Goal: Task Accomplishment & Management: Manage account settings

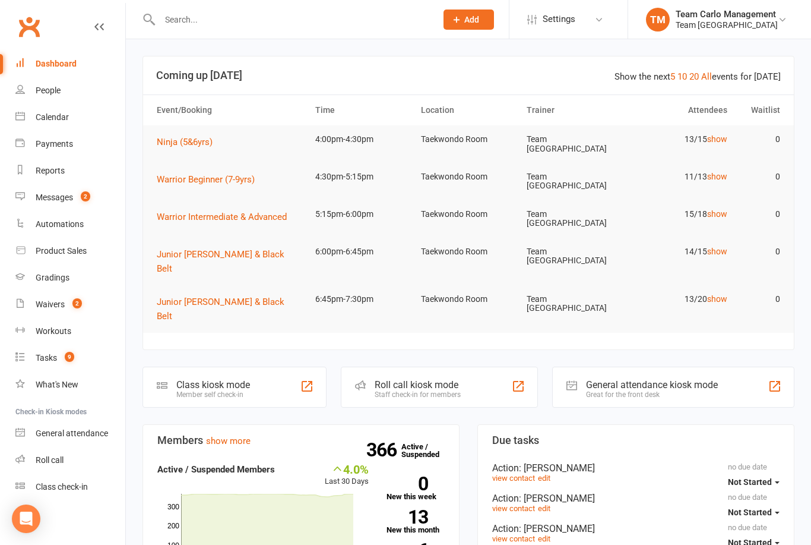
click at [60, 105] on link "Calendar" at bounding box center [70, 117] width 110 height 27
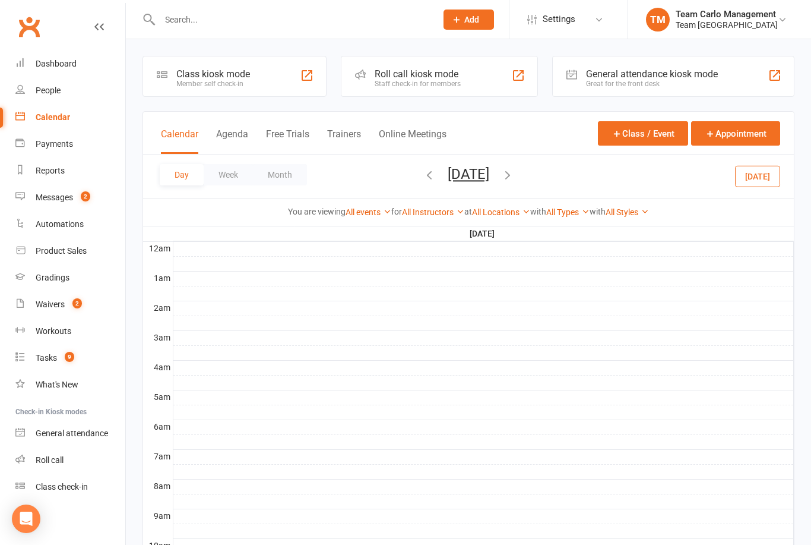
click at [486, 179] on button "Tuesday, Aug 19, 2025" at bounding box center [469, 174] width 42 height 17
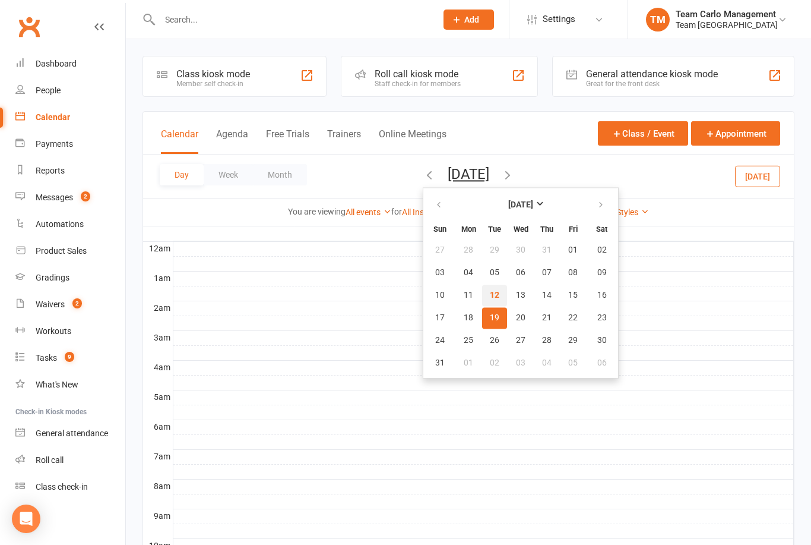
click at [482, 292] on button "12" at bounding box center [494, 295] width 25 height 21
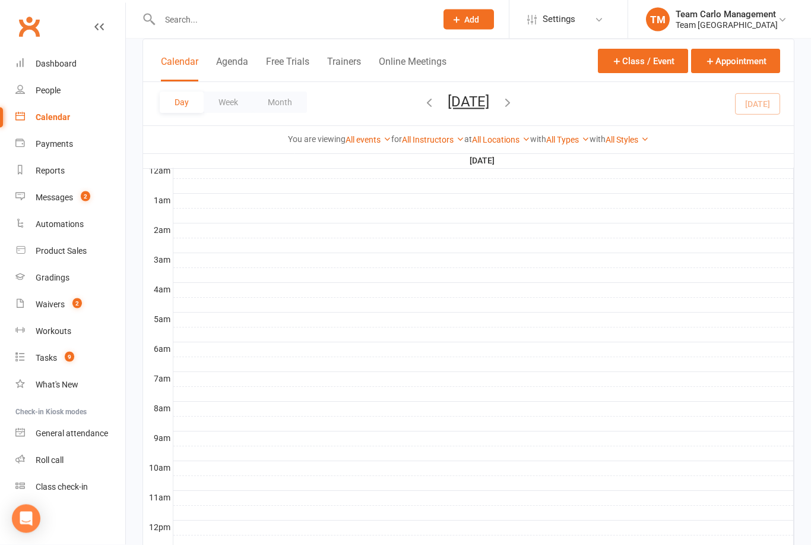
scroll to position [358, 0]
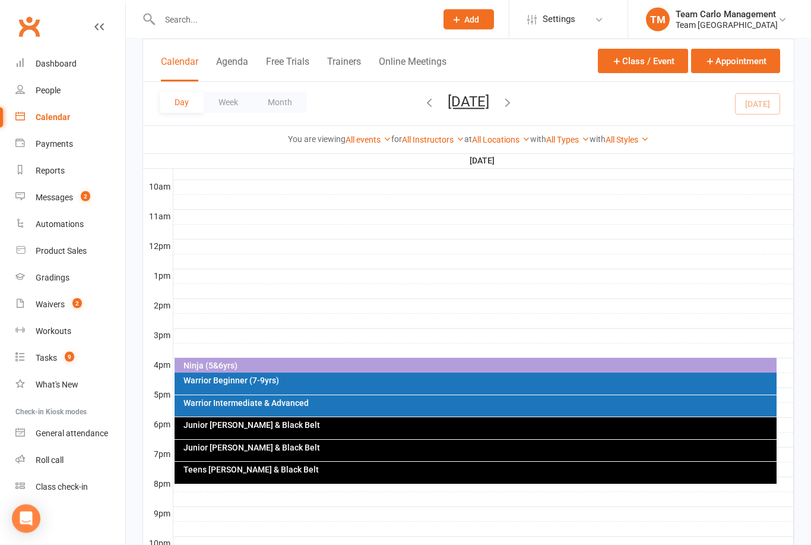
click at [305, 406] on div "Warrior Intermediate & Advanced" at bounding box center [479, 403] width 592 height 8
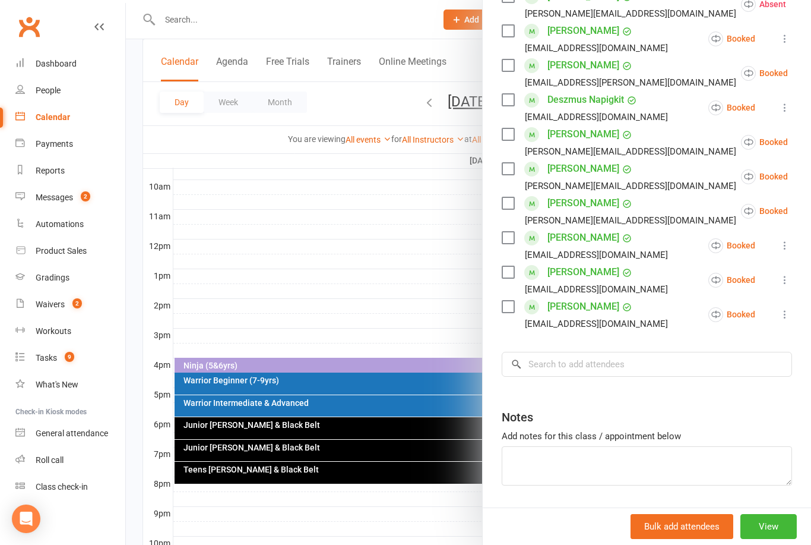
scroll to position [406, 0]
click at [560, 370] on input "search" at bounding box center [647, 364] width 290 height 25
click at [551, 365] on input "search" at bounding box center [647, 364] width 290 height 25
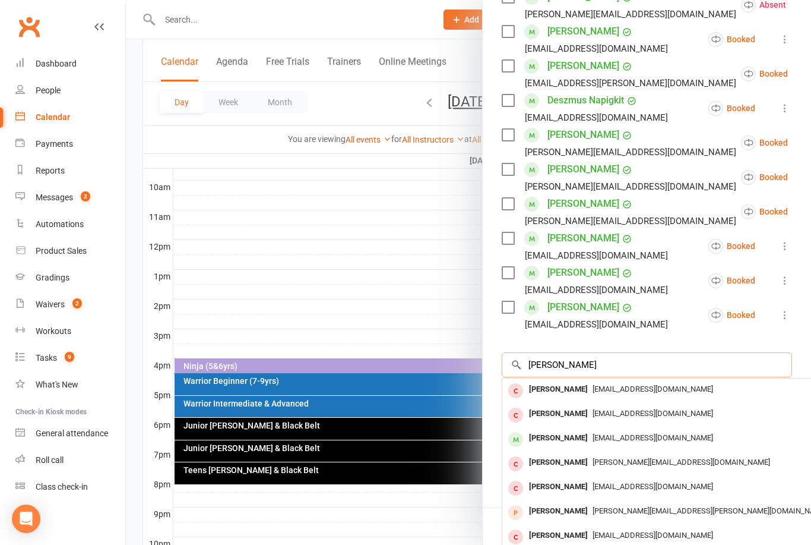
scroll to position [0, 0]
type input "Isabel f"
click at [584, 435] on div "[PERSON_NAME]" at bounding box center [558, 437] width 68 height 17
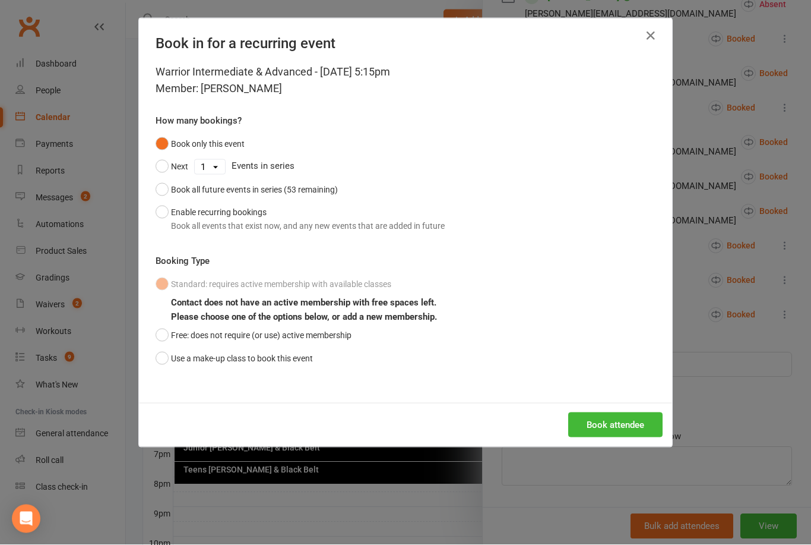
click at [150, 350] on div "Warrior Intermediate & Advanced - Aug 12, 2025 5:15pm Member: Isabel Finocchiar…" at bounding box center [405, 233] width 533 height 339
click at [162, 360] on button "Use a make-up class to book this event" at bounding box center [234, 358] width 157 height 23
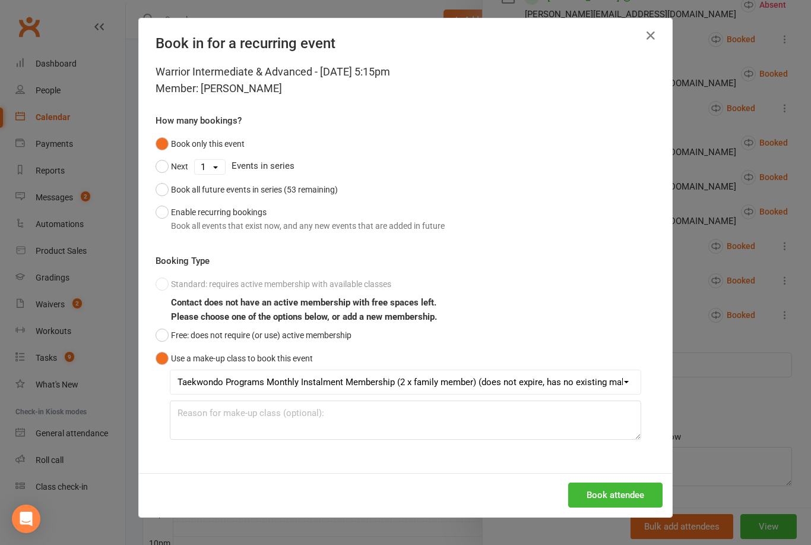
click at [625, 493] on button "Book attendee" at bounding box center [615, 494] width 94 height 25
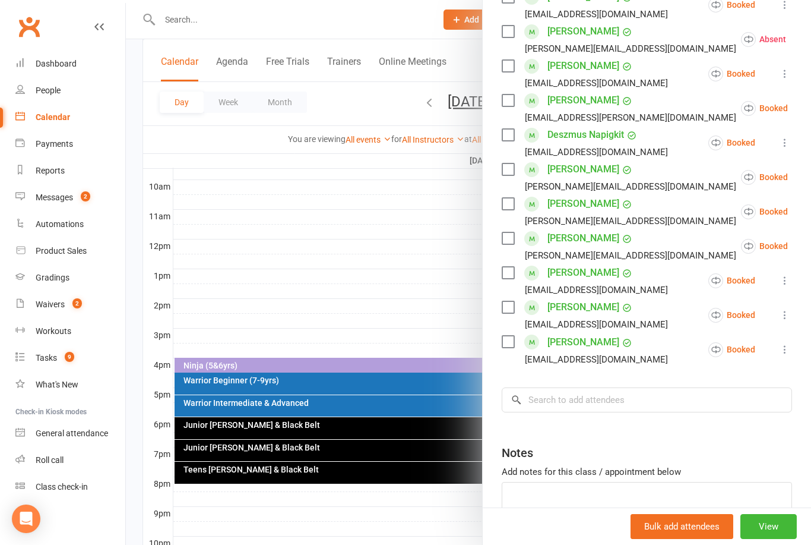
click at [64, 273] on div "Gradings" at bounding box center [53, 278] width 34 height 10
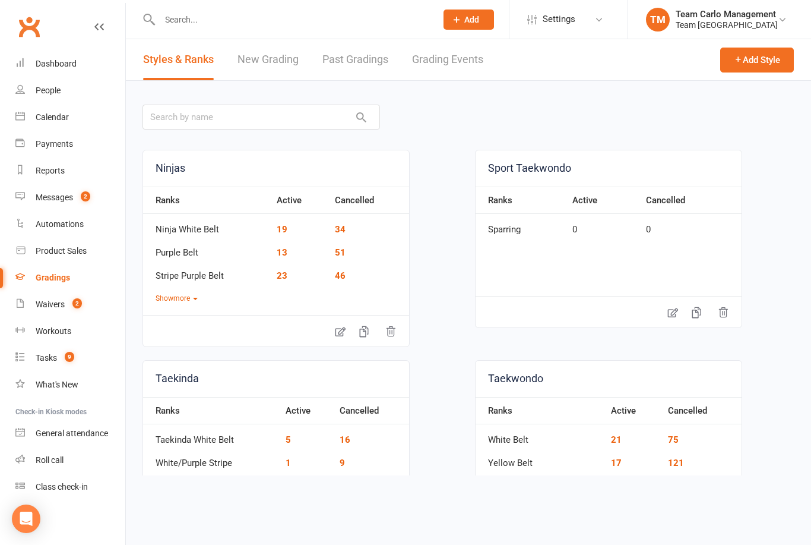
click at [461, 64] on link "Grading Events" at bounding box center [447, 59] width 71 height 41
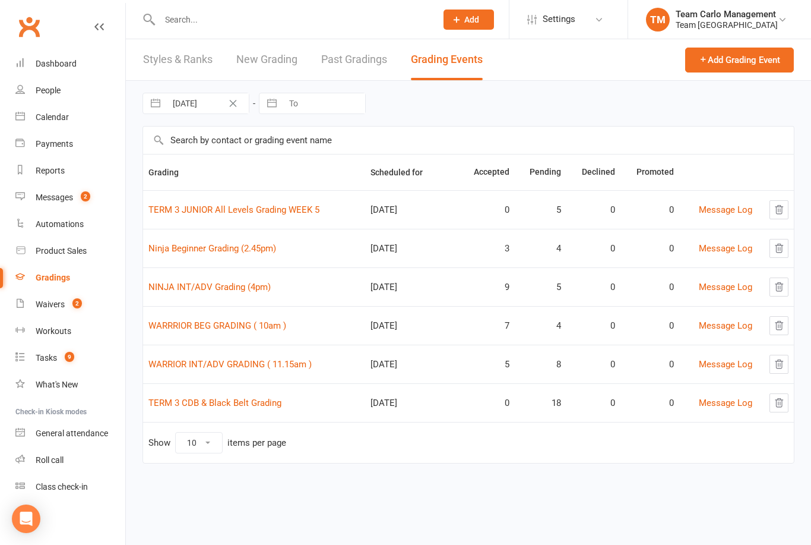
click at [225, 292] on link "NINJA INT/ADV Grading (4pm)" at bounding box center [209, 287] width 122 height 11
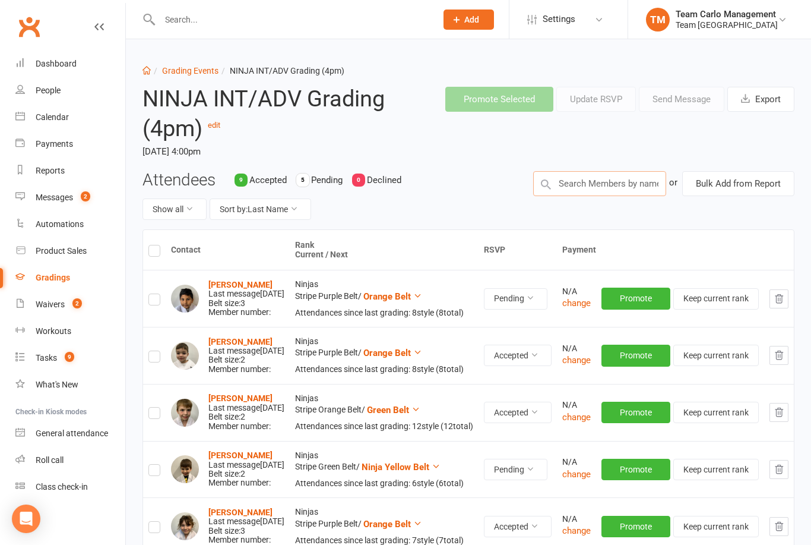
click at [577, 181] on input "text" at bounding box center [599, 183] width 133 height 25
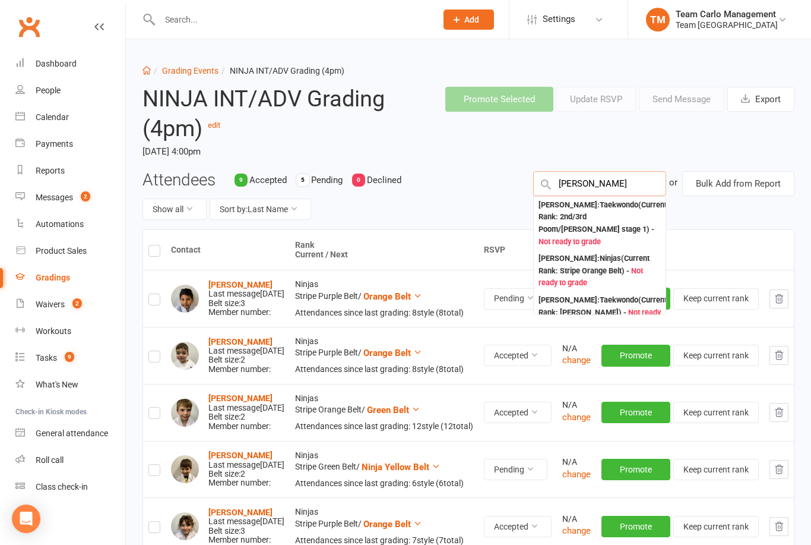
type input "Michael arus"
click at [597, 252] on div "Michael Artusa : Ninjas (Current Rank: Stripe Orange Belt ) - Not ready to grade" at bounding box center [600, 270] width 122 height 37
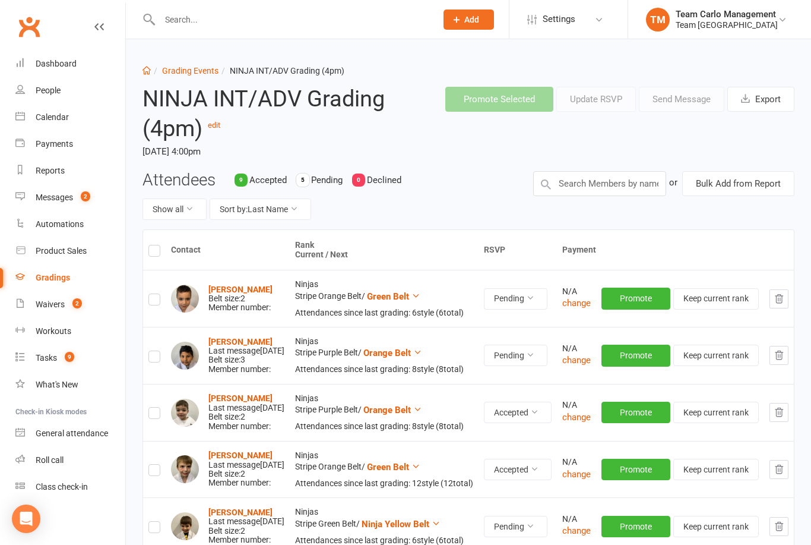
click at [160, 294] on input "checkbox" at bounding box center [154, 294] width 12 height 0
checkbox input "true"
click at [681, 97] on button "Send Message" at bounding box center [682, 99] width 86 height 25
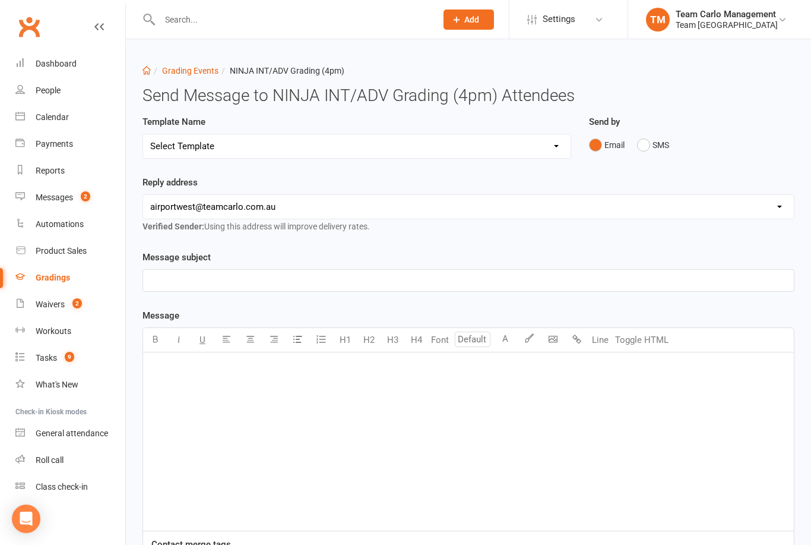
click at [542, 144] on select "Select Template" at bounding box center [357, 146] width 428 height 24
select select "18"
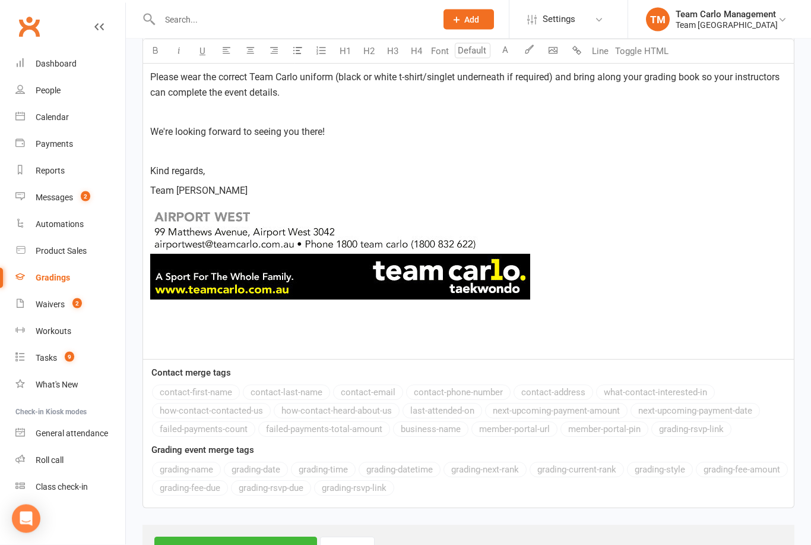
scroll to position [625, 0]
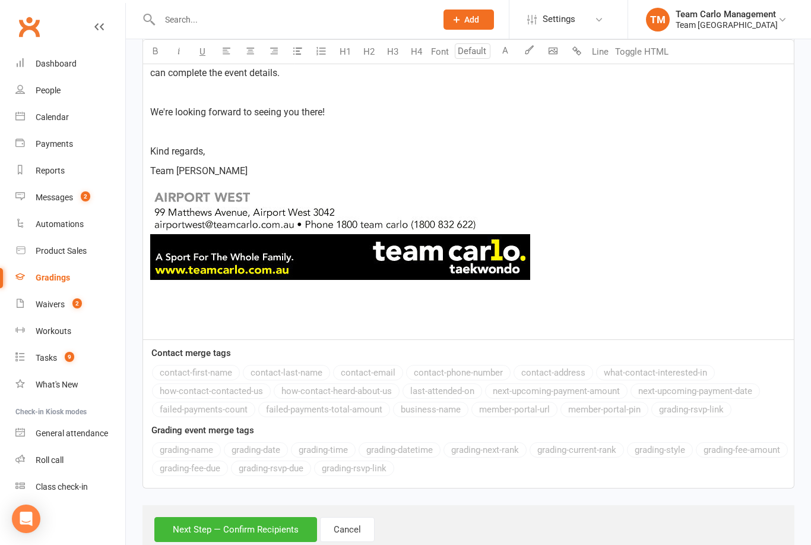
click at [225, 517] on button "Next Step — Confirm Recipients" at bounding box center [235, 529] width 163 height 25
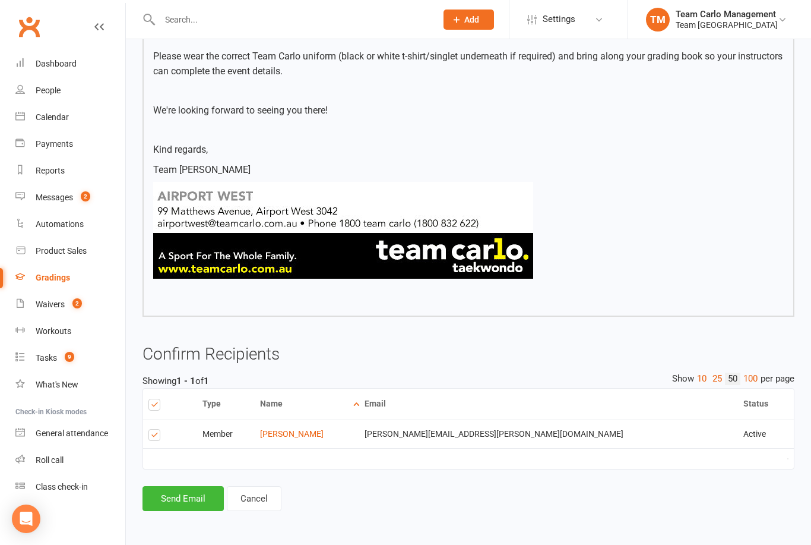
scroll to position [504, 0]
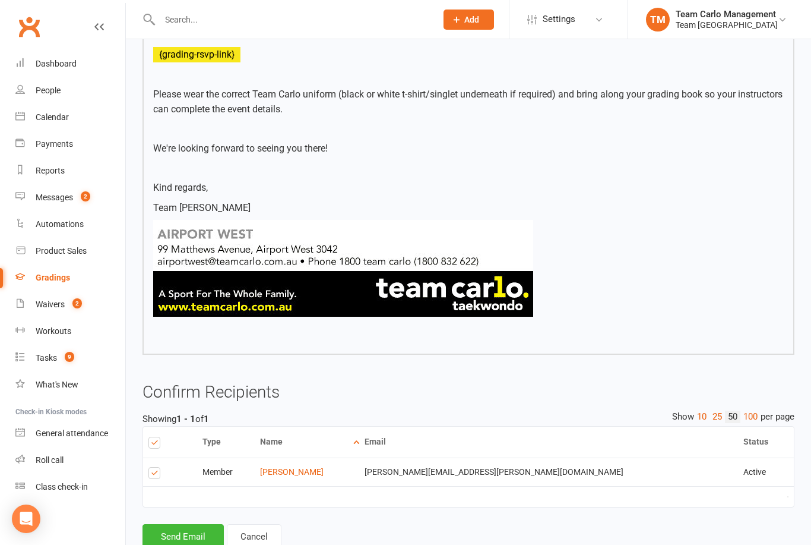
click at [177, 532] on button "Send Email" at bounding box center [183, 536] width 81 height 25
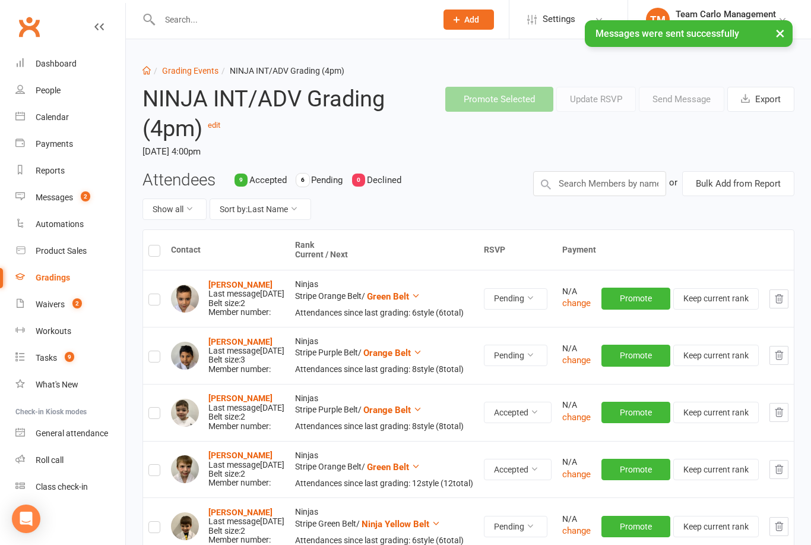
click at [149, 301] on label at bounding box center [154, 301] width 12 height 0
click at [149, 294] on input "checkbox" at bounding box center [154, 294] width 12 height 0
checkbox input "true"
click at [694, 94] on button "Send Message" at bounding box center [682, 99] width 86 height 25
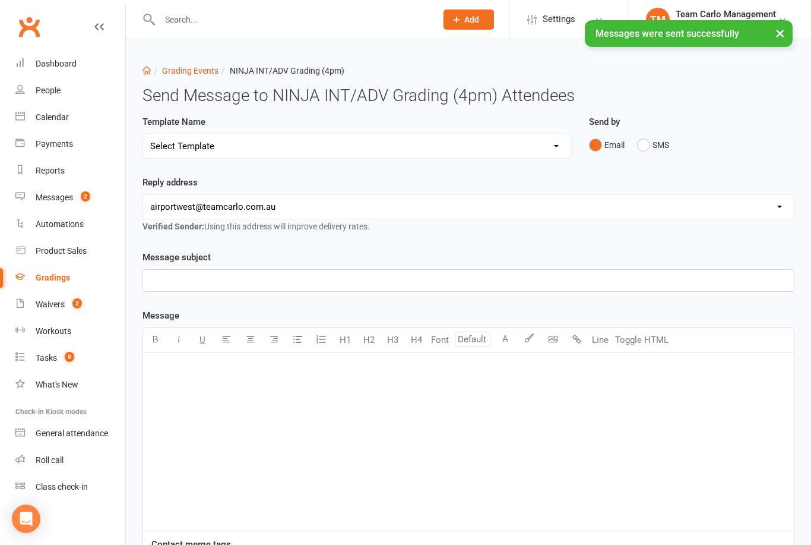
click at [493, 146] on select "Select Template [SMS] Black Belt Payment Advice (Black Belt & Kukkiwon) [SMS] B…" at bounding box center [357, 146] width 428 height 24
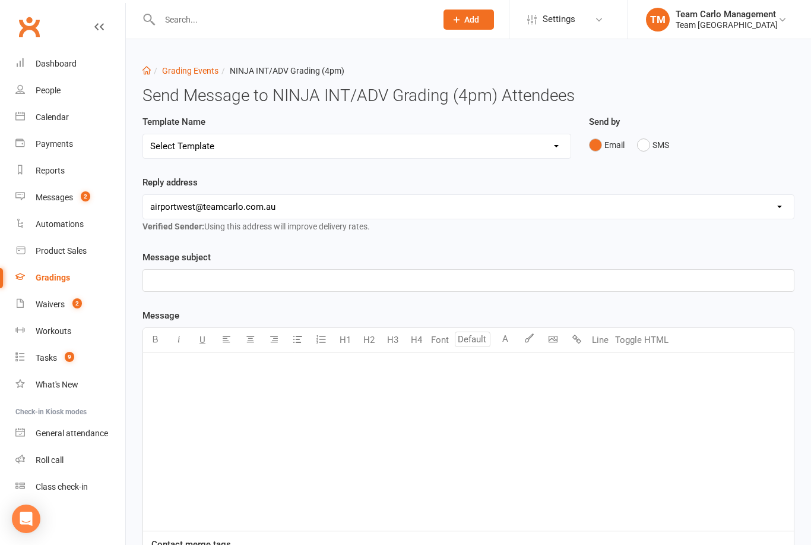
select select "20"
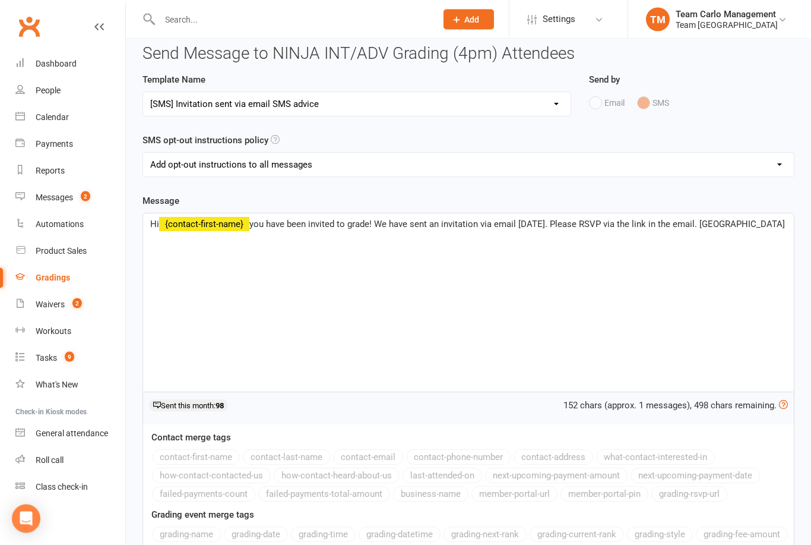
scroll to position [134, 0]
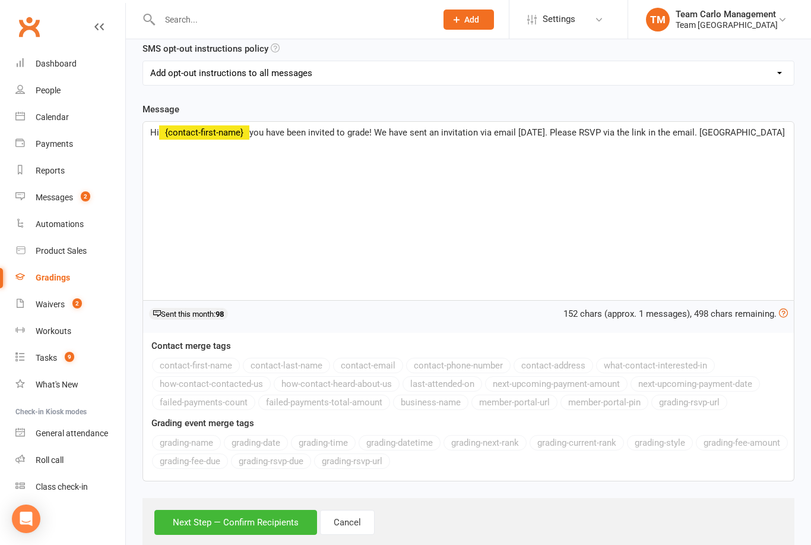
click at [234, 514] on button "Next Step — Confirm Recipients" at bounding box center [235, 522] width 163 height 25
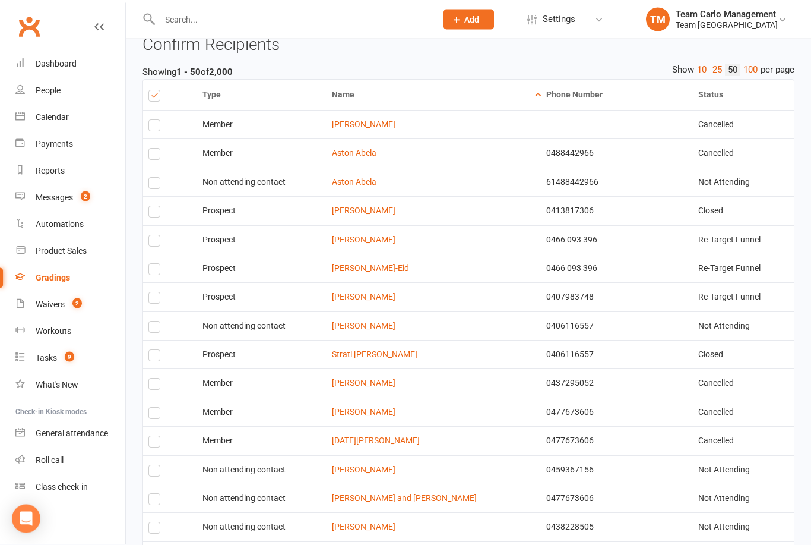
scroll to position [257, 0]
click at [162, 92] on label at bounding box center [156, 94] width 16 height 9
click at [156, 90] on input "checkbox" at bounding box center [152, 90] width 8 height 0
click at [59, 274] on div "Gradings" at bounding box center [53, 278] width 34 height 10
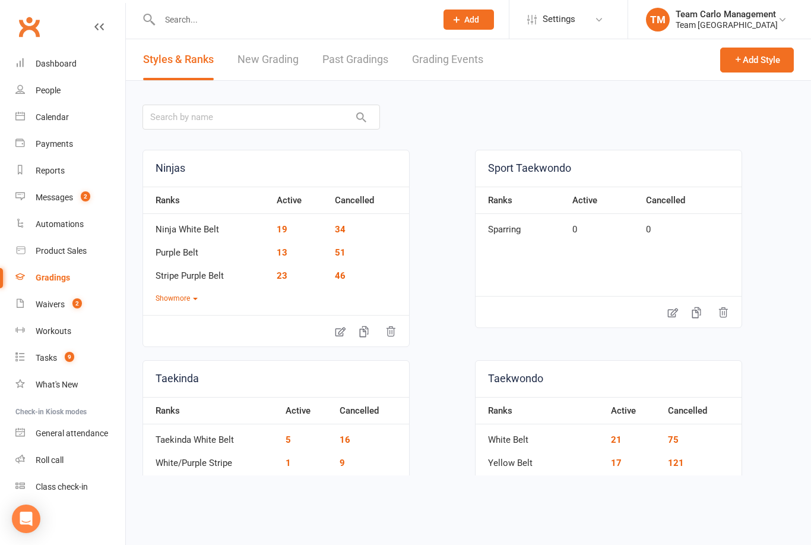
click at [453, 58] on link "Grading Events" at bounding box center [447, 59] width 71 height 41
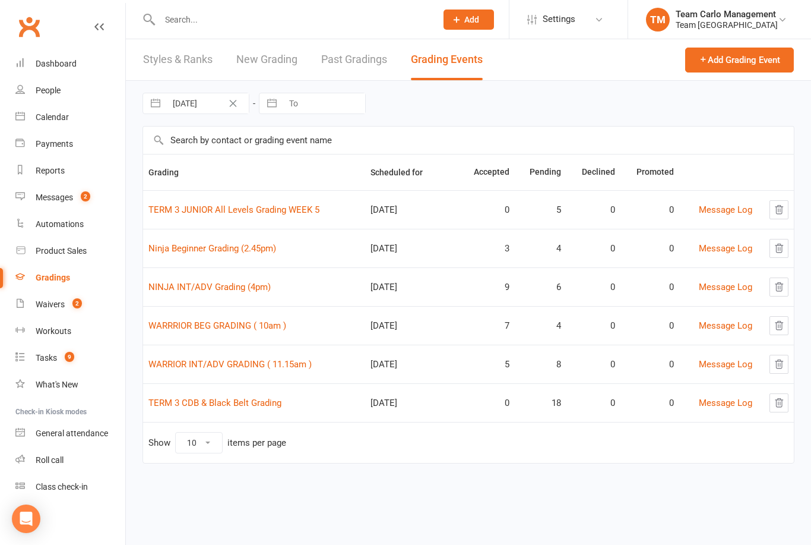
click at [200, 283] on link "NINJA INT/ADV Grading (4pm)" at bounding box center [209, 287] width 122 height 11
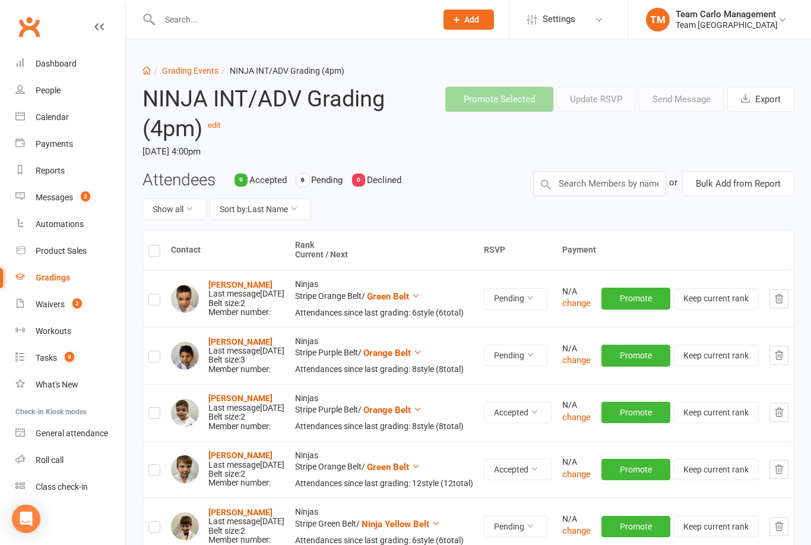
click at [253, 280] on strong "Michael Artusa" at bounding box center [240, 285] width 64 height 10
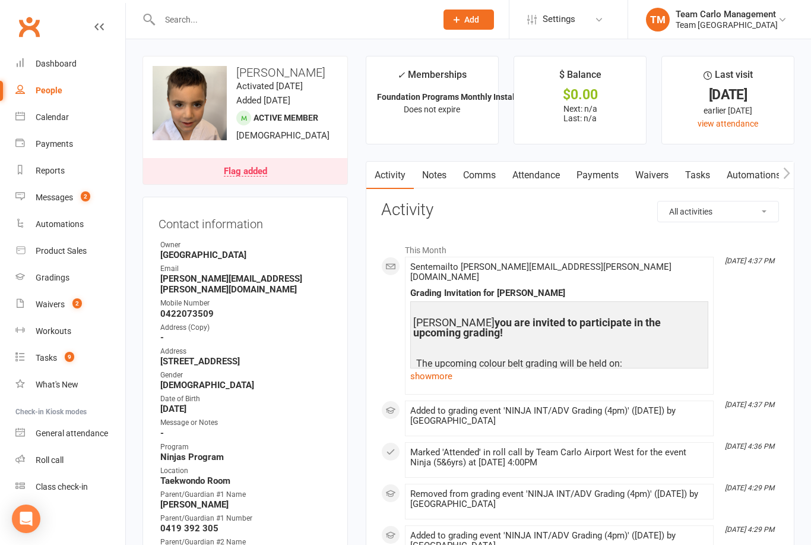
click at [65, 275] on div "Gradings" at bounding box center [53, 278] width 34 height 10
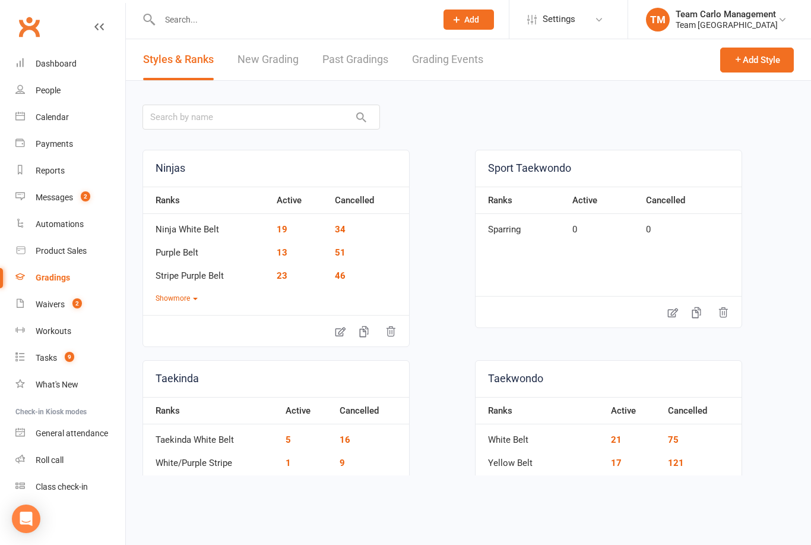
click at [457, 60] on link "Grading Events" at bounding box center [447, 59] width 71 height 41
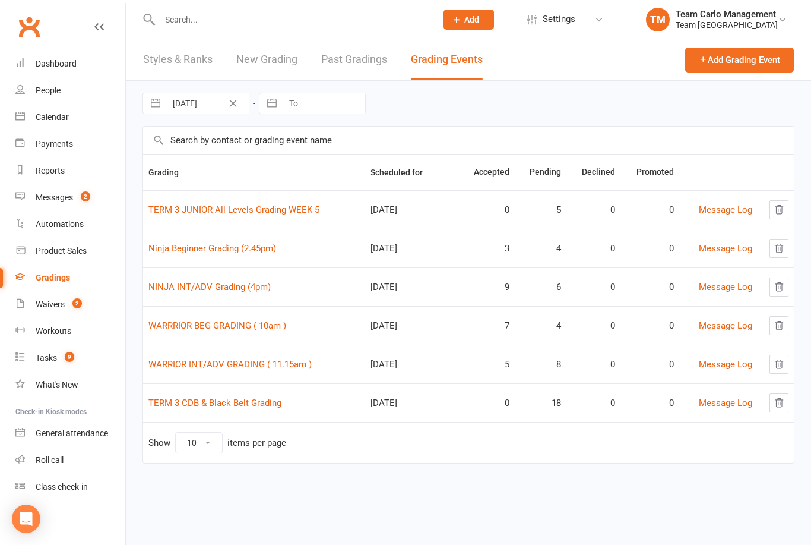
click at [206, 287] on link "NINJA INT/ADV Grading (4pm)" at bounding box center [209, 287] width 122 height 11
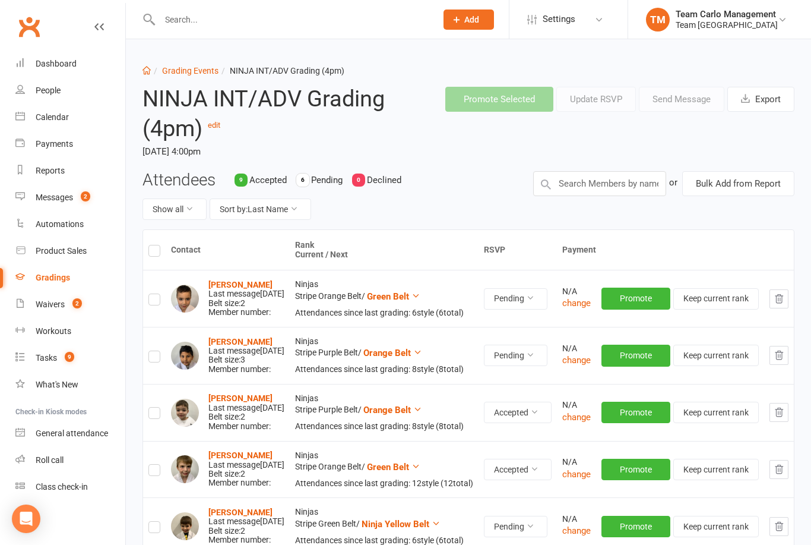
click at [148, 301] on label at bounding box center [154, 301] width 12 height 0
click at [148, 294] on input "checkbox" at bounding box center [154, 294] width 12 height 0
checkbox input "true"
click at [685, 102] on button "Send Message" at bounding box center [682, 99] width 86 height 25
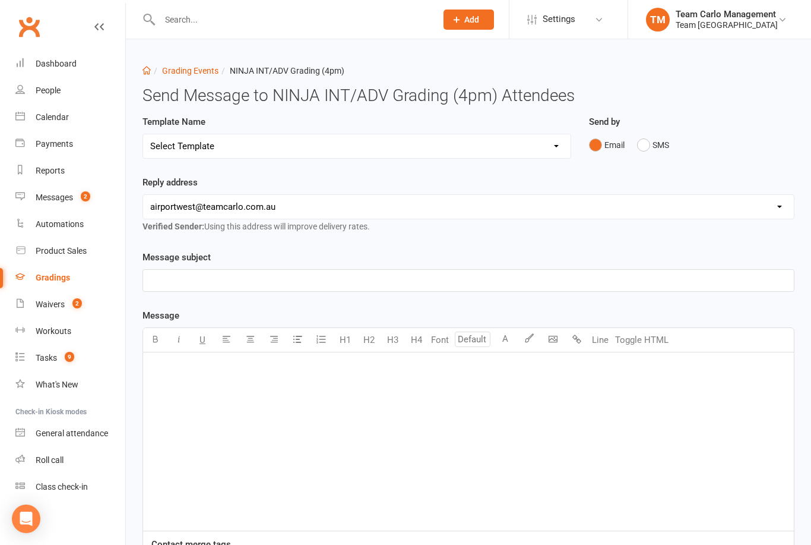
click at [554, 145] on select "Select Template [SMS] Black Belt Payment Advice (Black Belt & Kukkiwon) [SMS] B…" at bounding box center [357, 146] width 428 height 24
select select "20"
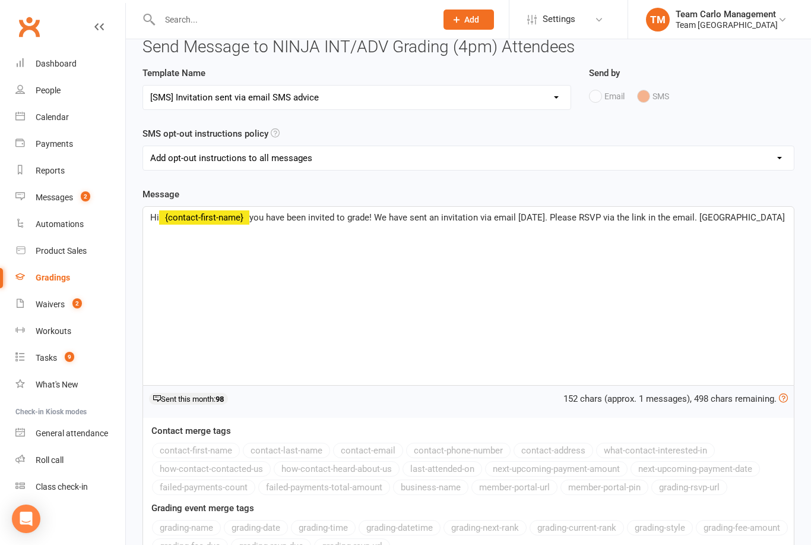
scroll to position [134, 0]
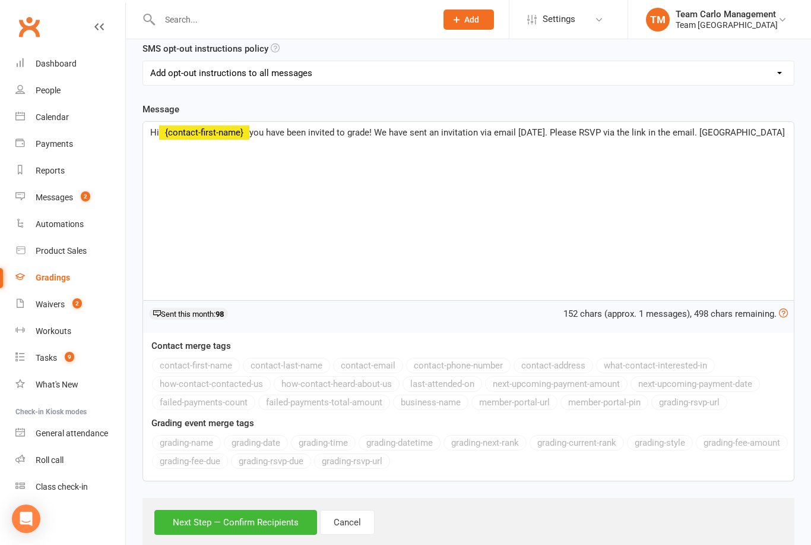
click at [236, 521] on button "Next Step — Confirm Recipients" at bounding box center [235, 522] width 163 height 25
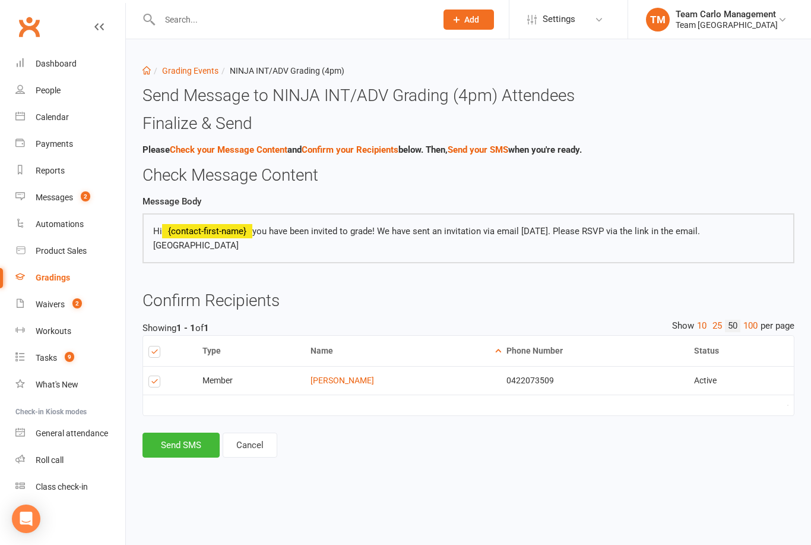
scroll to position [0, 0]
click at [181, 444] on button "Send SMS" at bounding box center [181, 444] width 77 height 25
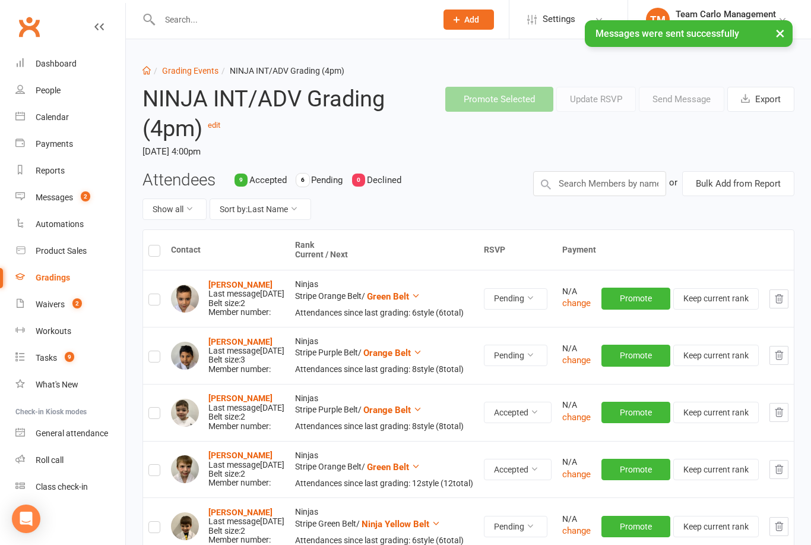
click at [242, 285] on strong "Michael Artusa" at bounding box center [240, 285] width 64 height 10
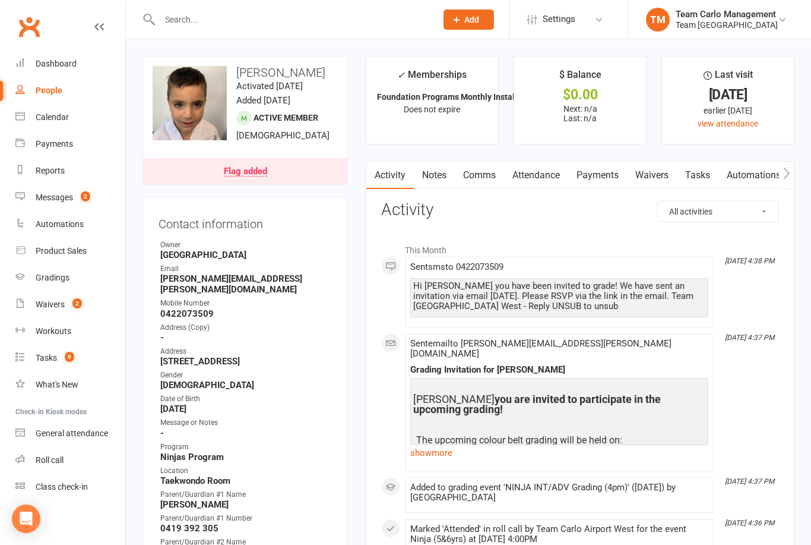
click at [62, 114] on div "Calendar" at bounding box center [52, 117] width 33 height 10
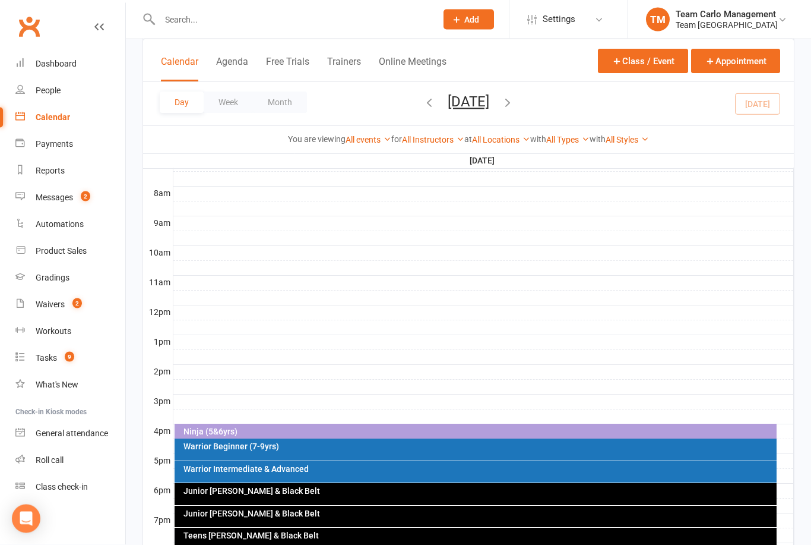
scroll to position [293, 0]
click at [58, 280] on div "Gradings" at bounding box center [53, 278] width 34 height 10
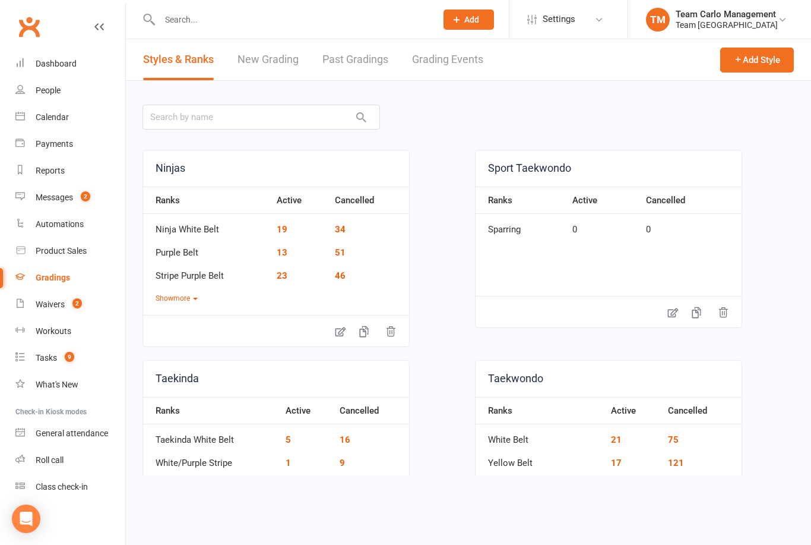
click at [434, 53] on link "Grading Events" at bounding box center [447, 59] width 71 height 41
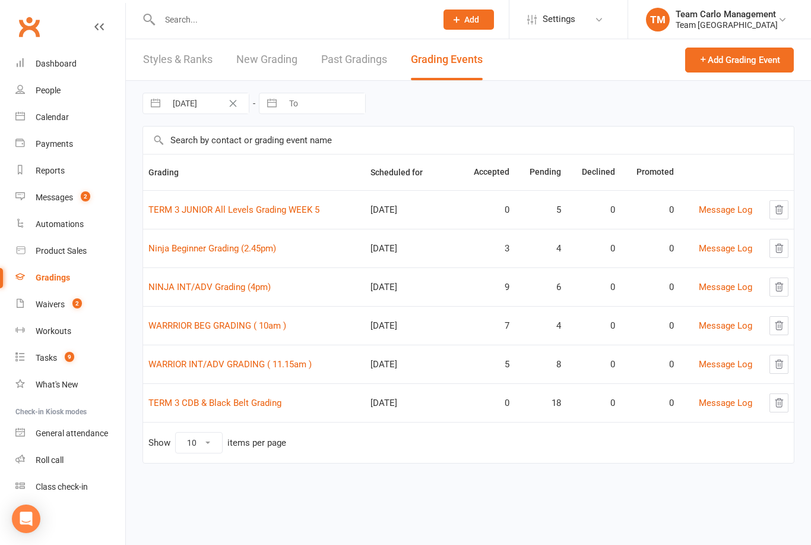
click at [209, 247] on link "Ninja Beginner Grading (2.45pm)" at bounding box center [212, 248] width 128 height 11
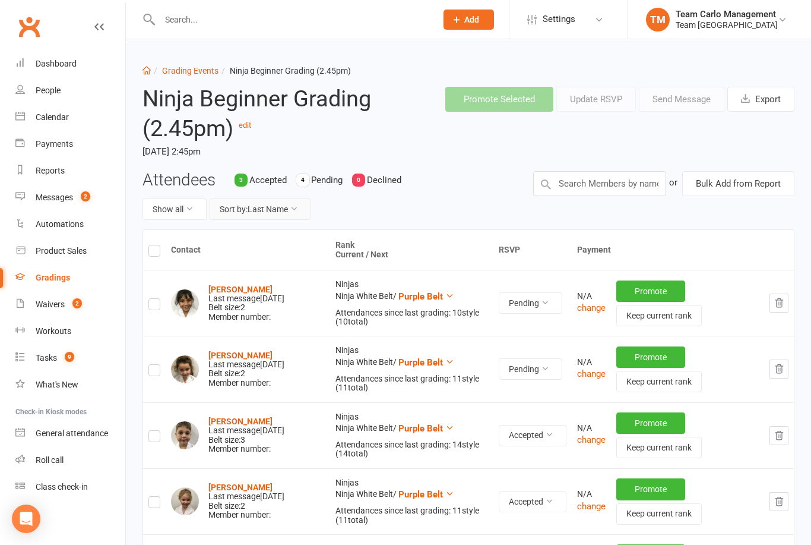
click at [290, 213] on button "Sort by: Last Name" at bounding box center [261, 208] width 102 height 21
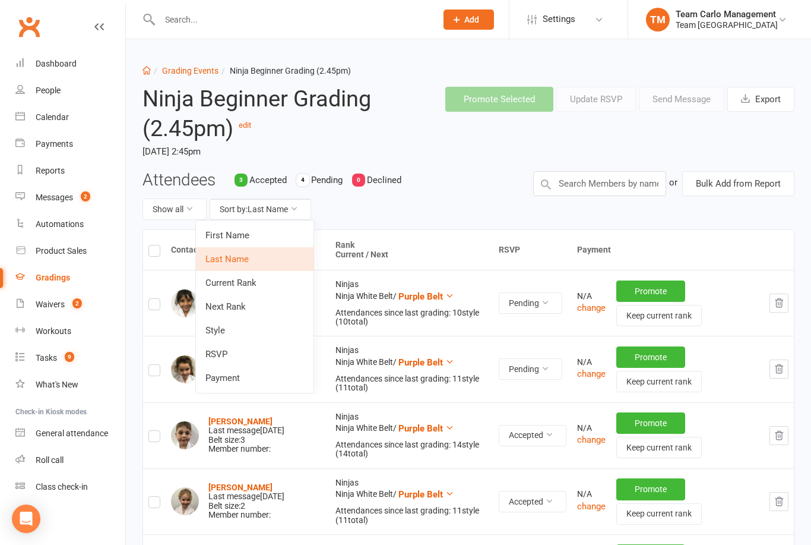
click at [252, 302] on link "Next Rank" at bounding box center [255, 307] width 118 height 24
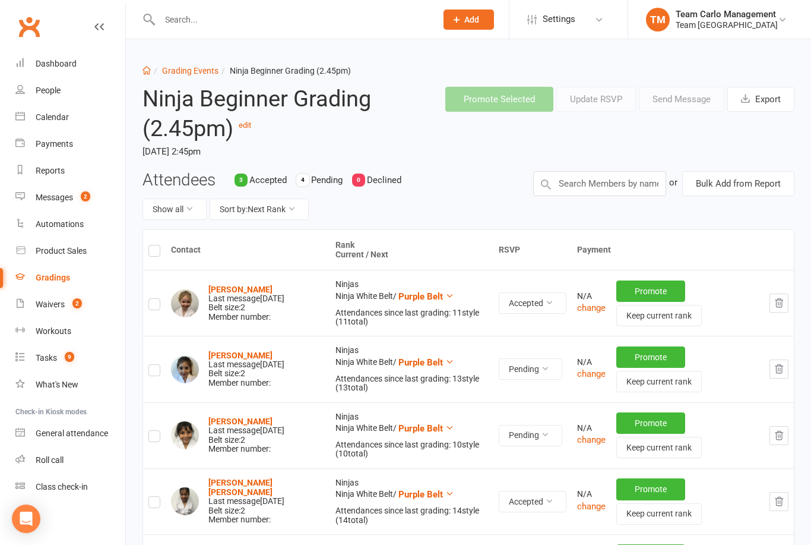
click at [748, 25] on div "Team [GEOGRAPHIC_DATA]" at bounding box center [727, 25] width 102 height 11
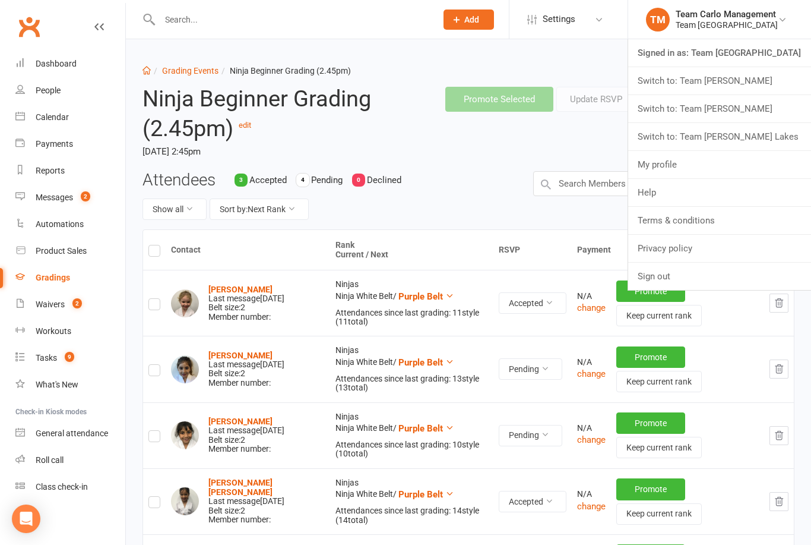
click at [766, 131] on link "Switch to: Team [PERSON_NAME] Lakes" at bounding box center [719, 136] width 183 height 27
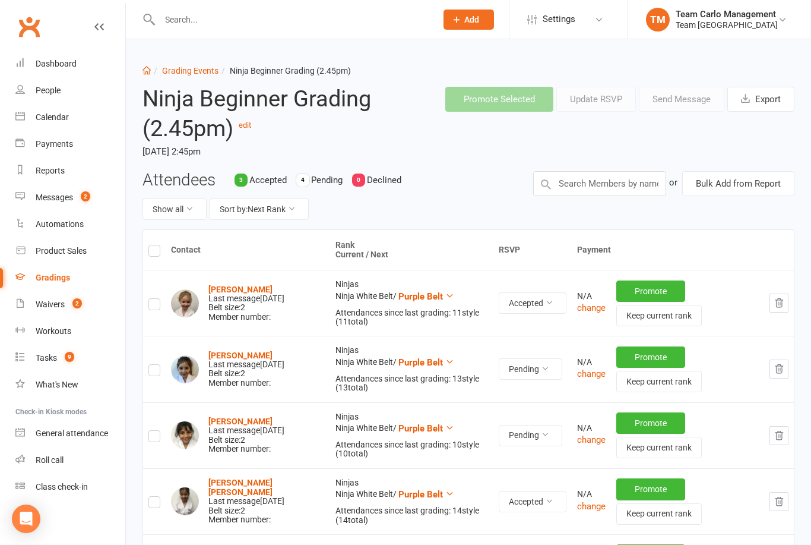
click at [754, 28] on div "Team [GEOGRAPHIC_DATA]" at bounding box center [727, 25] width 102 height 11
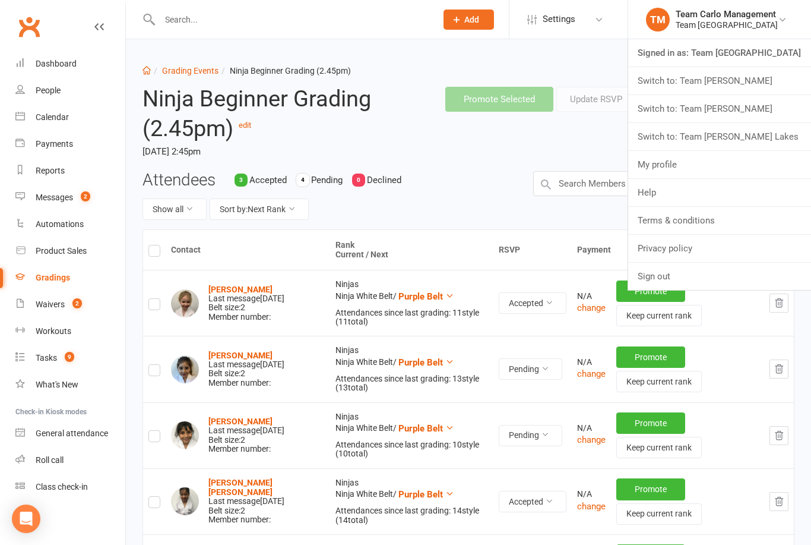
click at [767, 138] on link "Switch to: Team [PERSON_NAME] Lakes" at bounding box center [719, 136] width 183 height 27
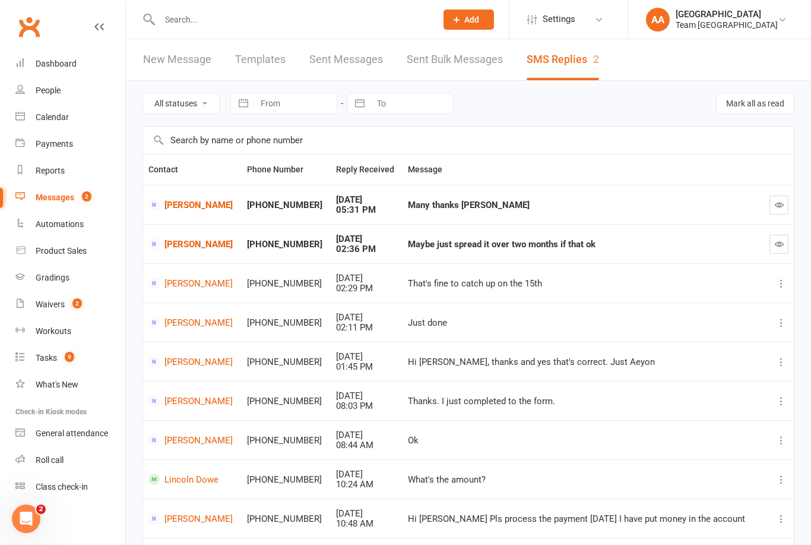
click at [58, 279] on div "Gradings" at bounding box center [53, 278] width 34 height 10
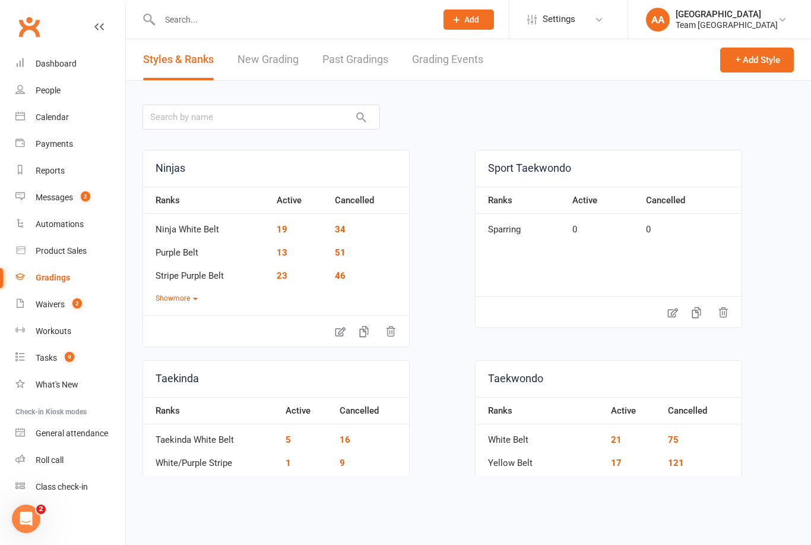
click at [450, 60] on link "Grading Events" at bounding box center [447, 59] width 71 height 41
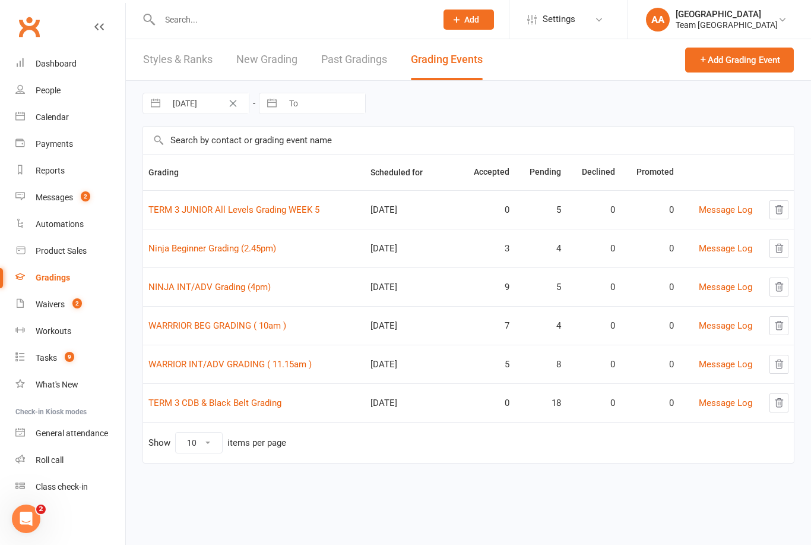
click at [214, 289] on link "NINJA INT/ADV Grading (4pm)" at bounding box center [209, 287] width 122 height 11
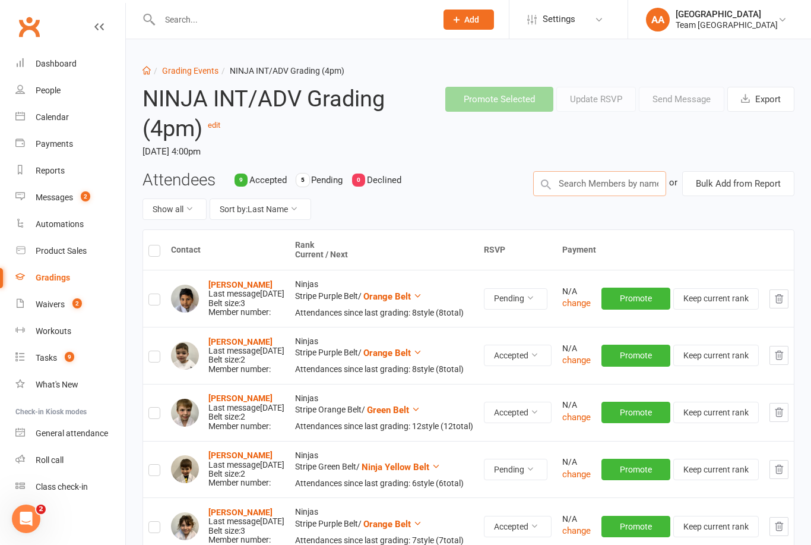
click at [575, 177] on input "text" at bounding box center [599, 183] width 133 height 25
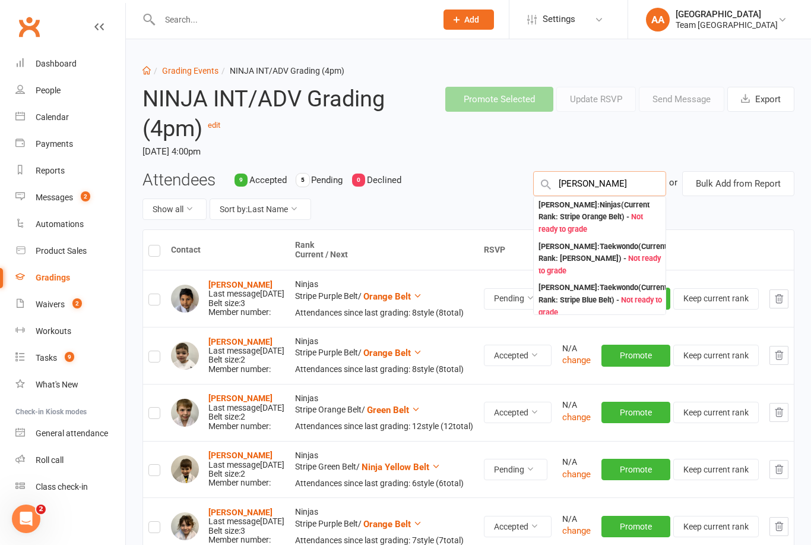
type input "Michael ar"
click at [592, 216] on div "Michael Artusa : Ninjas (Current Rank: Stripe Orange Belt ) - Not ready to grade" at bounding box center [600, 217] width 122 height 37
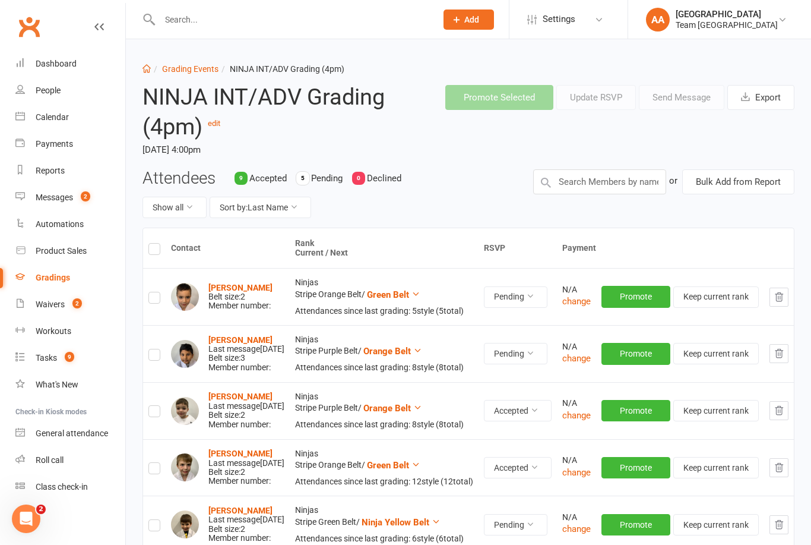
scroll to position [1, 0]
click at [780, 299] on icon "button" at bounding box center [779, 297] width 11 height 11
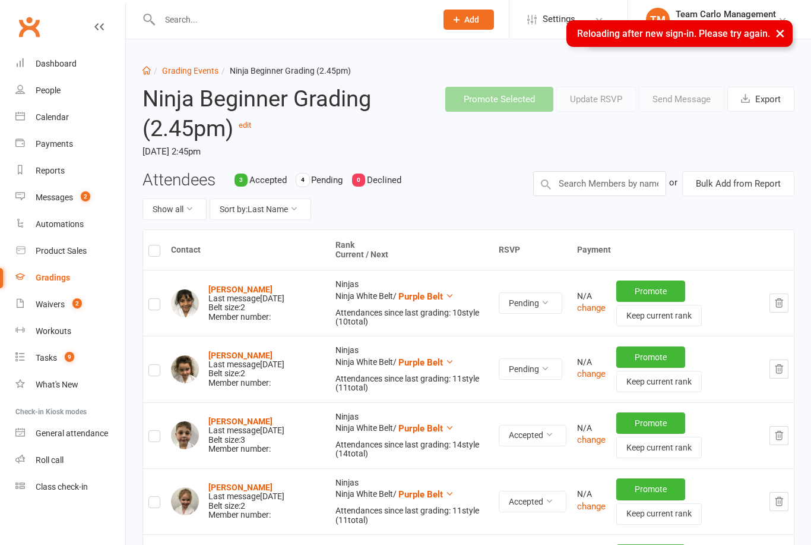
click at [59, 272] on link "Gradings" at bounding box center [70, 277] width 110 height 27
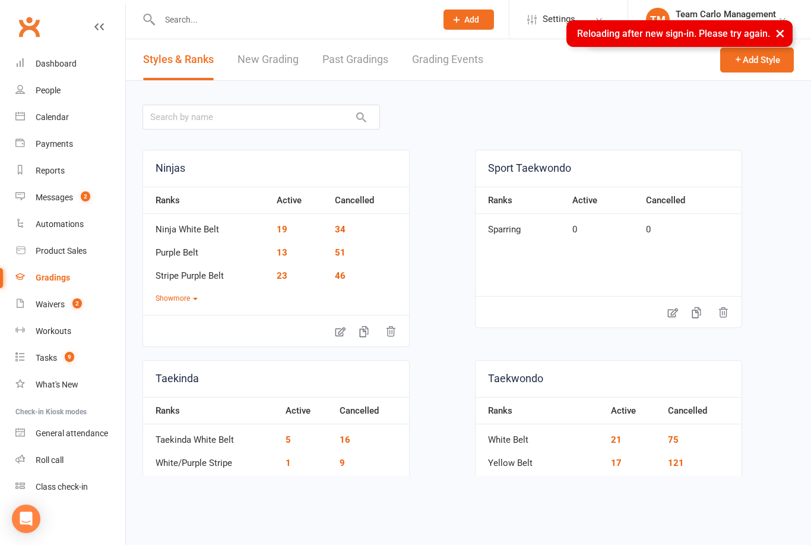
click at [461, 58] on link "Grading Events" at bounding box center [447, 59] width 71 height 41
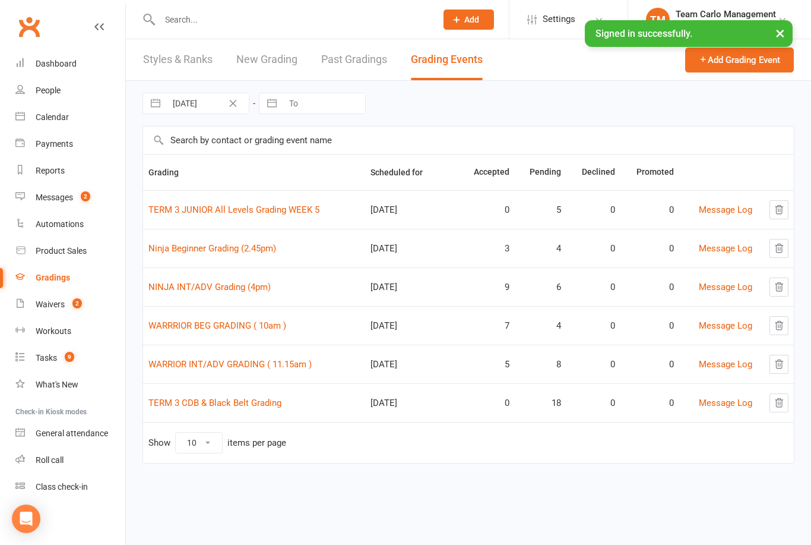
click at [784, 20] on button "×" at bounding box center [780, 33] width 21 height 26
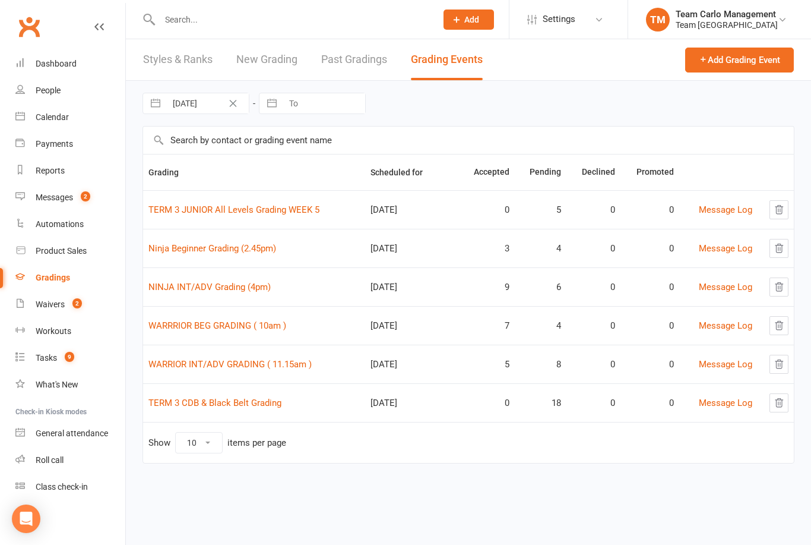
click at [792, 18] on link "TM Team Carlo Management Team Carlo Airport West" at bounding box center [719, 20] width 147 height 24
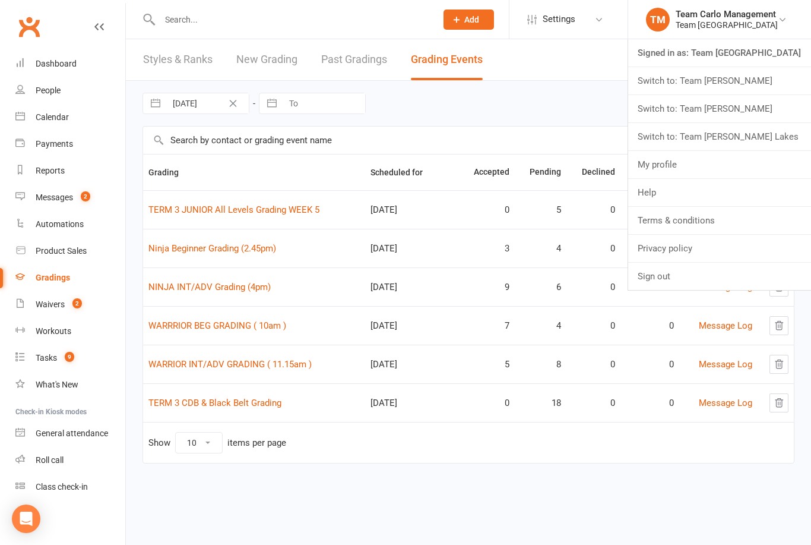
click at [773, 135] on link "Switch to: Team [PERSON_NAME] Lakes" at bounding box center [719, 136] width 183 height 27
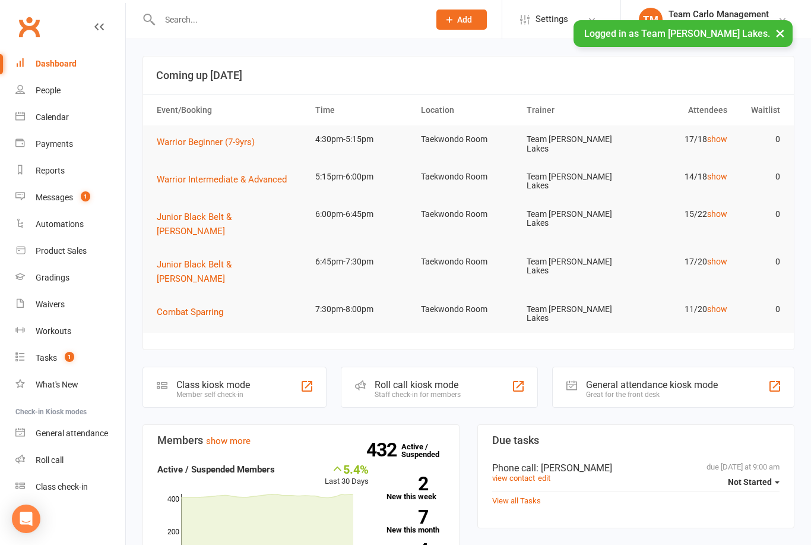
click at [68, 277] on div "Gradings" at bounding box center [53, 278] width 34 height 10
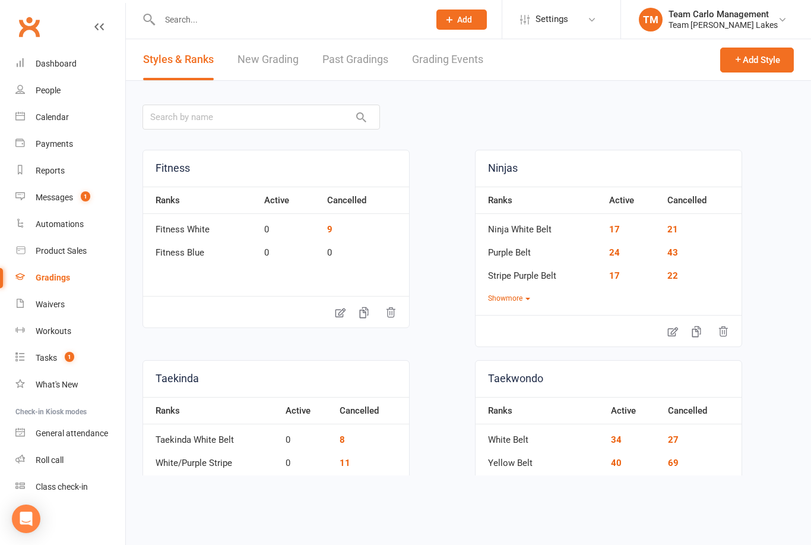
click at [446, 59] on link "Grading Events" at bounding box center [447, 59] width 71 height 41
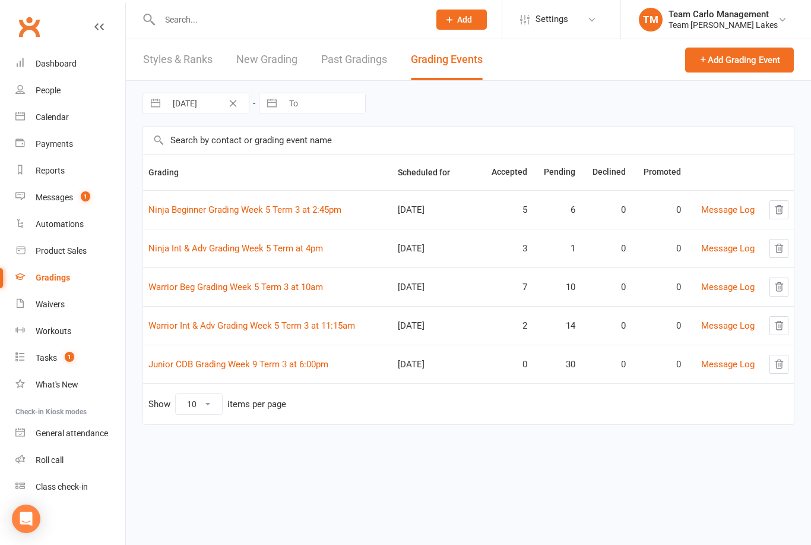
click at [257, 212] on link "Ninja Beginner Grading Week 5 Term 3 at 2:45pm" at bounding box center [244, 209] width 193 height 11
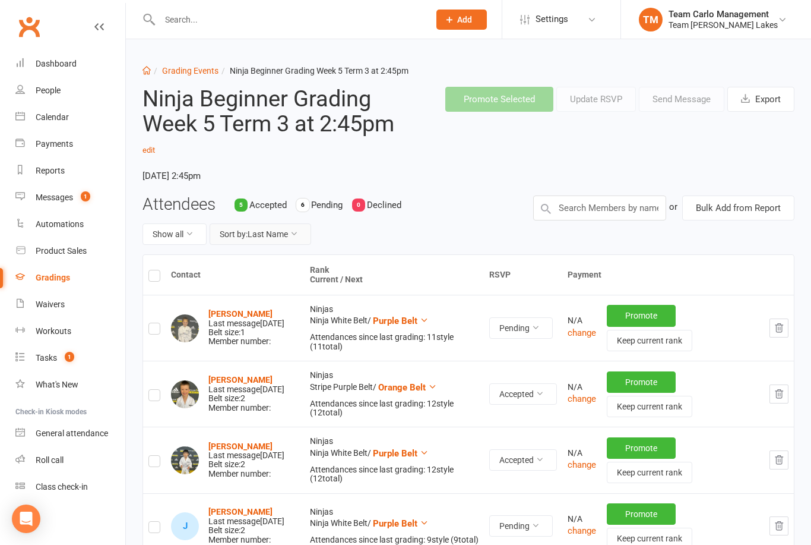
click at [291, 238] on button "Sort by: Last Name" at bounding box center [261, 233] width 102 height 21
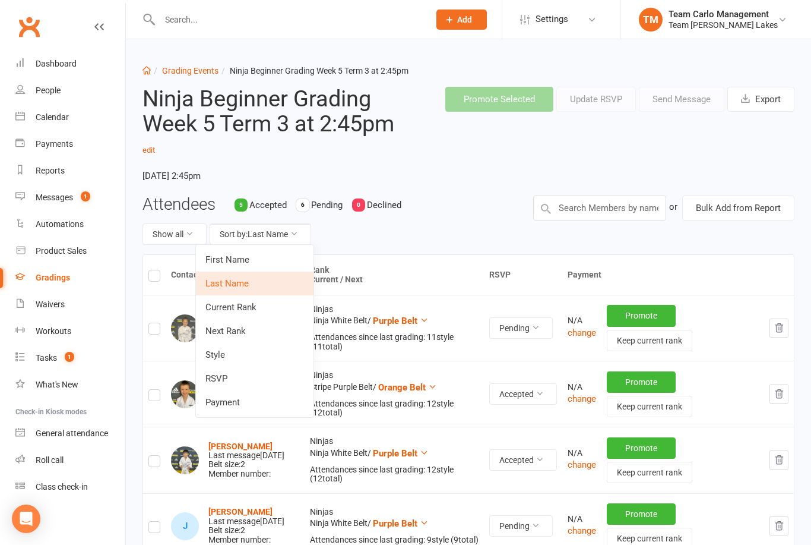
click at [256, 325] on link "Next Rank" at bounding box center [255, 331] width 118 height 24
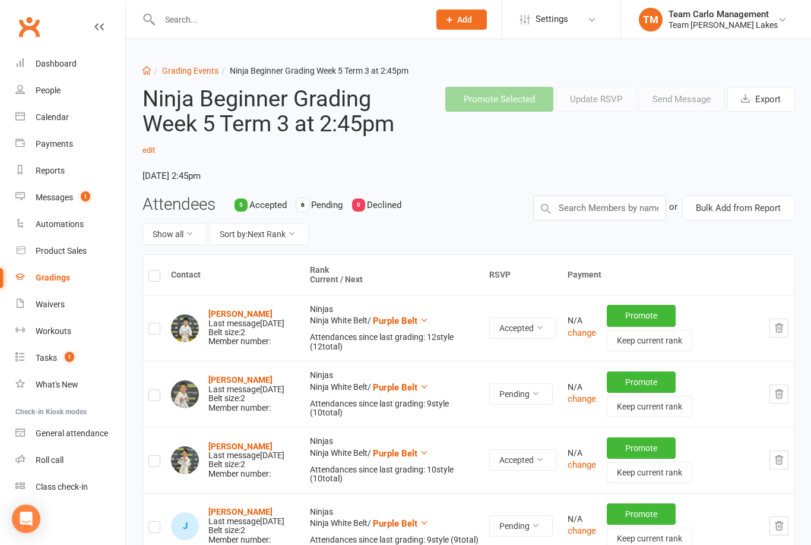
click at [760, 28] on div "Team Carlo Taylors Lakes" at bounding box center [723, 25] width 109 height 11
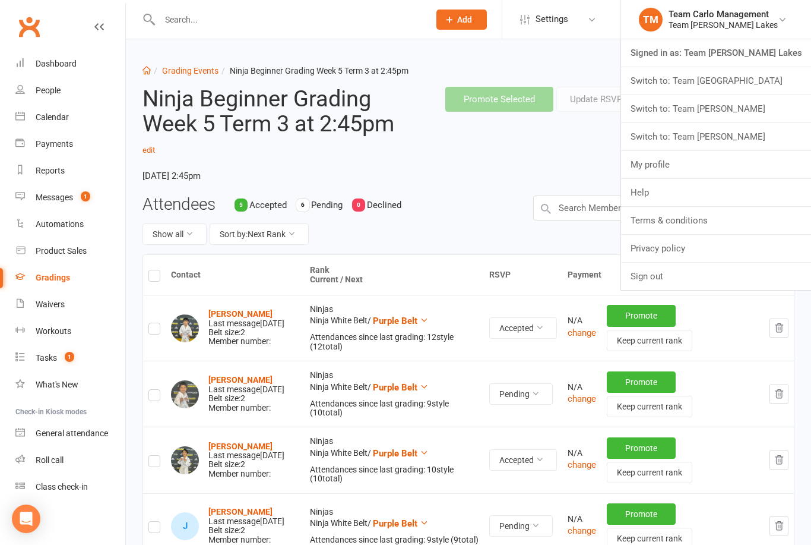
click at [756, 133] on link "Switch to: Team Carlo Preston" at bounding box center [716, 136] width 190 height 27
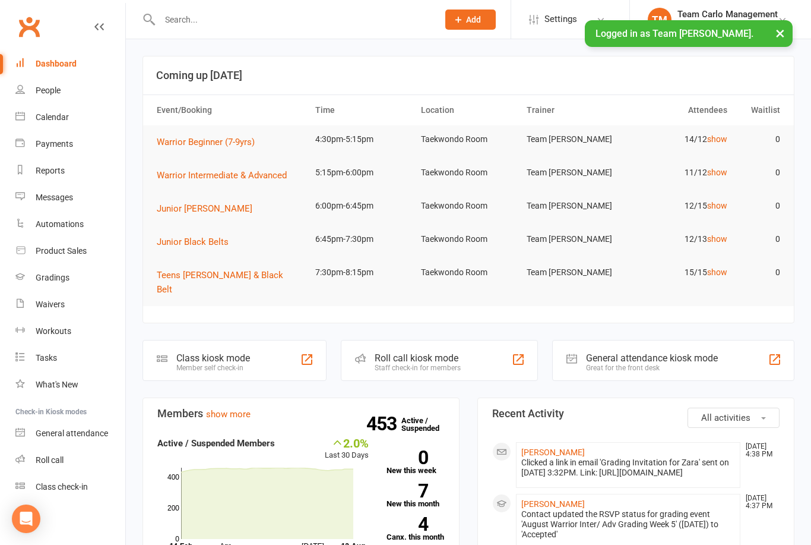
click at [75, 274] on link "Gradings" at bounding box center [70, 277] width 110 height 27
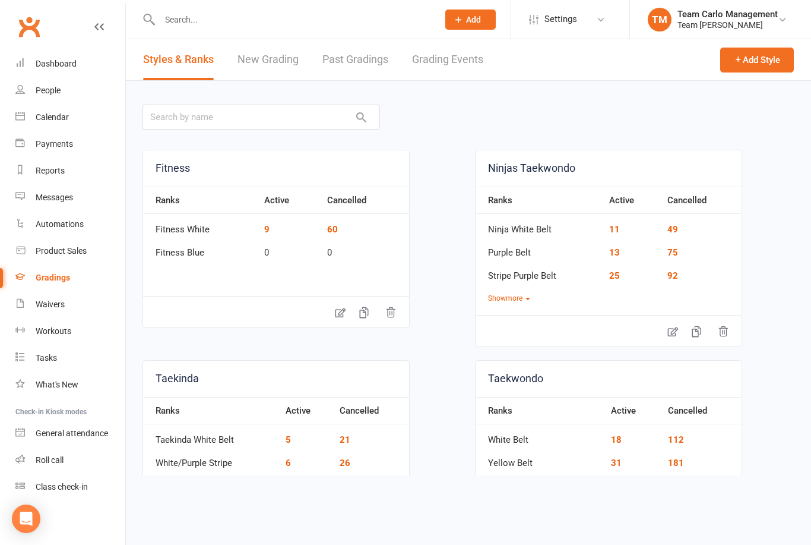
click at [451, 55] on link "Grading Events" at bounding box center [447, 59] width 71 height 41
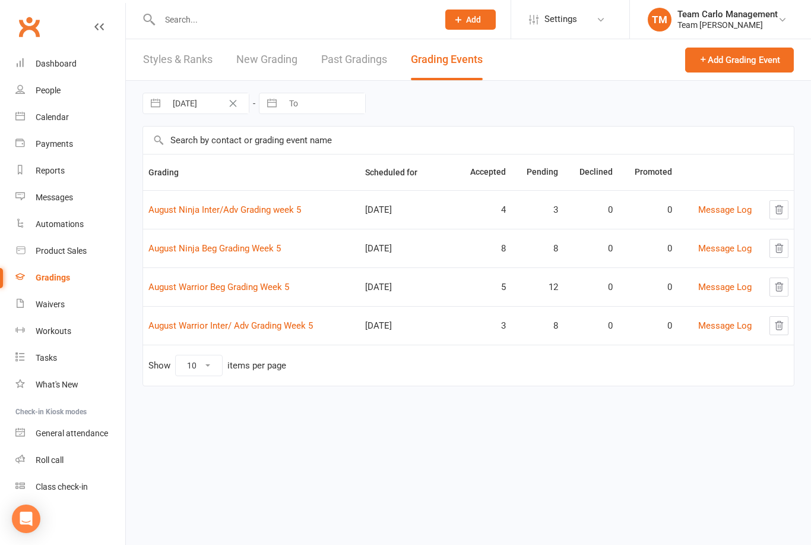
click at [226, 244] on link "August Ninja Beg Grading Week 5" at bounding box center [214, 248] width 132 height 11
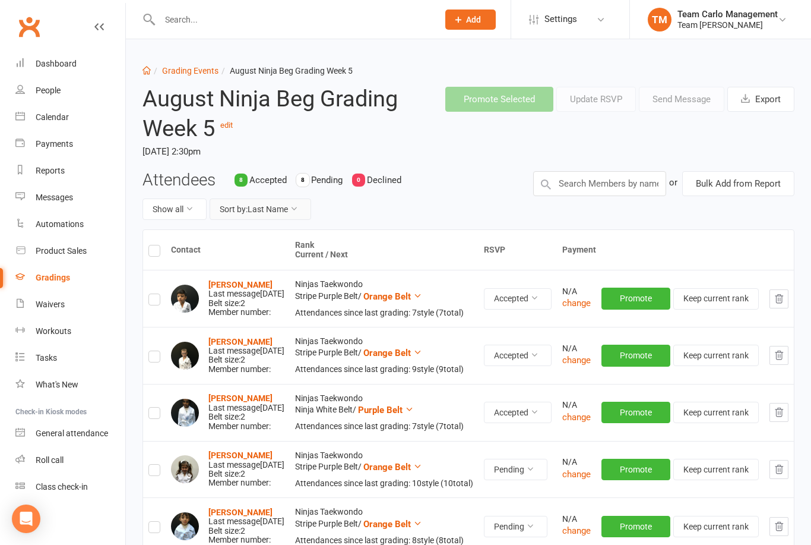
click at [302, 210] on button "Sort by: Last Name" at bounding box center [261, 208] width 102 height 21
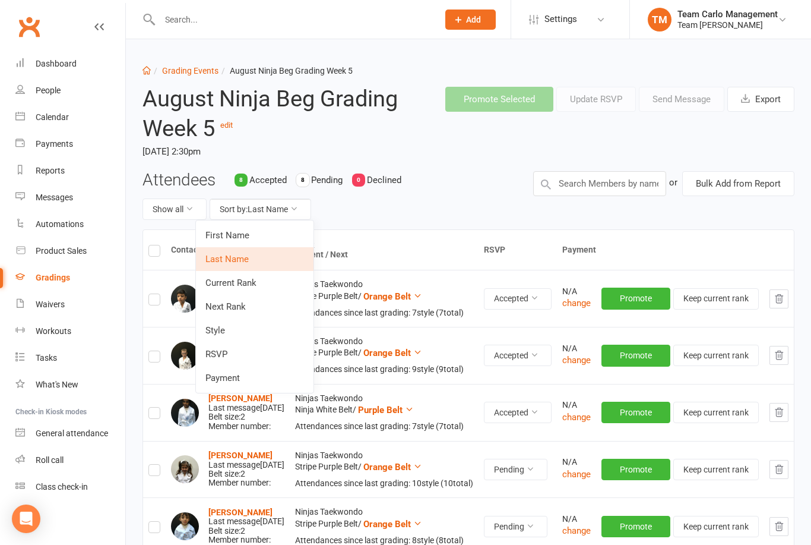
click at [259, 300] on link "Next Rank" at bounding box center [255, 307] width 118 height 24
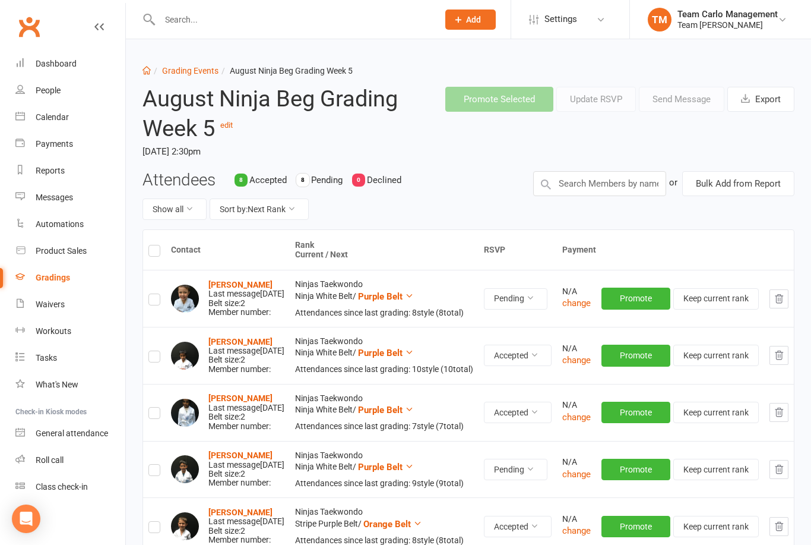
click at [193, 69] on link "Grading Events" at bounding box center [190, 71] width 56 height 10
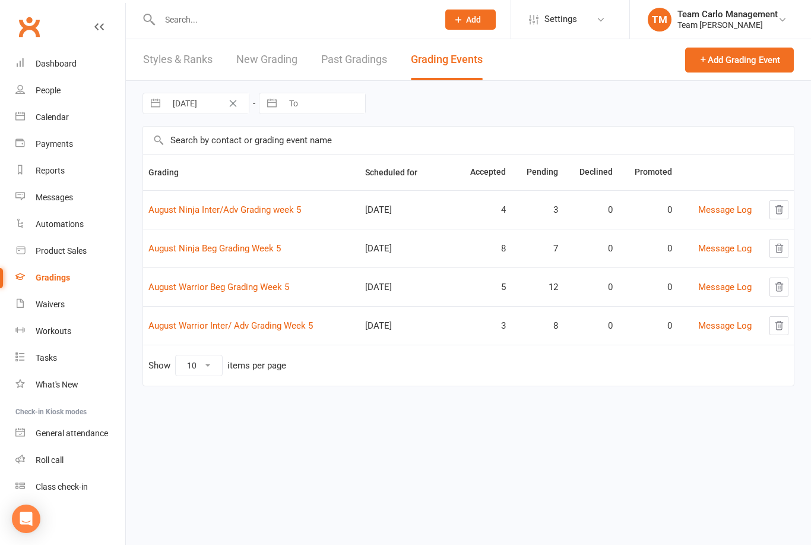
click at [249, 206] on link "August Ninja Inter/Adv Grading week 5" at bounding box center [224, 209] width 153 height 11
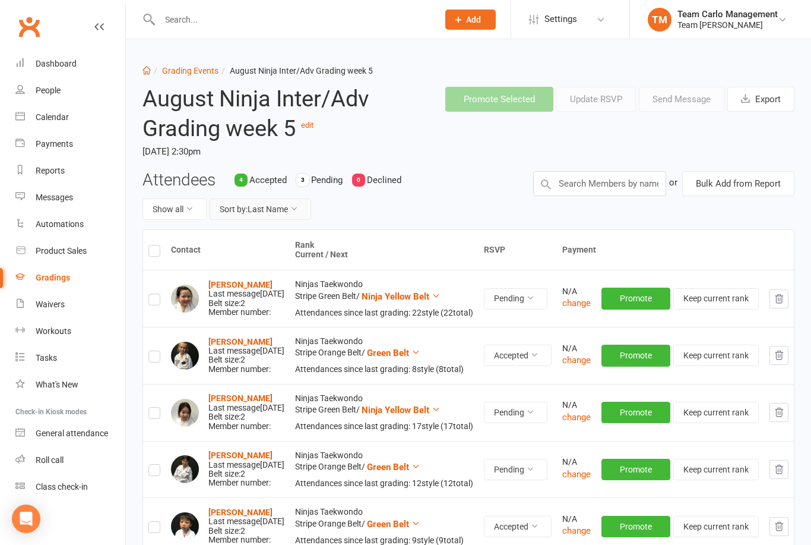
click at [308, 207] on button "Sort by: Last Name" at bounding box center [261, 208] width 102 height 21
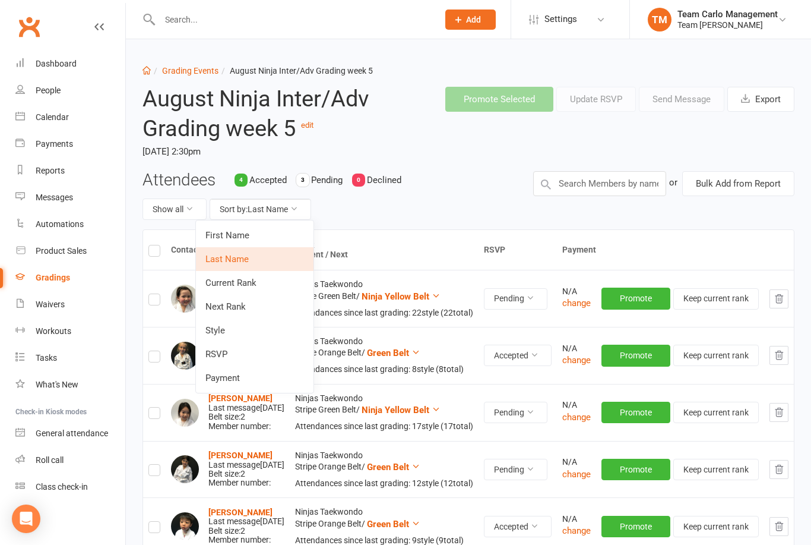
click at [252, 298] on link "Next Rank" at bounding box center [255, 307] width 118 height 24
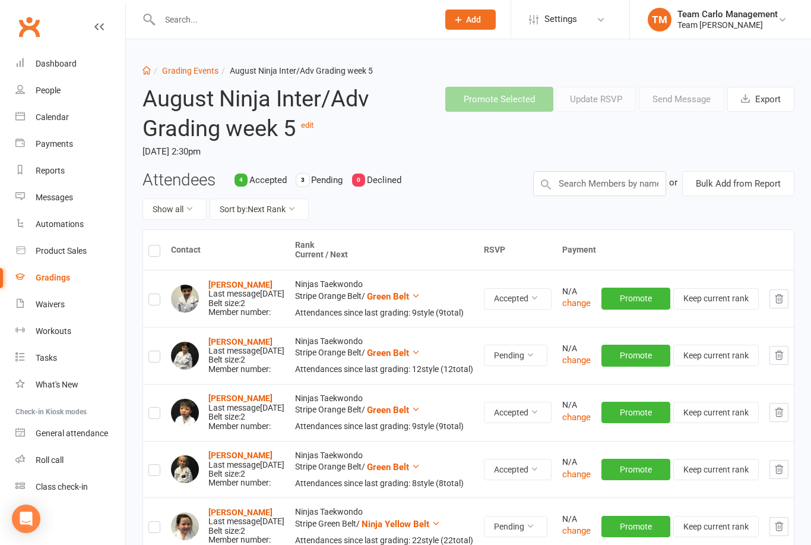
click at [744, 17] on div "Team Carlo Management" at bounding box center [728, 14] width 100 height 11
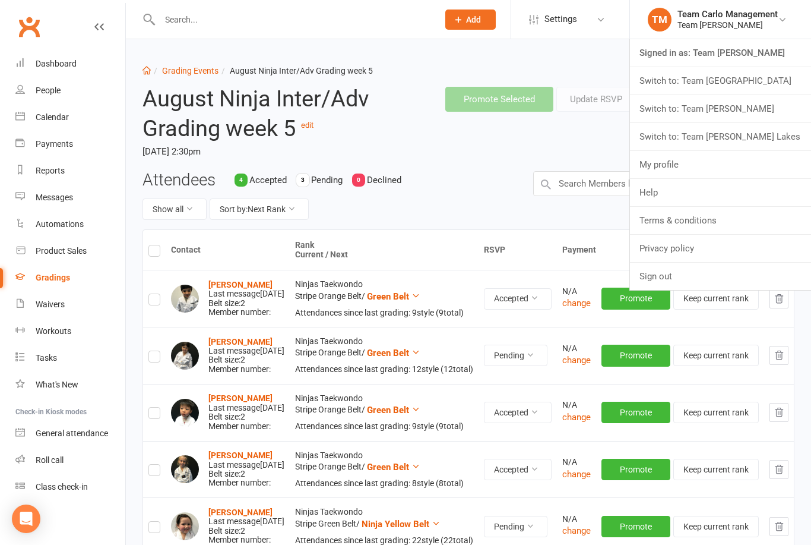
click at [773, 83] on link "Switch to: Team Carlo Airport West" at bounding box center [720, 80] width 181 height 27
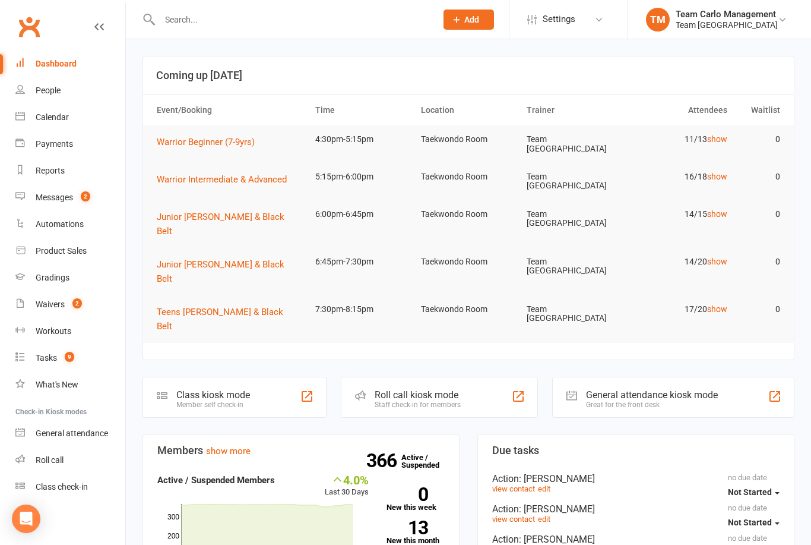
click at [53, 125] on link "Calendar" at bounding box center [70, 117] width 110 height 27
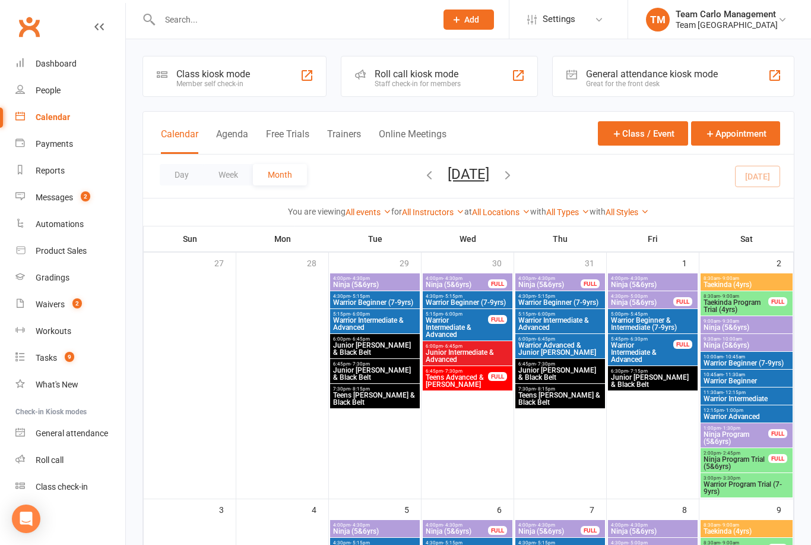
click at [184, 169] on button "Day" at bounding box center [182, 174] width 44 height 21
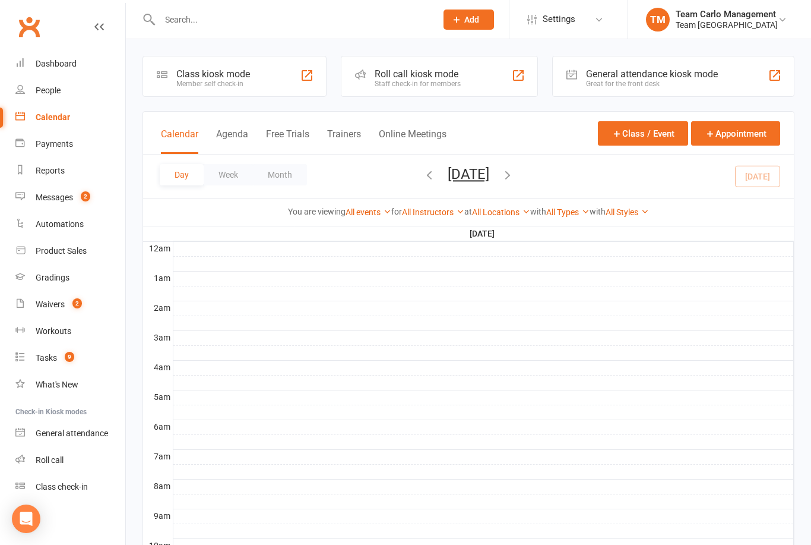
click at [472, 171] on button "Tuesday, Aug 12, 2025" at bounding box center [469, 174] width 42 height 17
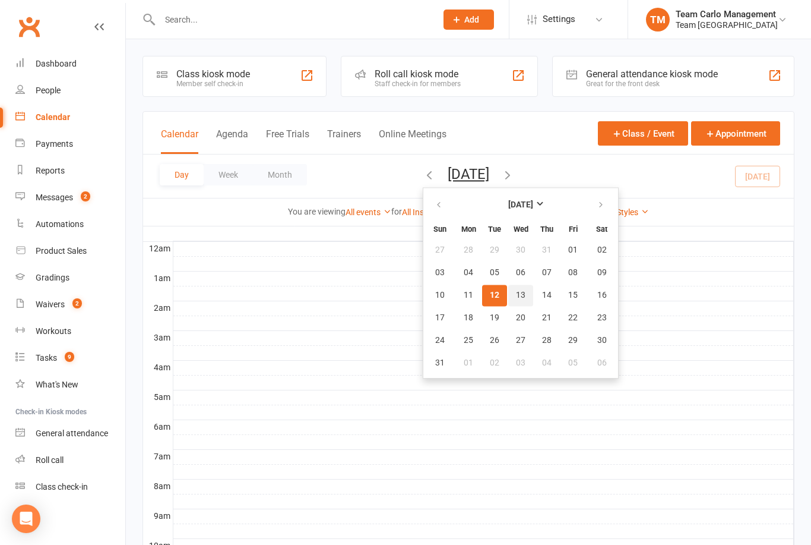
click at [508, 301] on button "13" at bounding box center [520, 295] width 25 height 21
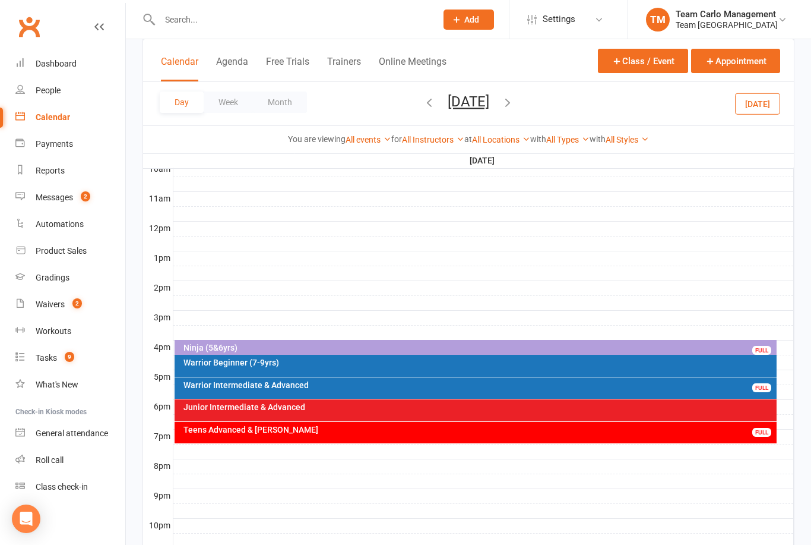
scroll to position [393, 0]
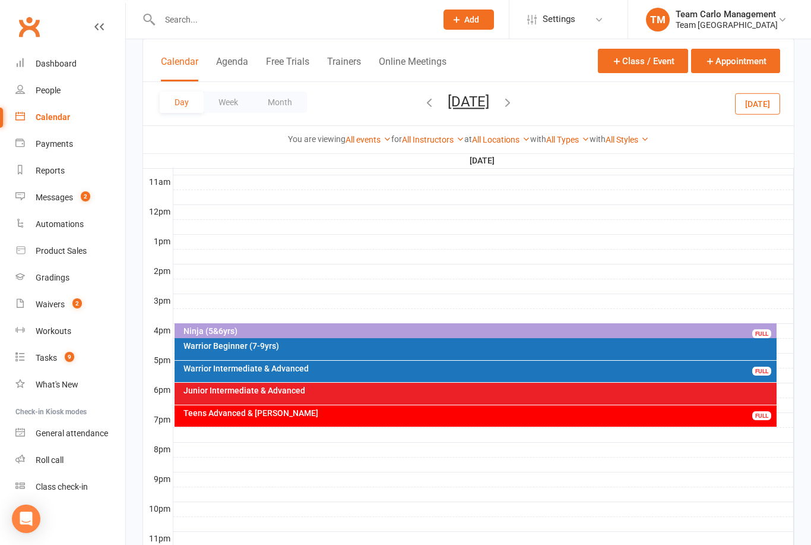
click at [384, 336] on div "Ninja (5&6yrs) FULL" at bounding box center [476, 331] width 603 height 17
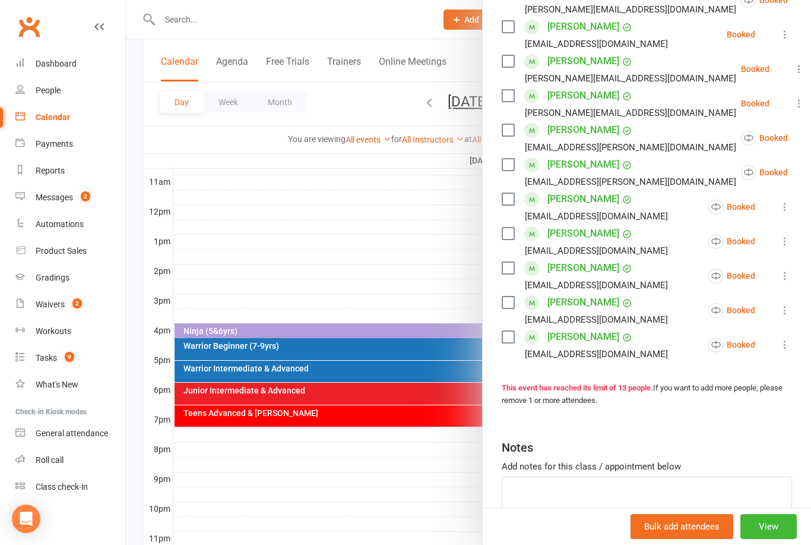
scroll to position [306, 0]
click at [407, 241] on div at bounding box center [468, 272] width 685 height 545
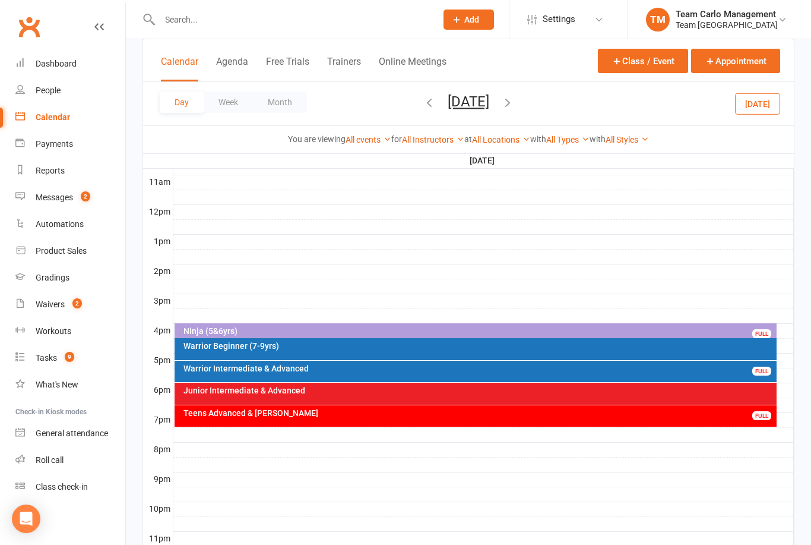
click at [489, 99] on button "Wednesday, Aug 13, 2025" at bounding box center [469, 101] width 42 height 17
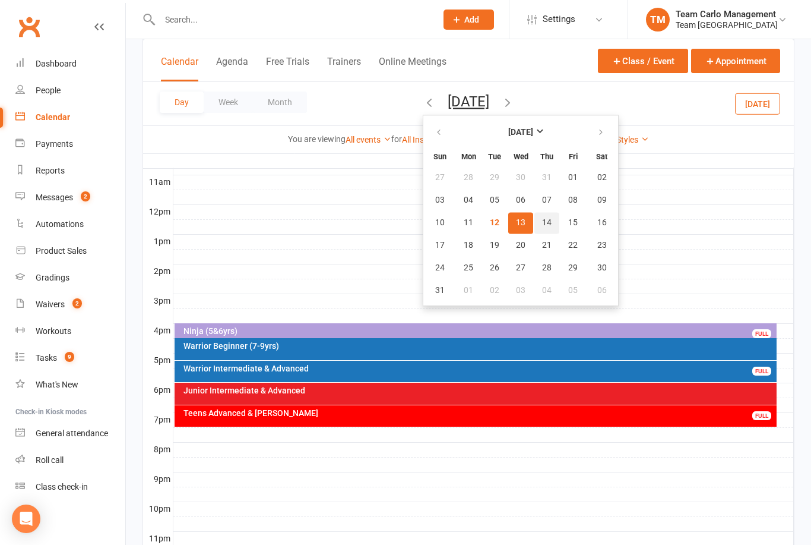
click at [535, 227] on button "14" at bounding box center [547, 222] width 25 height 21
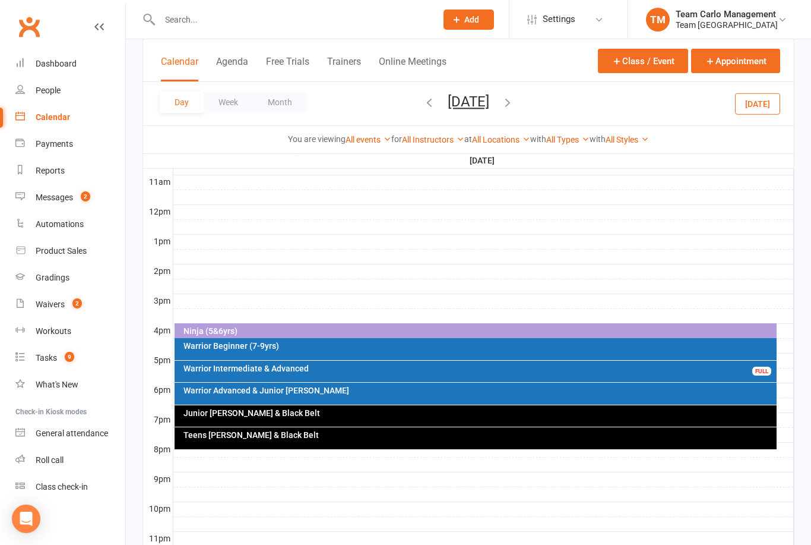
click at [412, 328] on div "Ninja (5&6yrs)" at bounding box center [479, 331] width 592 height 8
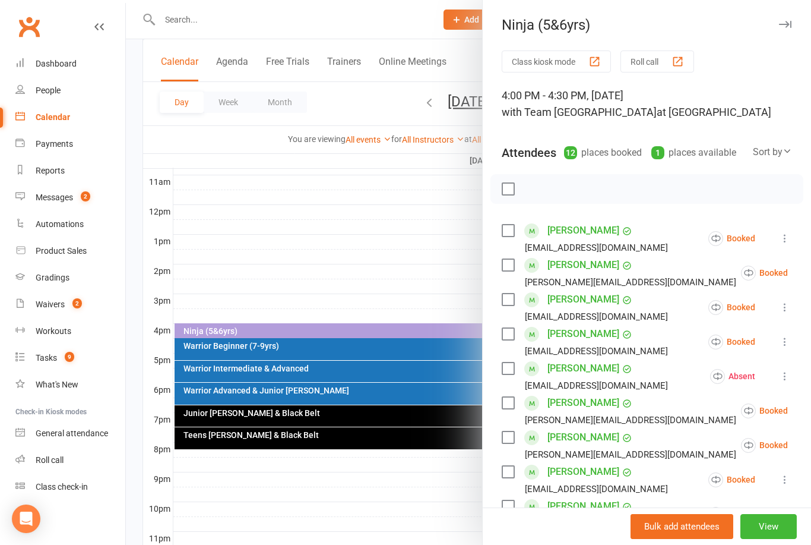
click at [445, 234] on div at bounding box center [468, 272] width 685 height 545
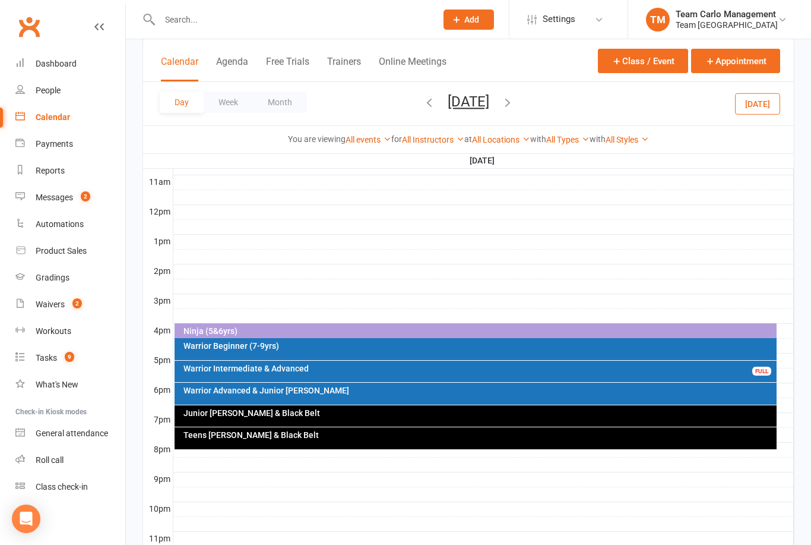
click at [488, 99] on button "Thursday, Aug 14, 2025" at bounding box center [469, 101] width 42 height 17
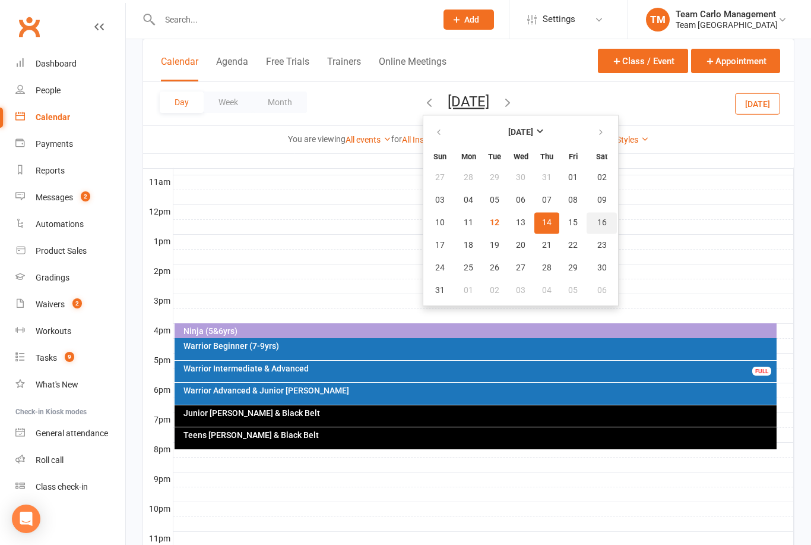
click at [587, 229] on button "16" at bounding box center [602, 222] width 30 height 21
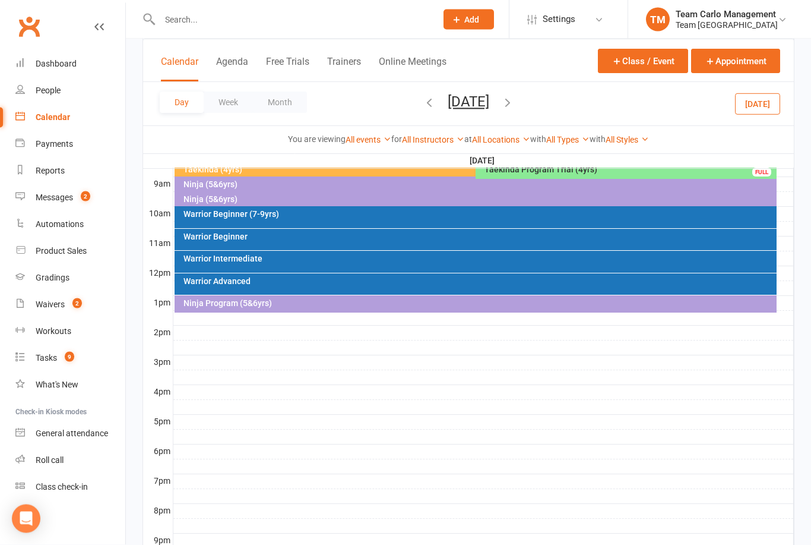
scroll to position [178, 0]
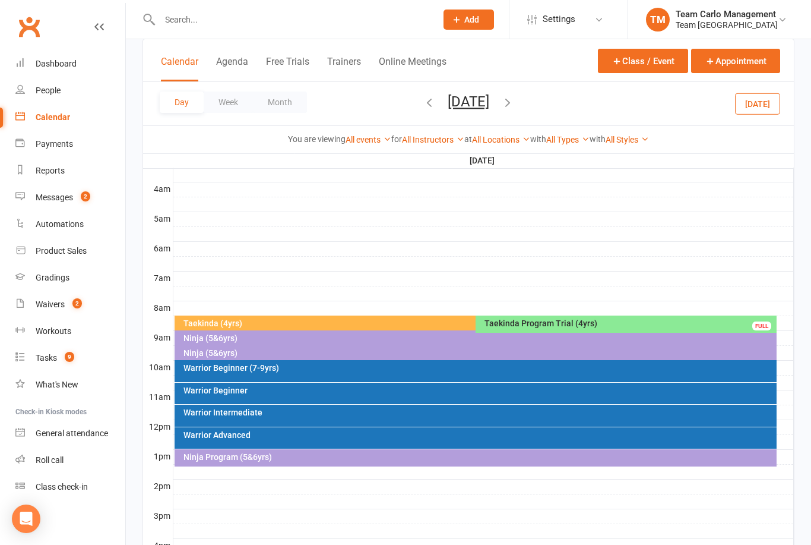
click at [301, 353] on div "Ninja (5&6yrs)" at bounding box center [479, 353] width 592 height 8
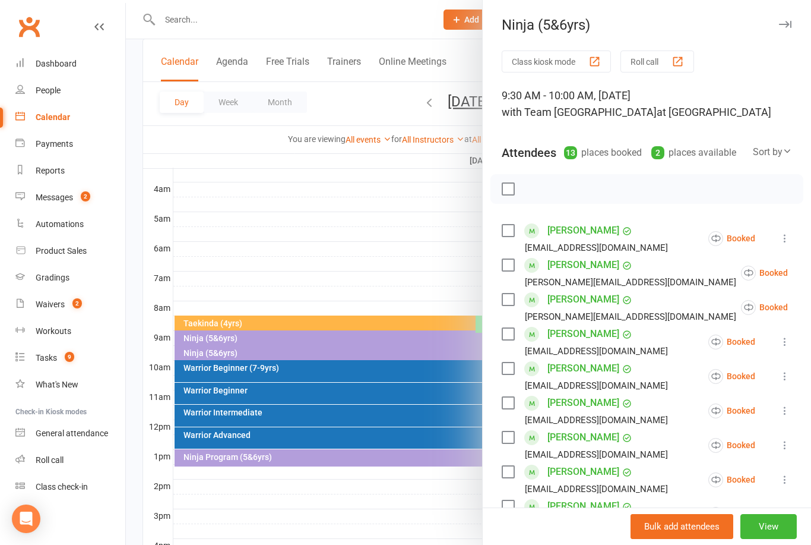
click at [349, 216] on div at bounding box center [468, 272] width 685 height 545
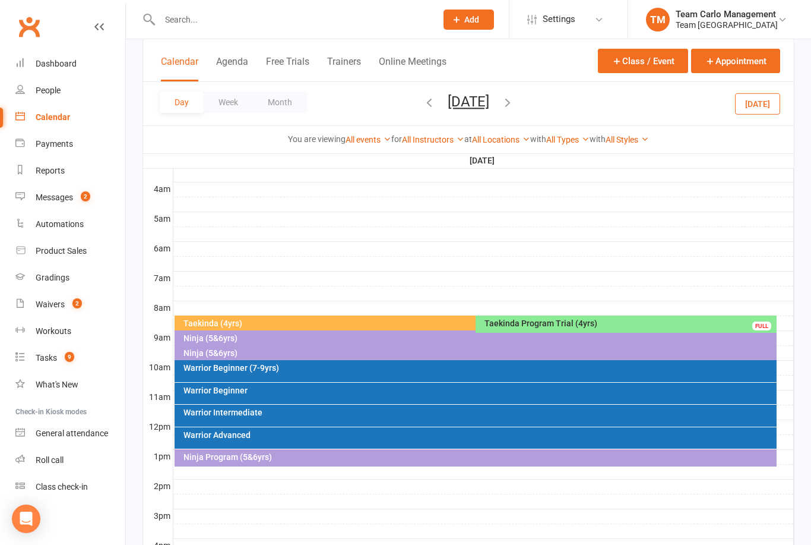
click at [263, 340] on div "Ninja (5&6yrs)" at bounding box center [479, 338] width 592 height 8
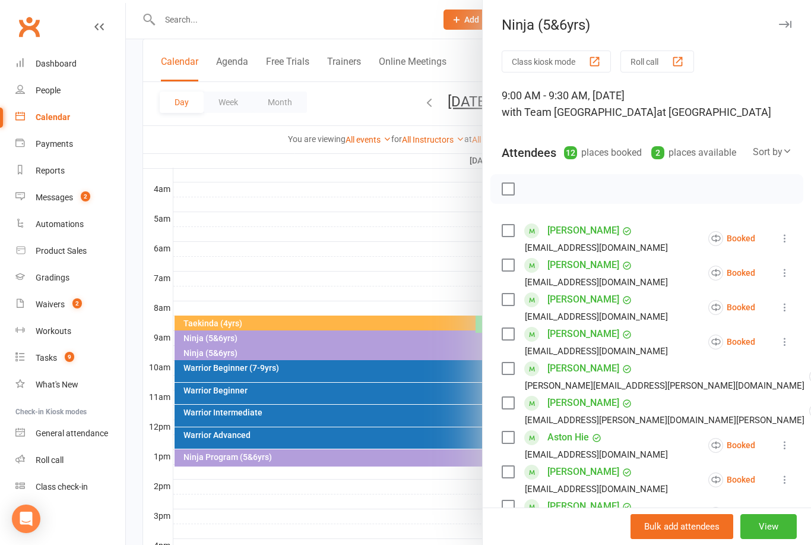
click at [403, 215] on div at bounding box center [468, 272] width 685 height 545
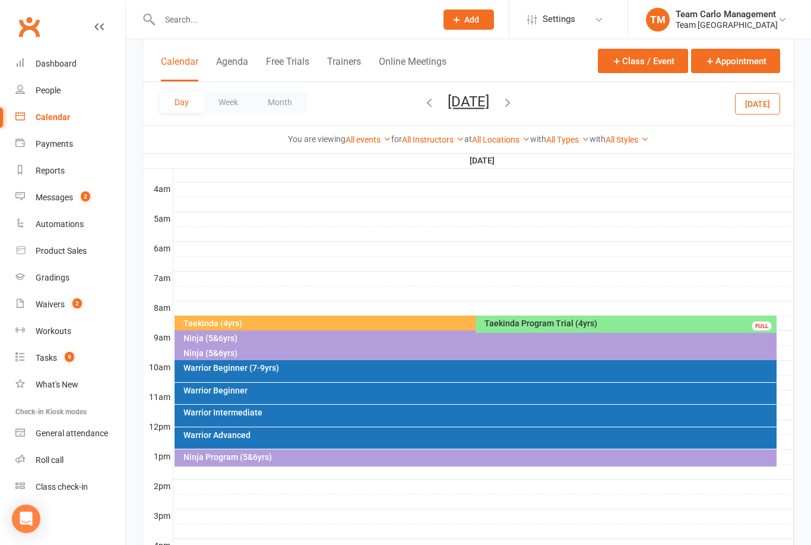
click at [478, 100] on button "Saturday, Aug 16, 2025" at bounding box center [469, 101] width 42 height 17
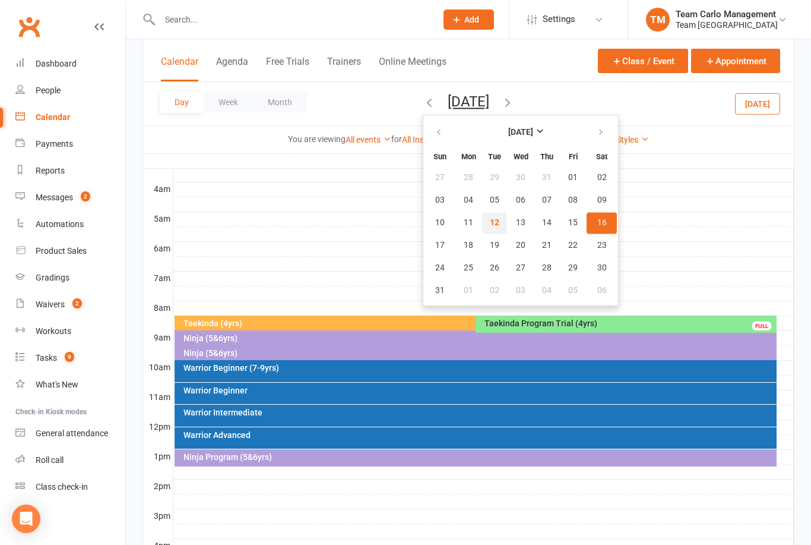
click at [482, 227] on button "12" at bounding box center [494, 222] width 25 height 21
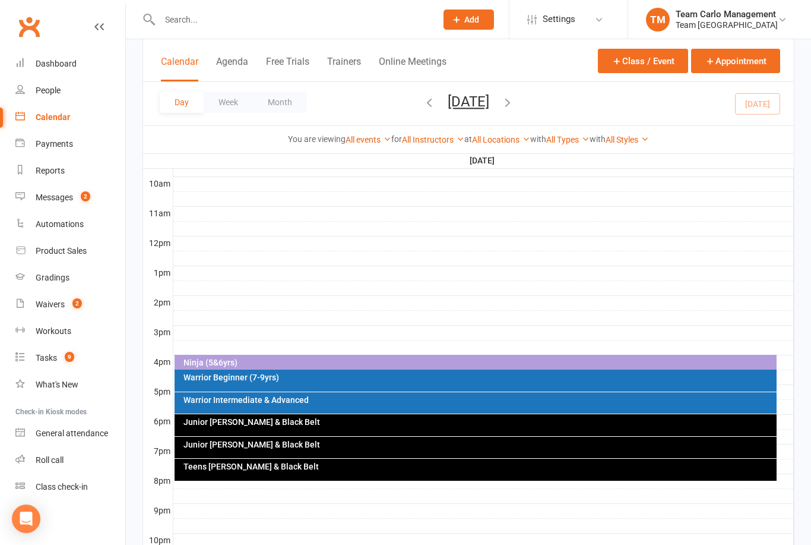
scroll to position [416, 0]
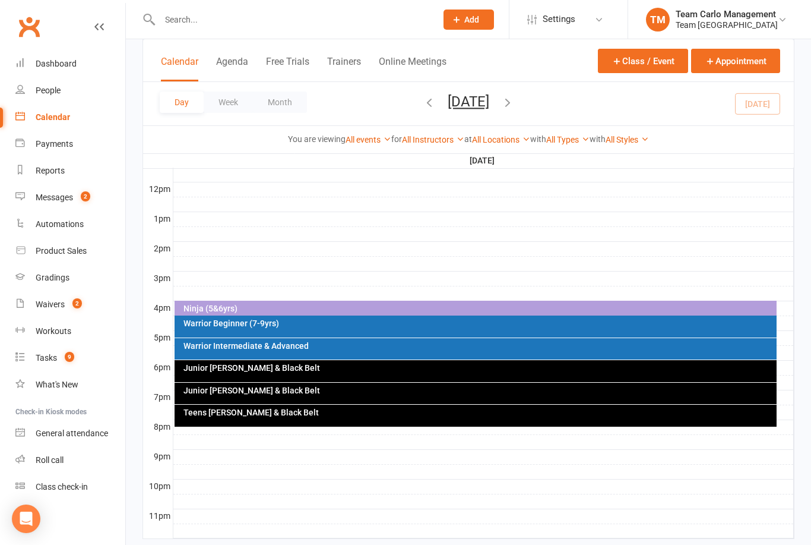
click at [331, 396] on div "Junior Cho Dan Bo & Black Belt" at bounding box center [476, 393] width 603 height 21
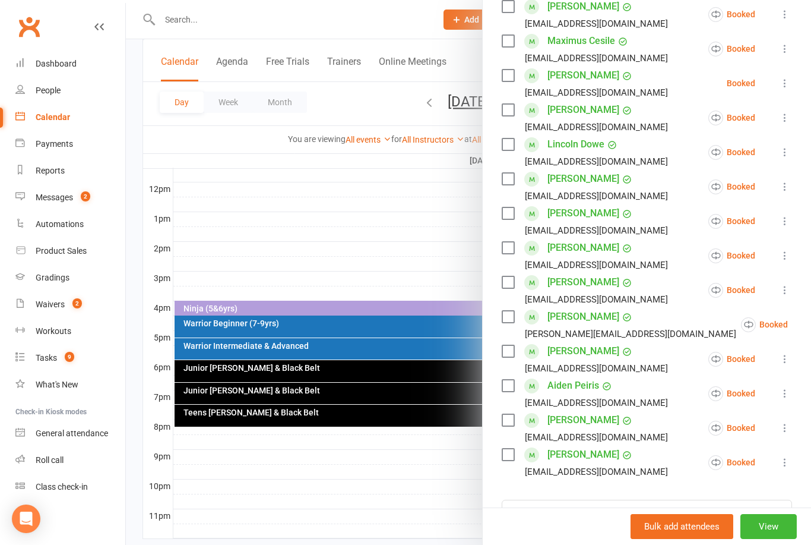
scroll to position [234, 0]
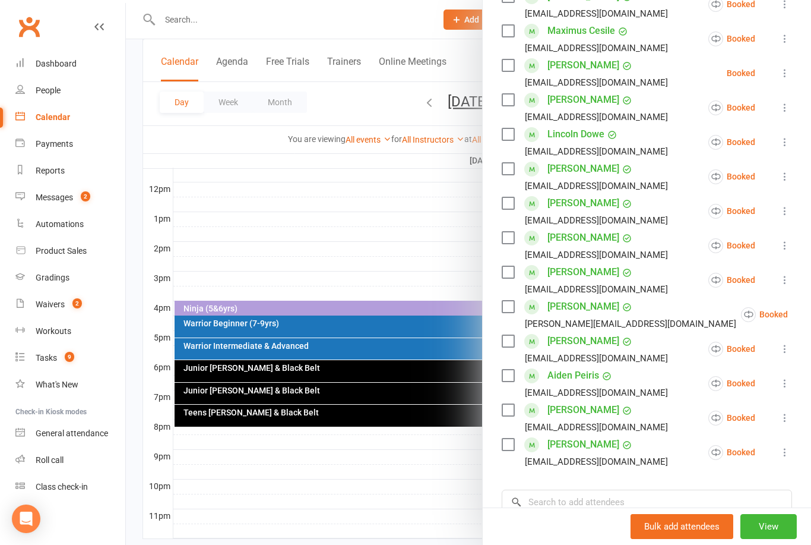
click at [339, 407] on div at bounding box center [468, 272] width 685 height 545
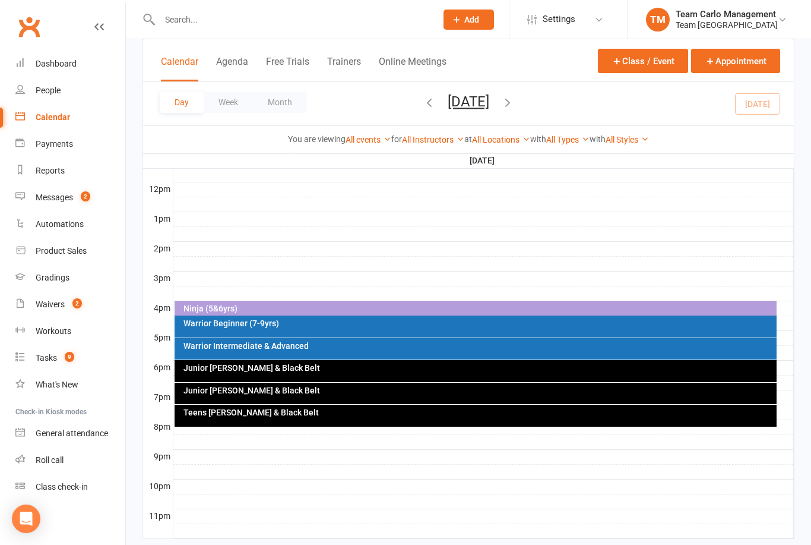
click at [327, 417] on div "Teens Cho Dan Bo & Black Belt" at bounding box center [476, 415] width 603 height 22
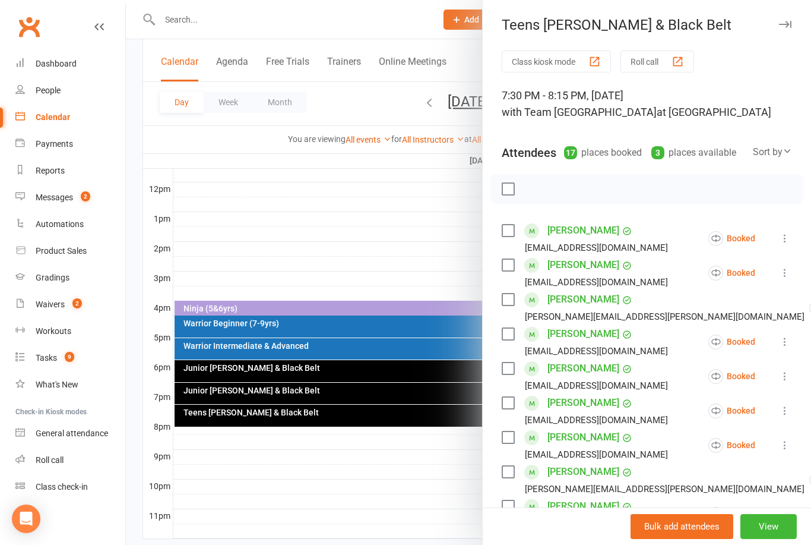
click at [582, 229] on link "Alessia Capozzoli" at bounding box center [584, 230] width 72 height 19
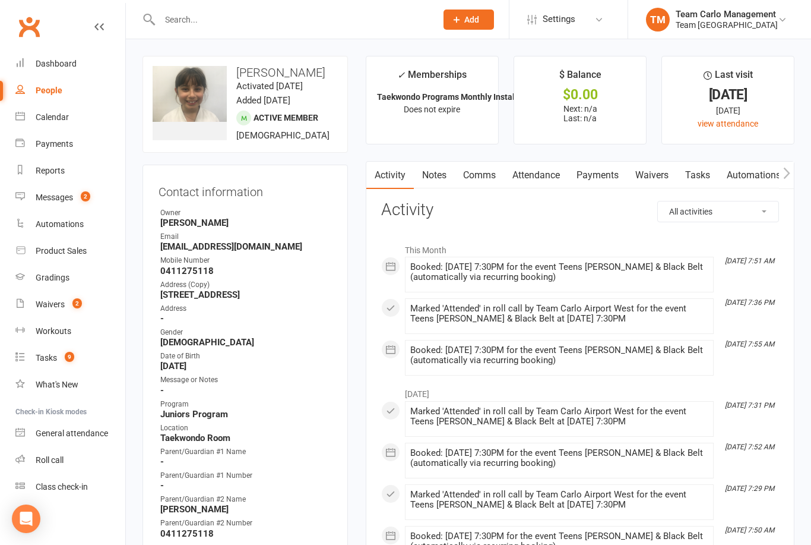
click at [533, 171] on link "Attendance" at bounding box center [536, 175] width 64 height 27
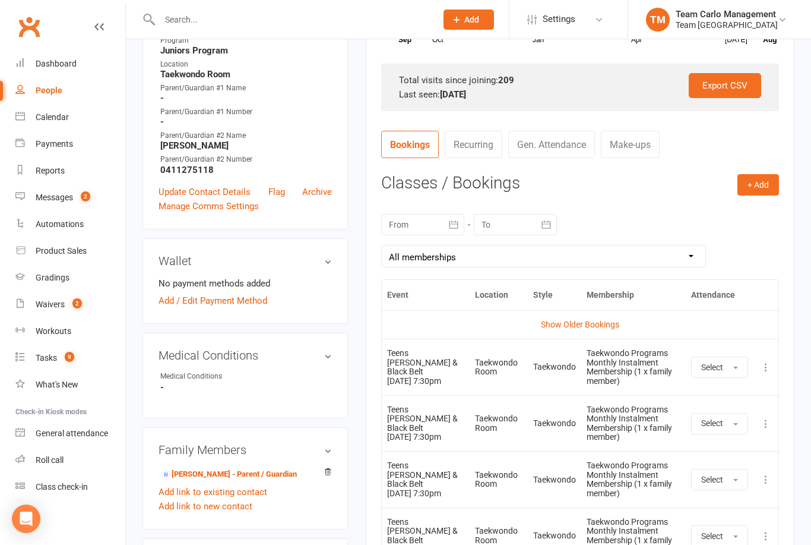
scroll to position [363, 0]
click at [438, 221] on div at bounding box center [422, 224] width 83 height 21
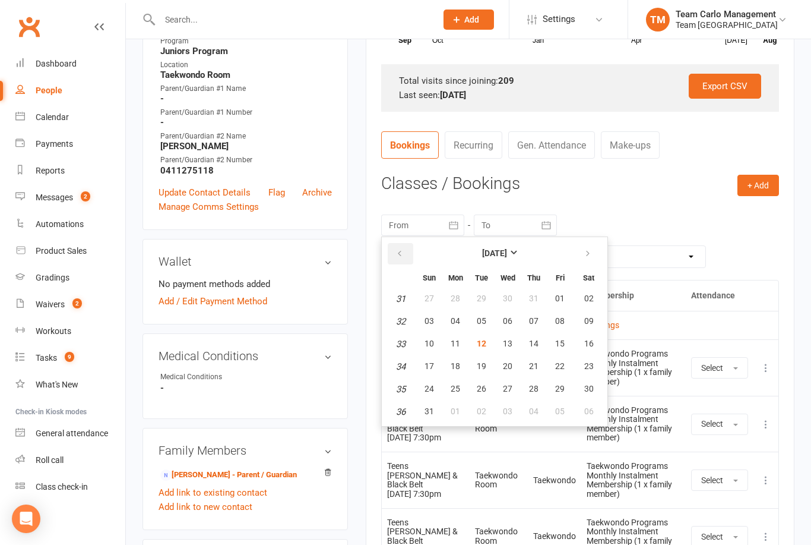
click at [404, 249] on button "button" at bounding box center [401, 253] width 26 height 21
click at [448, 371] on button "21" at bounding box center [455, 366] width 25 height 21
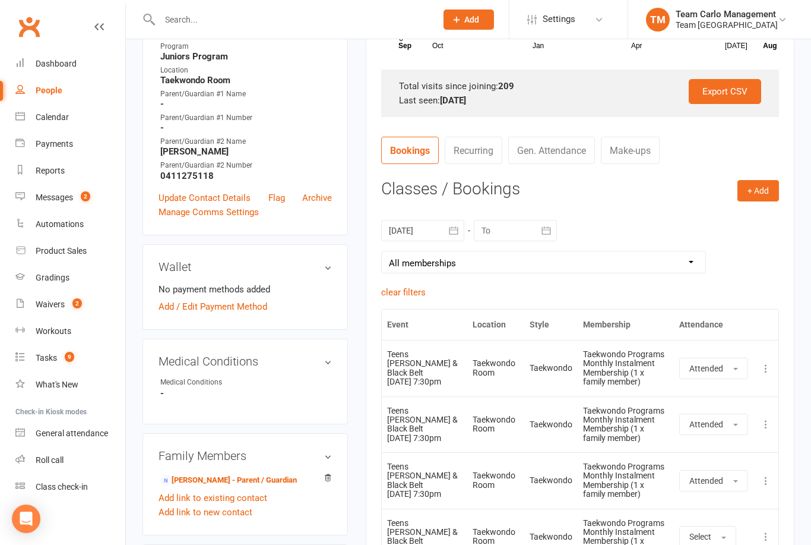
scroll to position [357, 0]
click at [429, 228] on div at bounding box center [422, 230] width 83 height 21
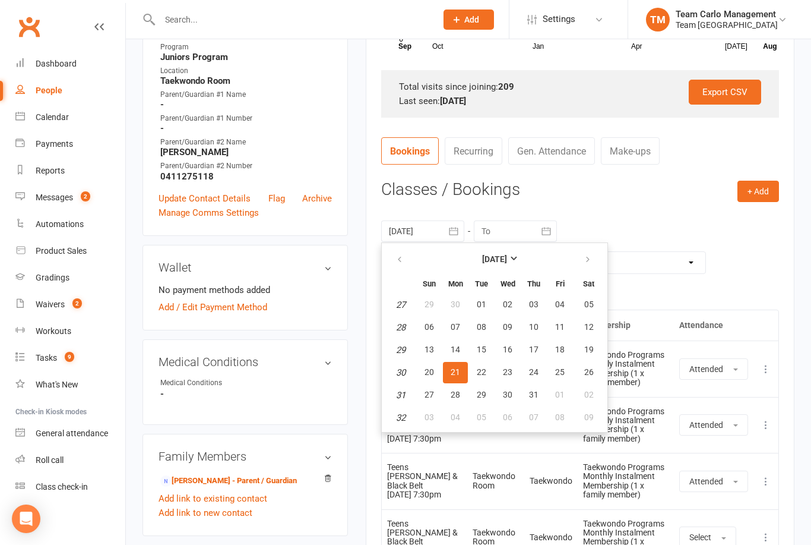
click at [459, 349] on span "14" at bounding box center [456, 349] width 10 height 10
type input "14 Jul 2025"
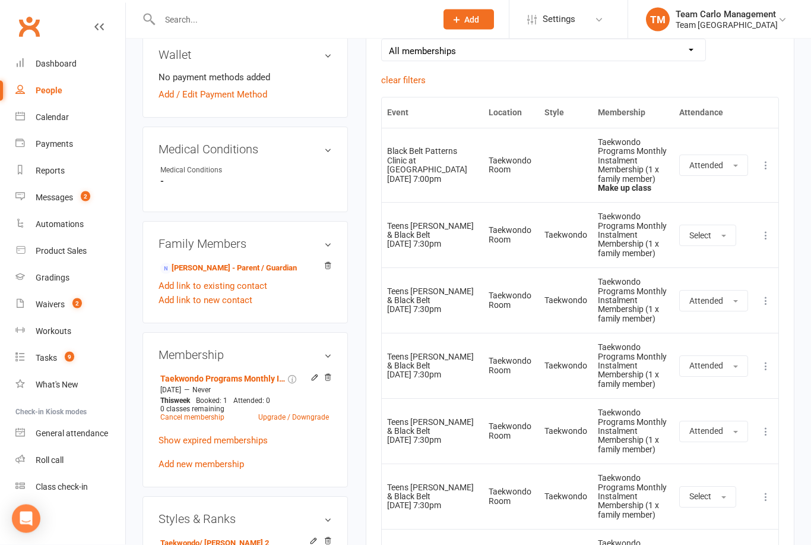
scroll to position [571, 0]
click at [70, 118] on link "Calendar" at bounding box center [70, 117] width 110 height 27
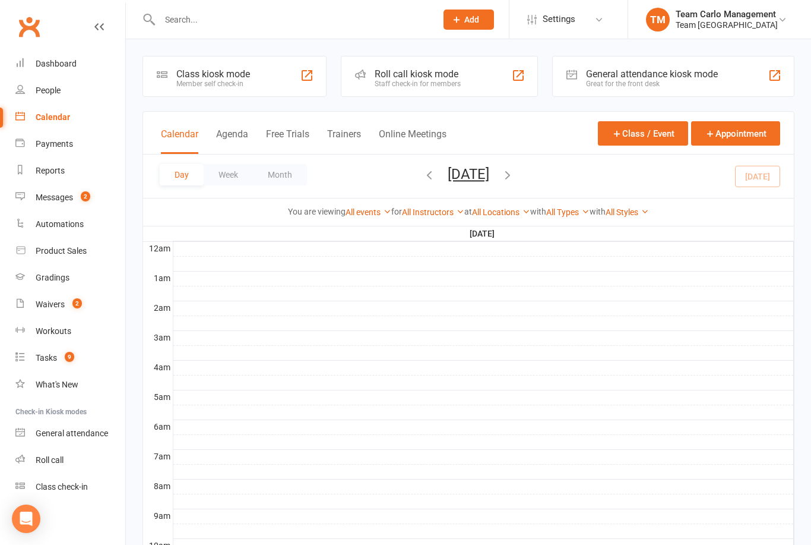
click at [489, 181] on button "Tuesday, Aug 12, 2025" at bounding box center [469, 174] width 42 height 17
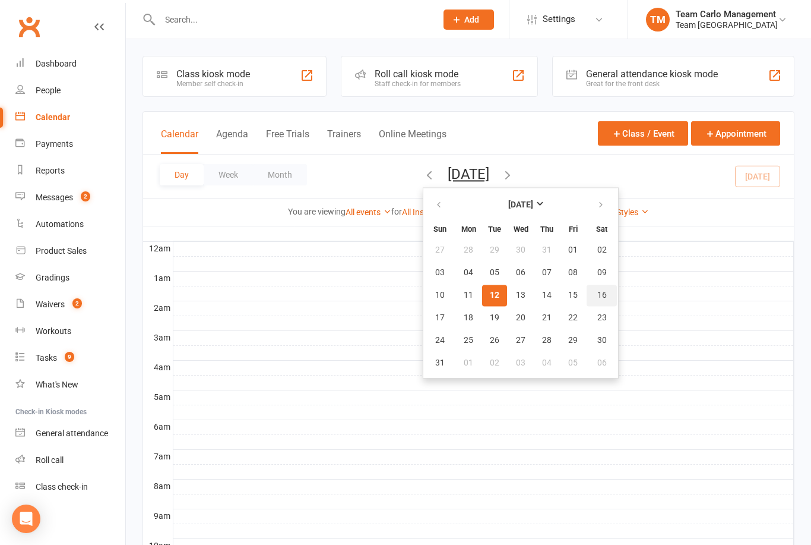
click at [587, 302] on button "16" at bounding box center [602, 295] width 30 height 21
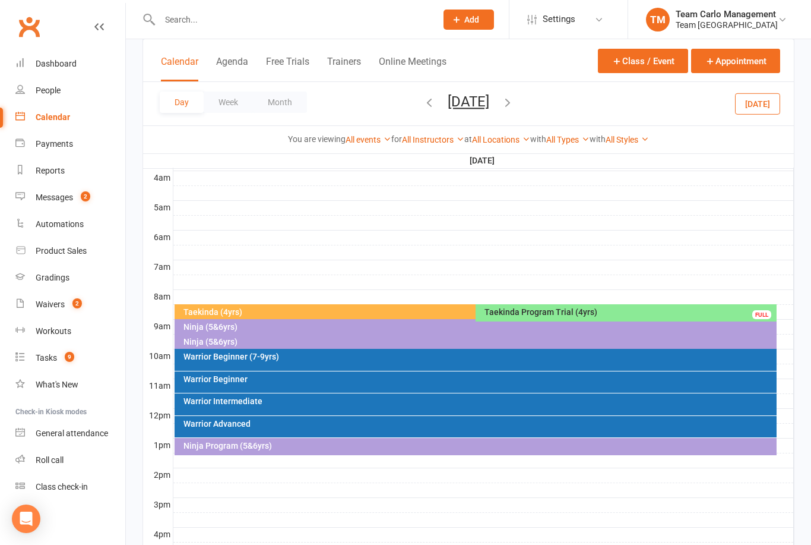
scroll to position [191, 0]
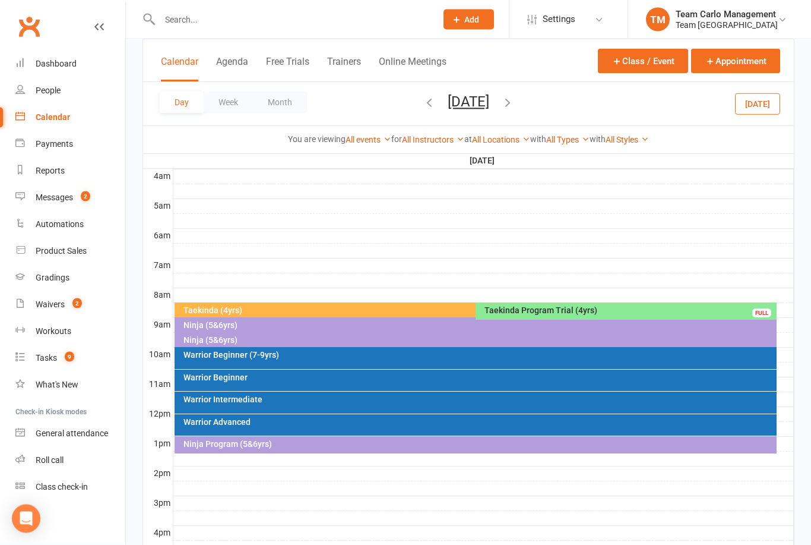
click at [233, 346] on div "Ninja (5&6yrs)" at bounding box center [476, 341] width 603 height 17
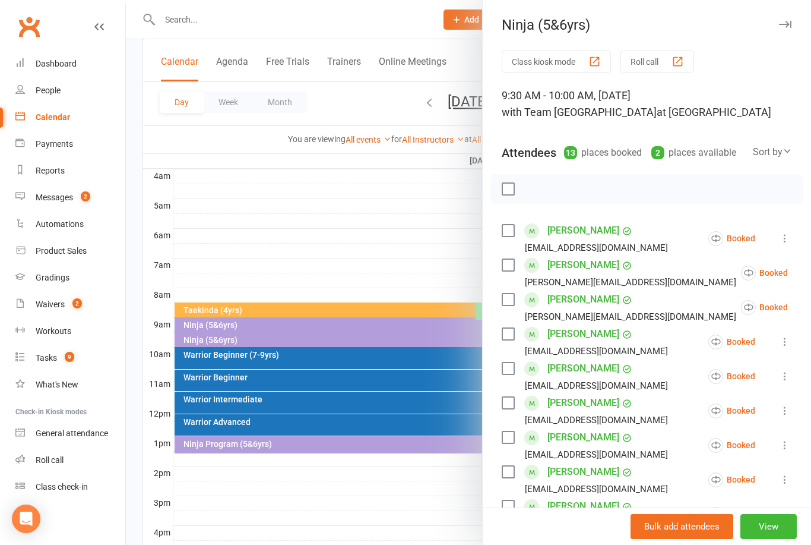
click at [425, 278] on div at bounding box center [468, 272] width 685 height 545
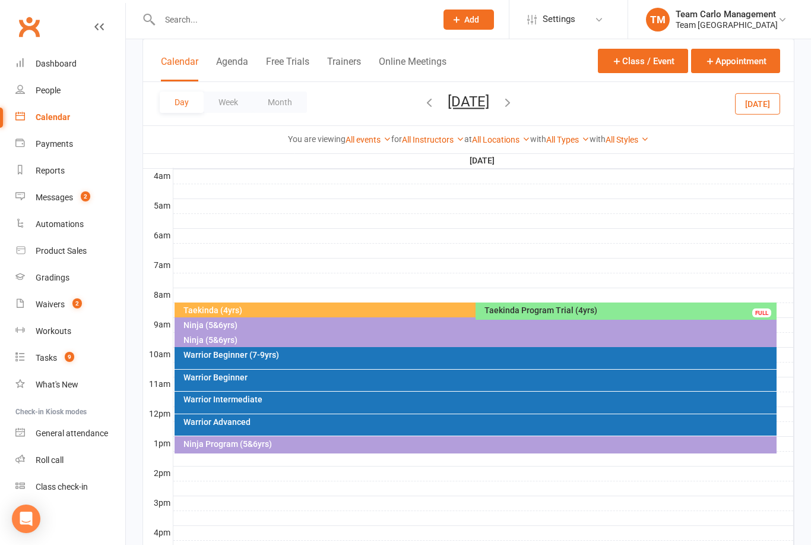
click at [237, 325] on div "Ninja (5&6yrs)" at bounding box center [479, 325] width 592 height 8
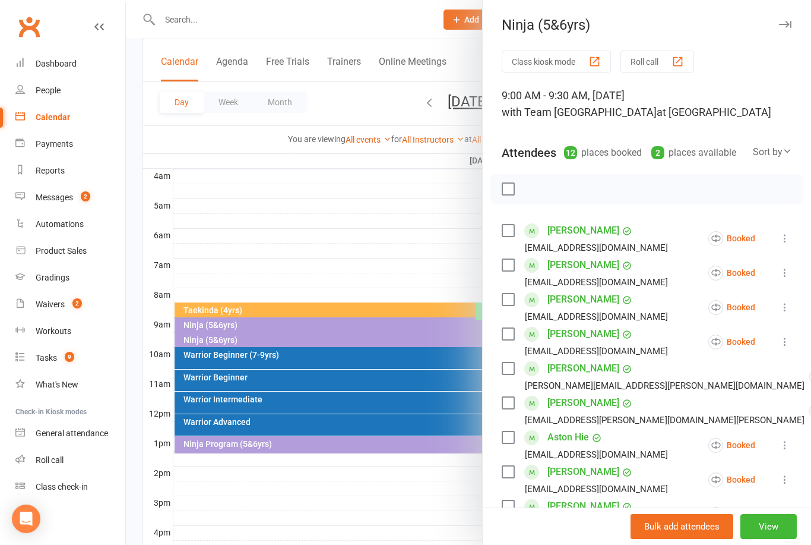
click at [385, 228] on div at bounding box center [468, 272] width 685 height 545
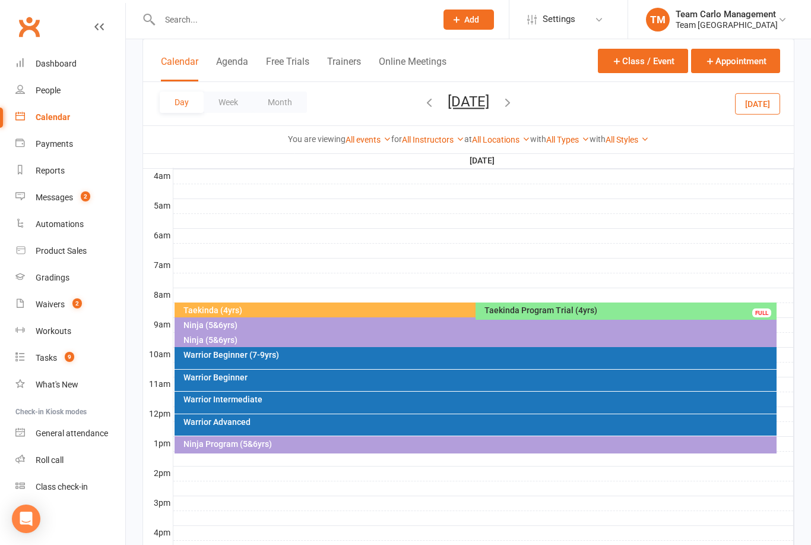
click at [232, 339] on div "Ninja (5&6yrs)" at bounding box center [479, 340] width 592 height 8
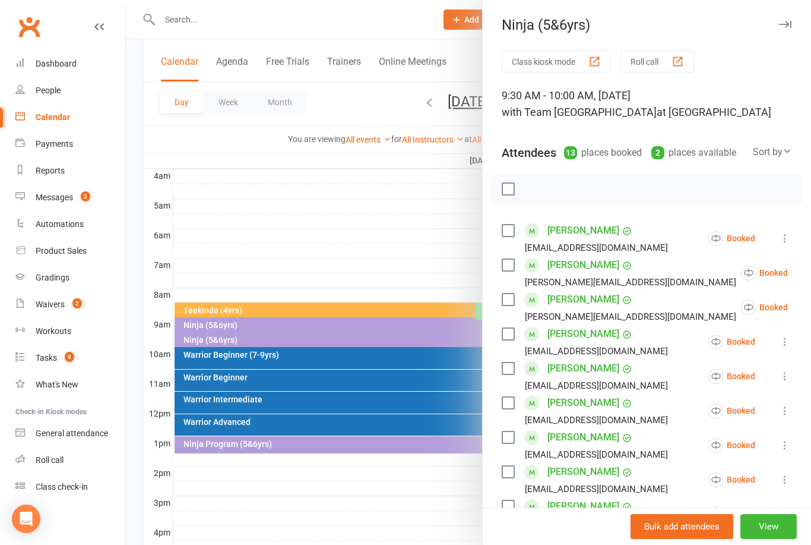
click at [350, 163] on div at bounding box center [468, 272] width 685 height 545
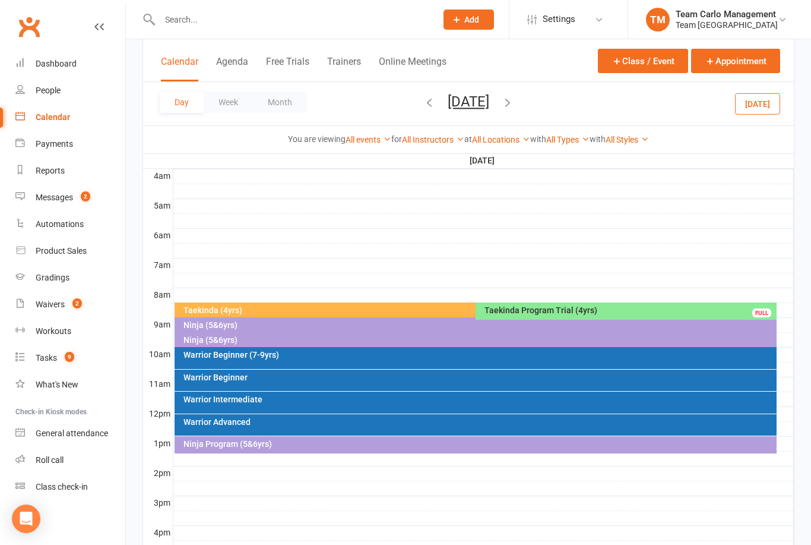
click at [299, 442] on div "Ninja Program (5&6yrs)" at bounding box center [479, 444] width 592 height 8
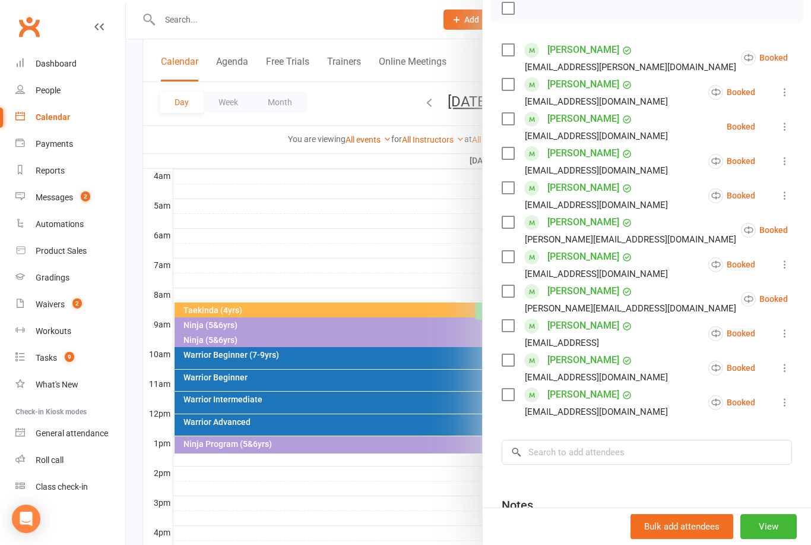
scroll to position [183, 0]
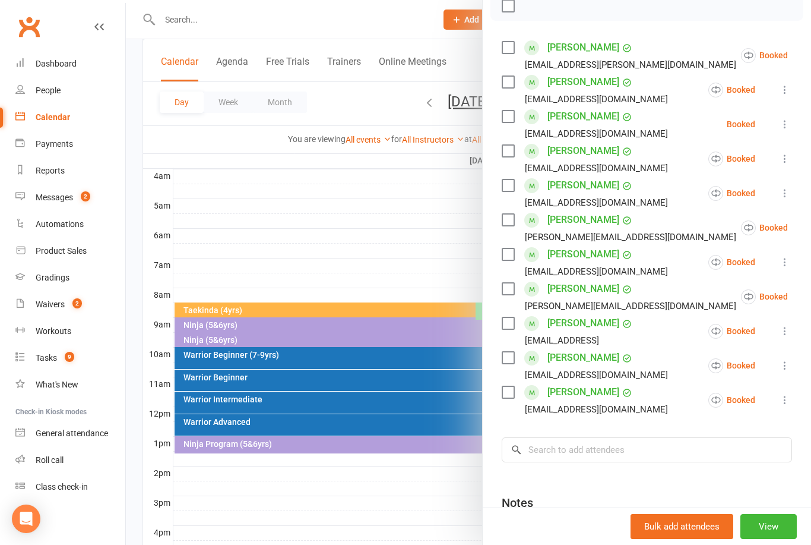
click at [368, 238] on div at bounding box center [468, 272] width 685 height 545
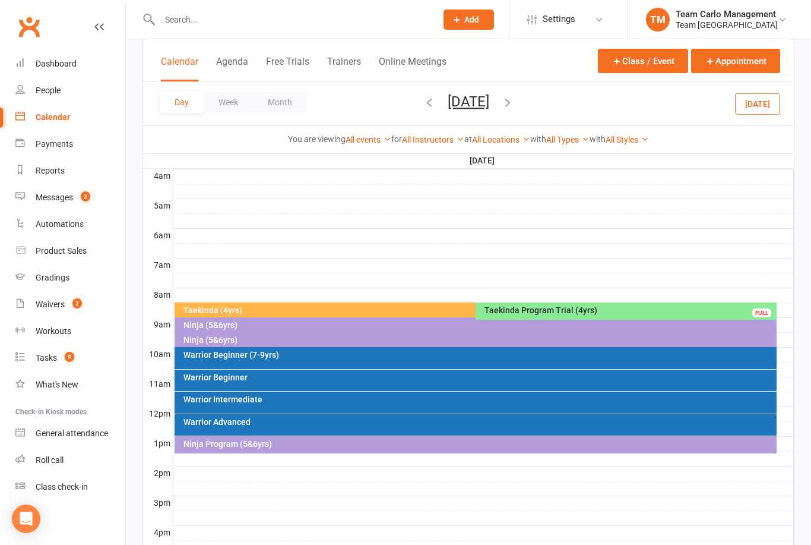
click at [268, 399] on div "Warrior Intermediate" at bounding box center [479, 399] width 592 height 8
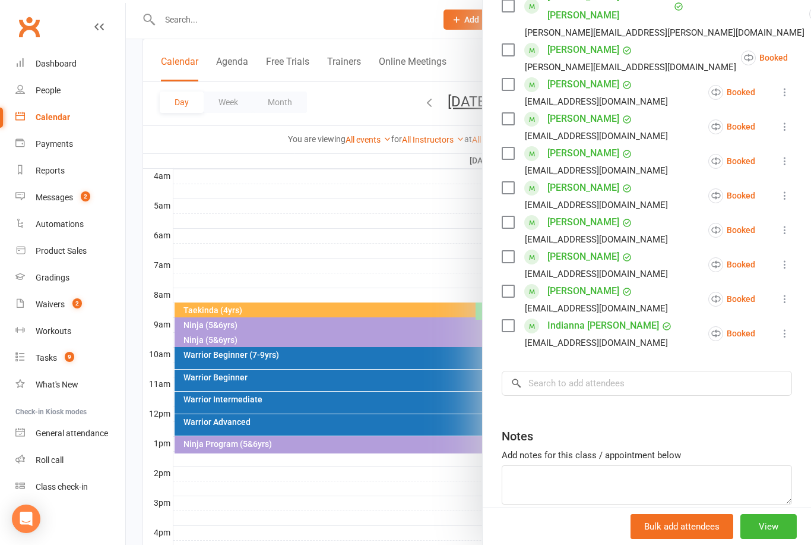
scroll to position [371, 0]
click at [581, 371] on input "search" at bounding box center [647, 383] width 290 height 25
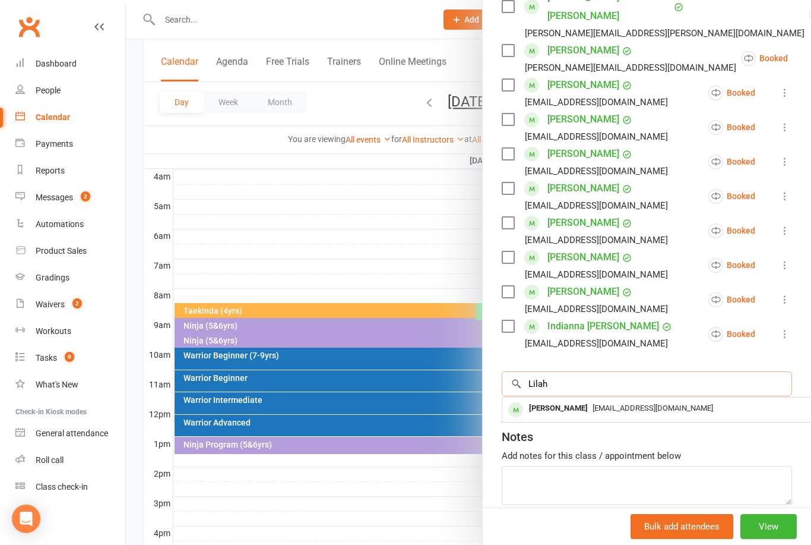
type input "Lilah"
click at [593, 403] on span "andry_carolina@hotmail.com" at bounding box center [653, 407] width 121 height 9
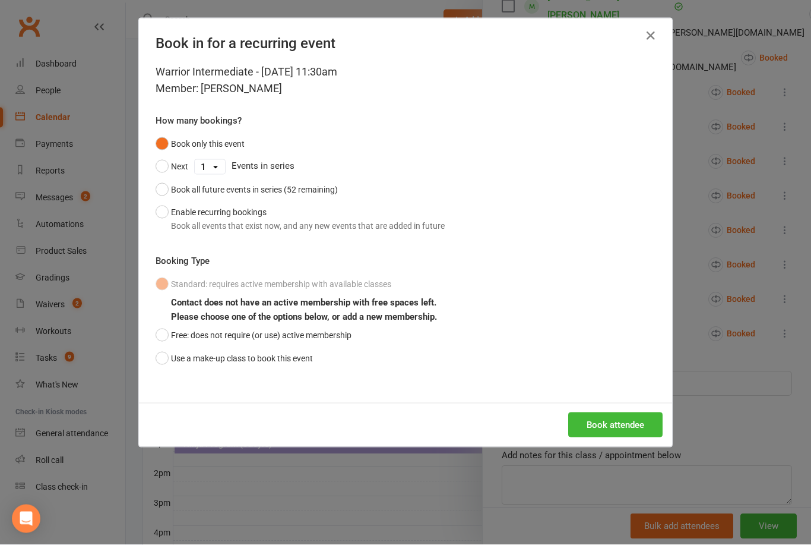
click at [159, 363] on button "Use a make-up class to book this event" at bounding box center [234, 358] width 157 height 23
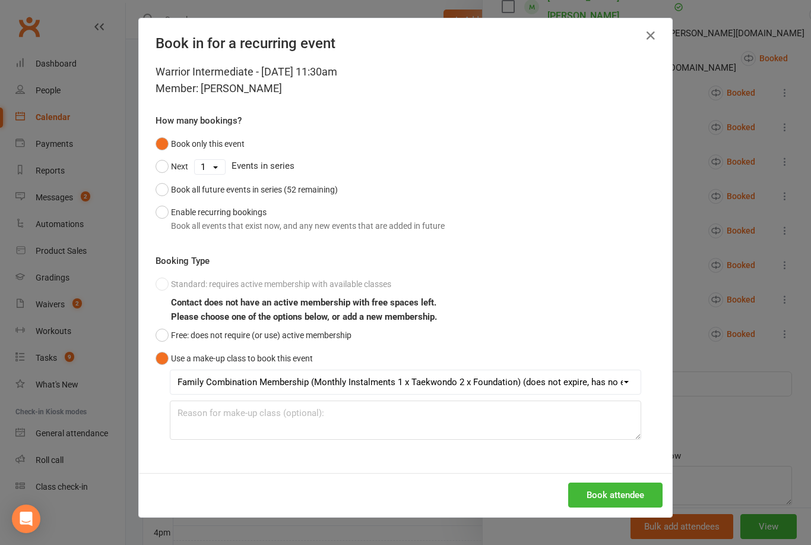
click at [595, 494] on button "Book attendee" at bounding box center [615, 494] width 94 height 25
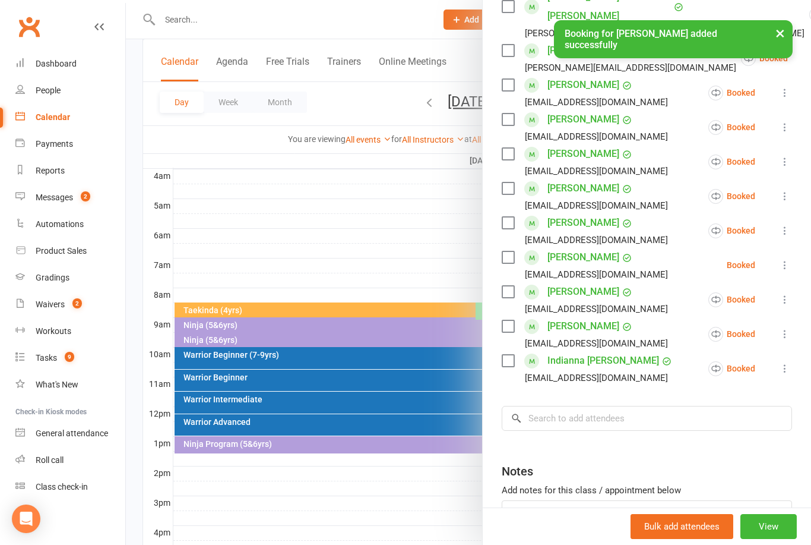
click at [370, 450] on div at bounding box center [468, 272] width 685 height 545
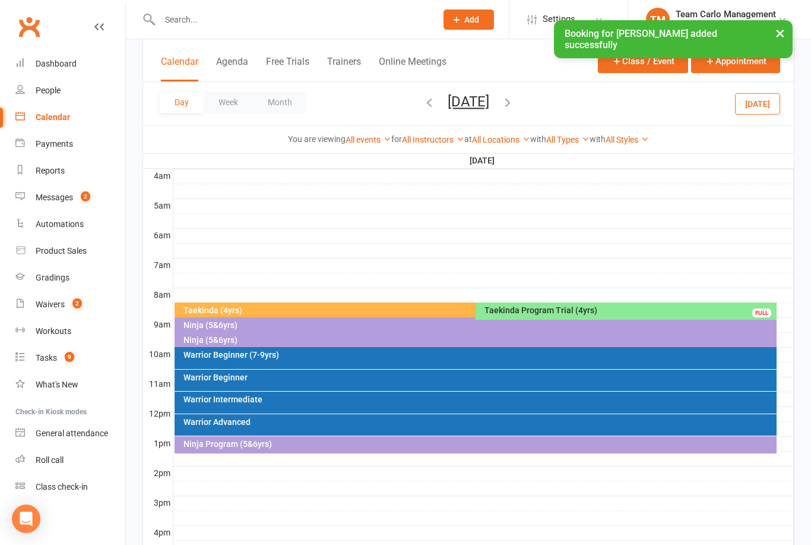
click at [363, 448] on div "Ninja Program (5&6yrs)" at bounding box center [476, 444] width 603 height 17
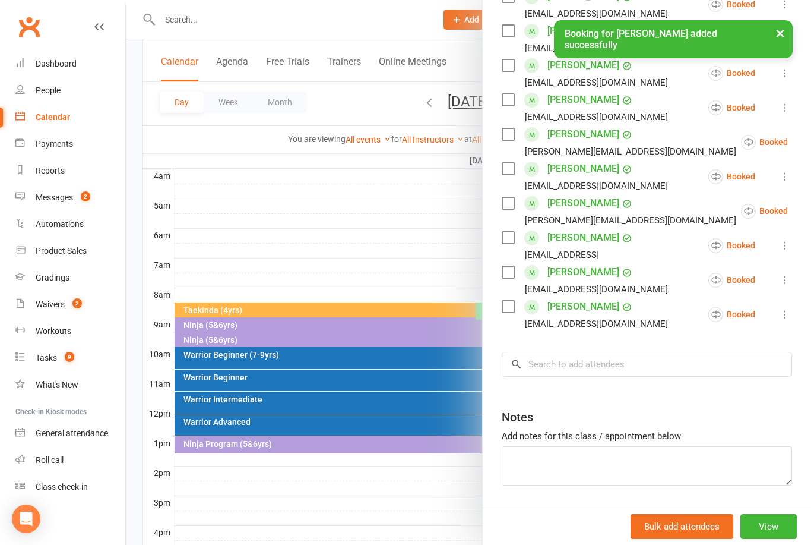
scroll to position [268, 0]
click at [562, 366] on input "search" at bounding box center [647, 364] width 290 height 25
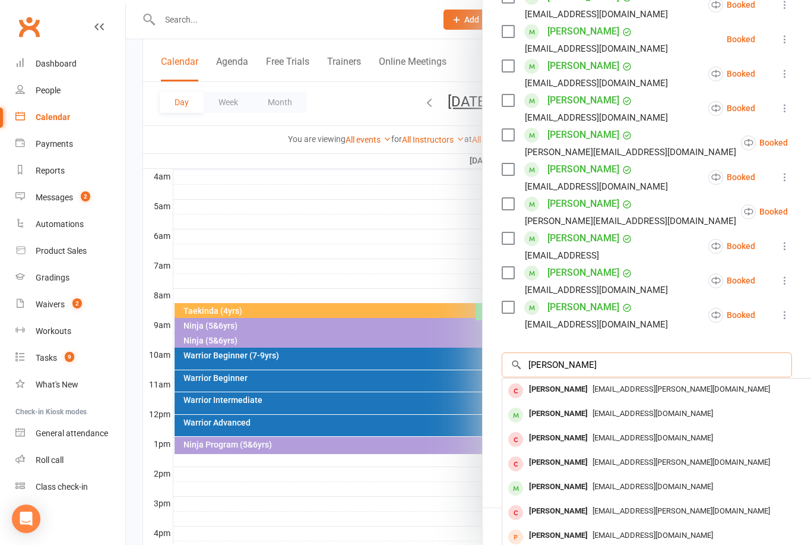
type input "Mia mora"
click at [571, 410] on div "Mia Morrall" at bounding box center [558, 413] width 68 height 17
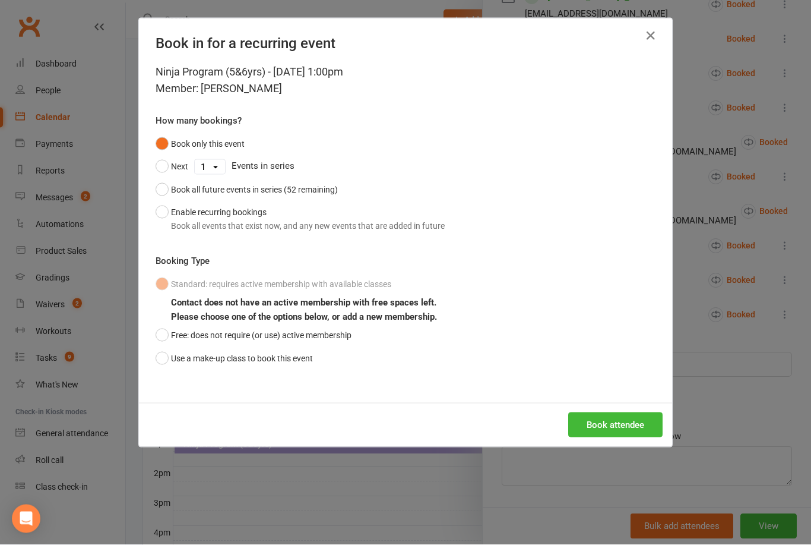
click at [162, 360] on button "Use a make-up class to book this event" at bounding box center [234, 358] width 157 height 23
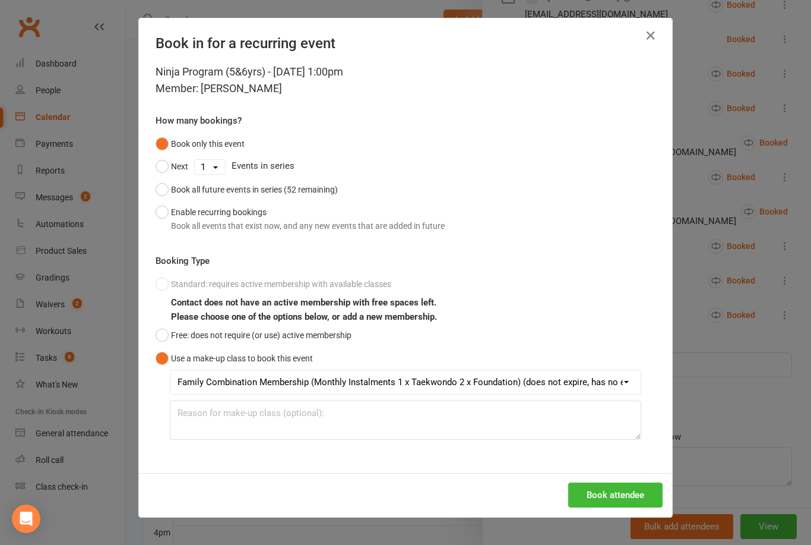
click at [612, 490] on button "Book attendee" at bounding box center [615, 494] width 94 height 25
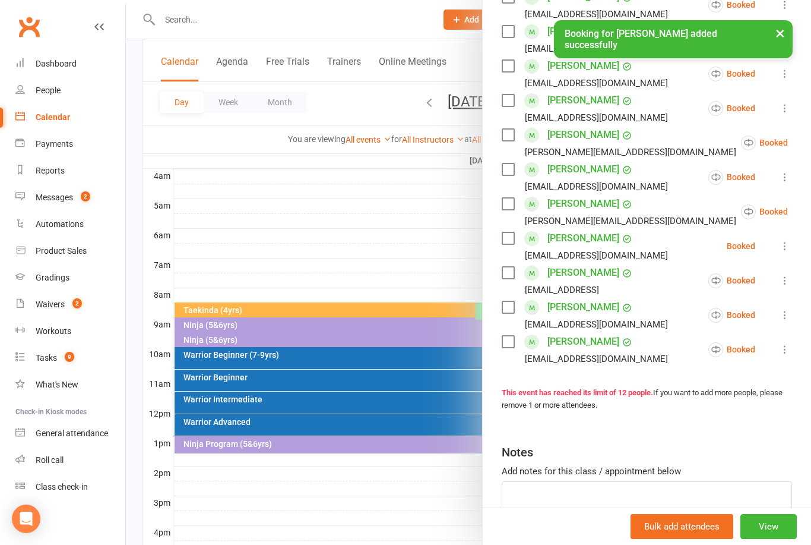
click at [777, 539] on button "View" at bounding box center [769, 526] width 56 height 25
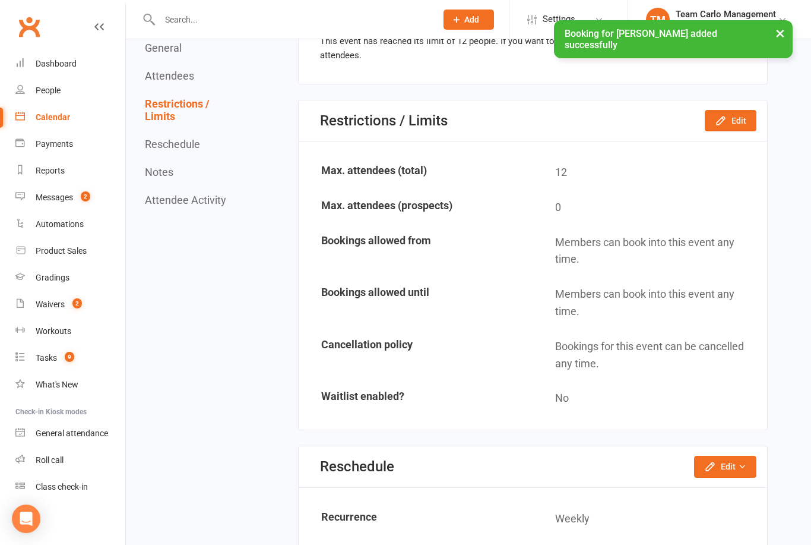
scroll to position [1089, 0]
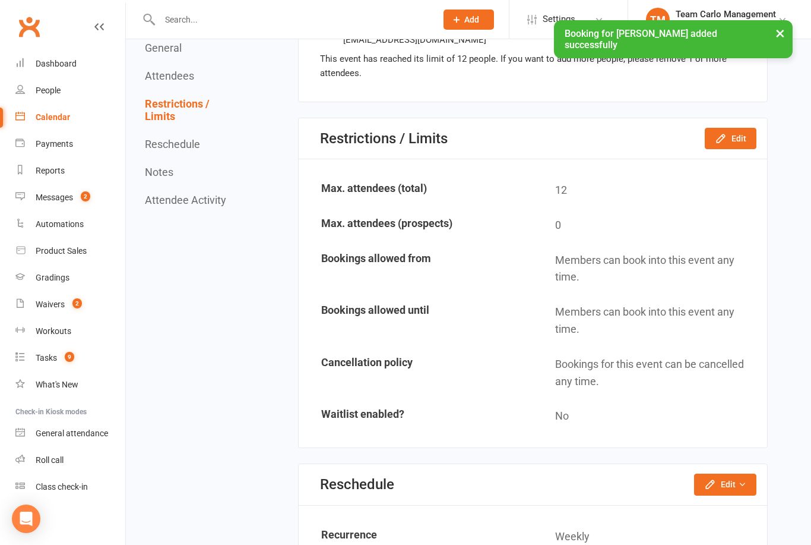
click at [735, 149] on button "Edit" at bounding box center [731, 138] width 52 height 21
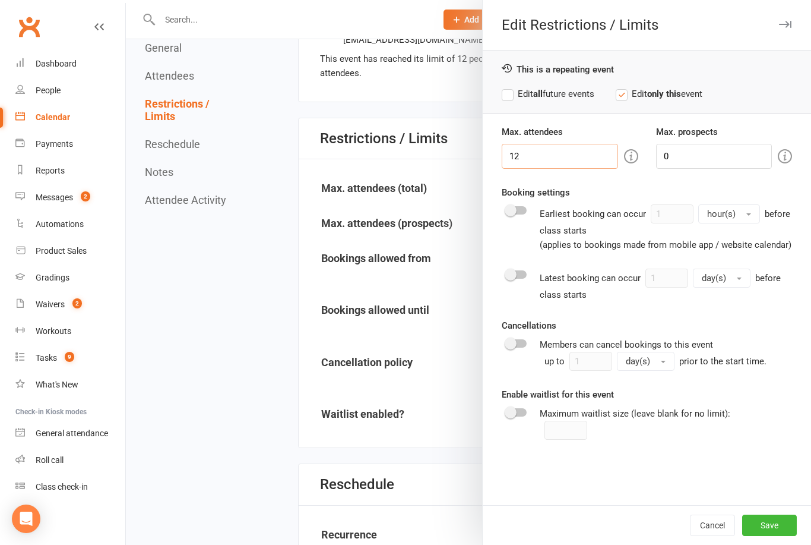
click at [545, 153] on input "12" at bounding box center [560, 156] width 116 height 25
type input "13"
click at [767, 544] on div "Cancel Save" at bounding box center [647, 525] width 328 height 40
click at [763, 544] on div "Cancel Save" at bounding box center [647, 525] width 328 height 40
click at [779, 536] on button "Save" at bounding box center [769, 524] width 55 height 21
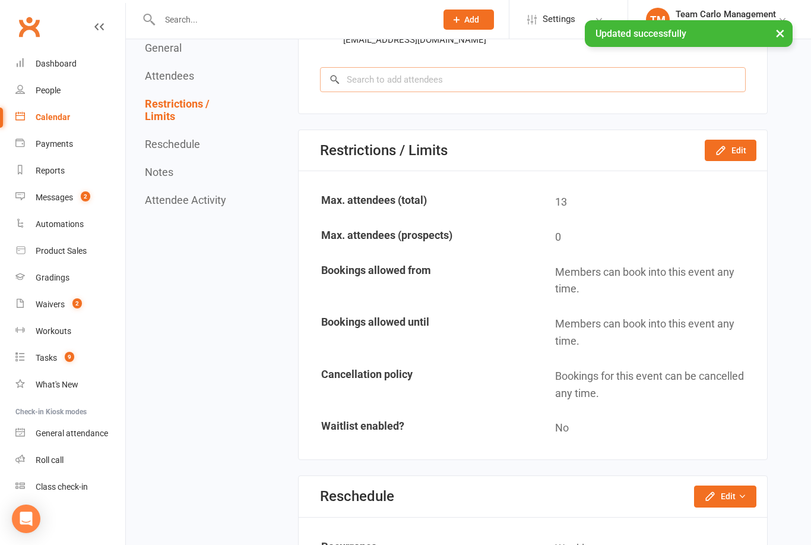
click at [386, 88] on input "search" at bounding box center [533, 79] width 426 height 25
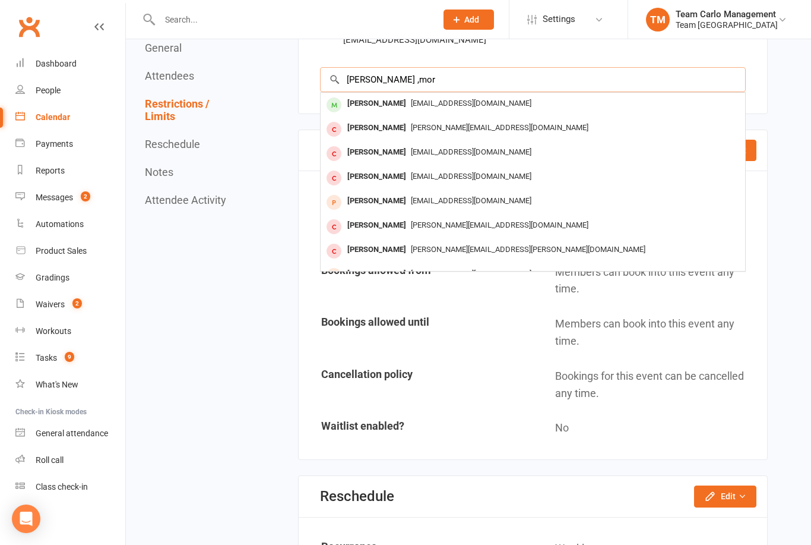
type input "Sebastian ,mor"
click at [389, 112] on div "Sebastian Morrall" at bounding box center [377, 103] width 68 height 17
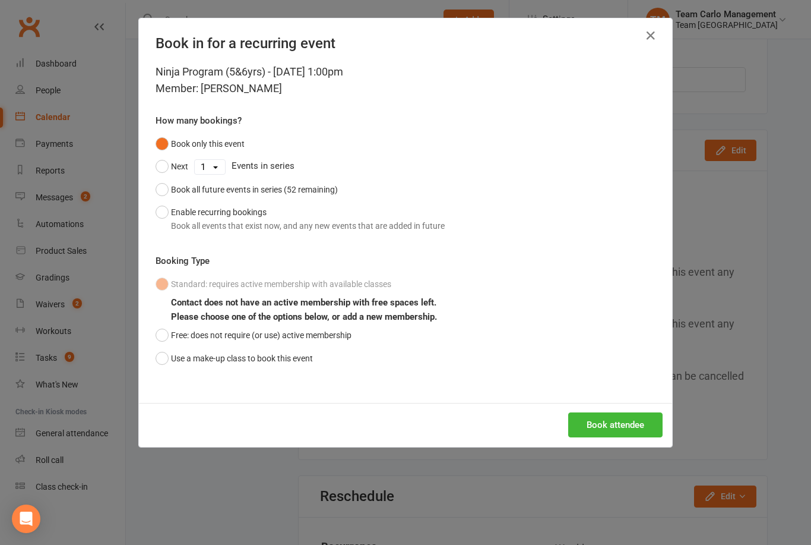
click at [162, 347] on button "Use a make-up class to book this event" at bounding box center [234, 358] width 157 height 23
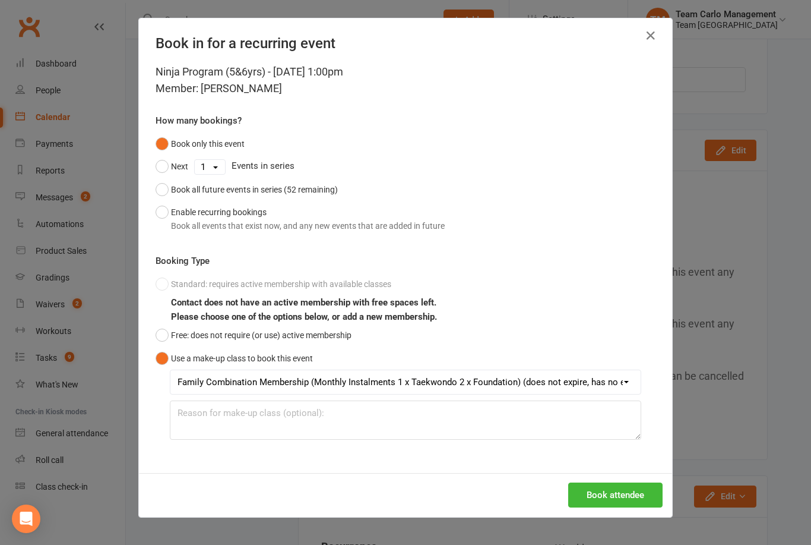
click at [596, 492] on button "Book attendee" at bounding box center [615, 494] width 94 height 25
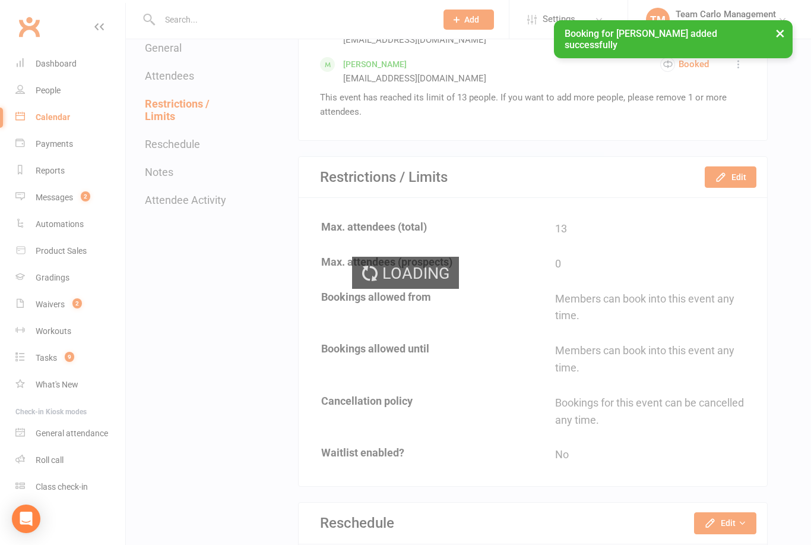
click at [62, 112] on div "Loading" at bounding box center [405, 272] width 811 height 545
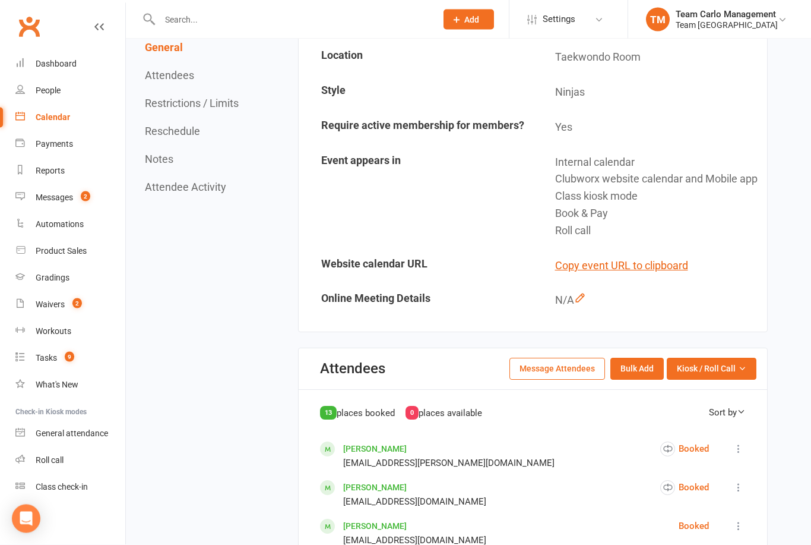
click at [54, 110] on link "Calendar" at bounding box center [70, 117] width 110 height 27
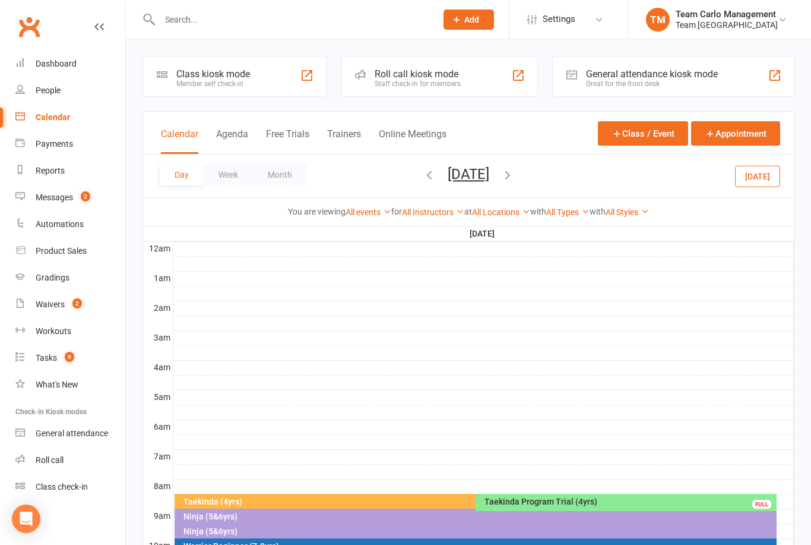
click at [489, 175] on button "Saturday, Aug 16, 2025" at bounding box center [469, 174] width 42 height 17
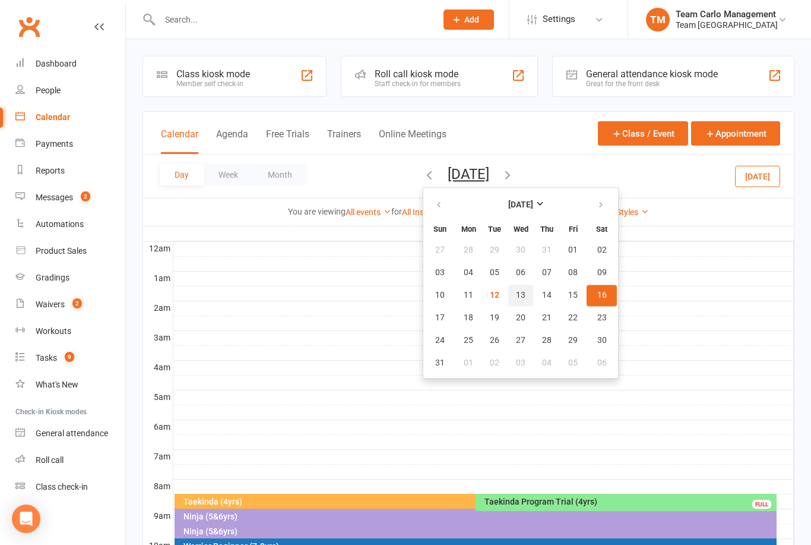
click at [516, 298] on span "13" at bounding box center [521, 295] width 10 height 10
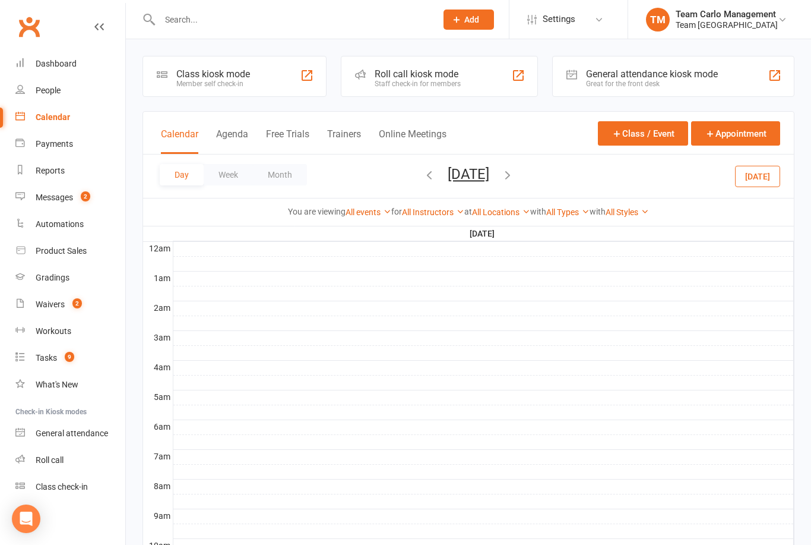
click at [478, 170] on button "Wednesday, Aug 13, 2025" at bounding box center [469, 174] width 42 height 17
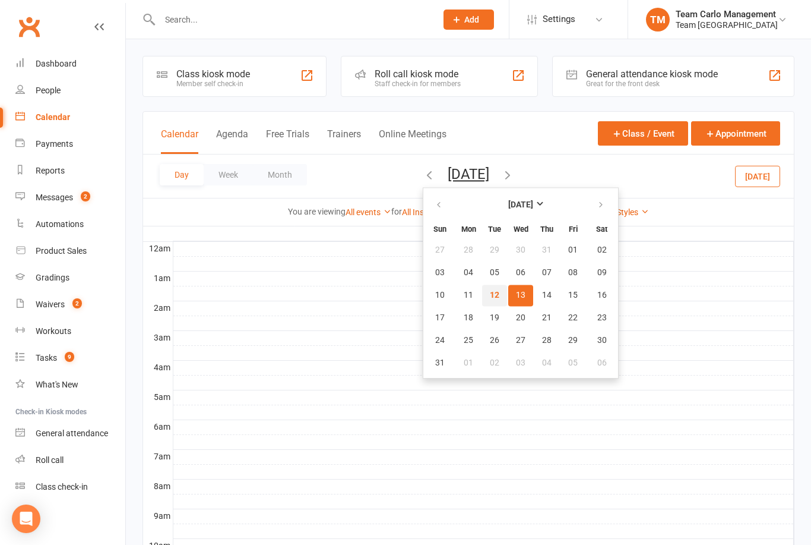
click at [490, 295] on span "12" at bounding box center [495, 295] width 10 height 10
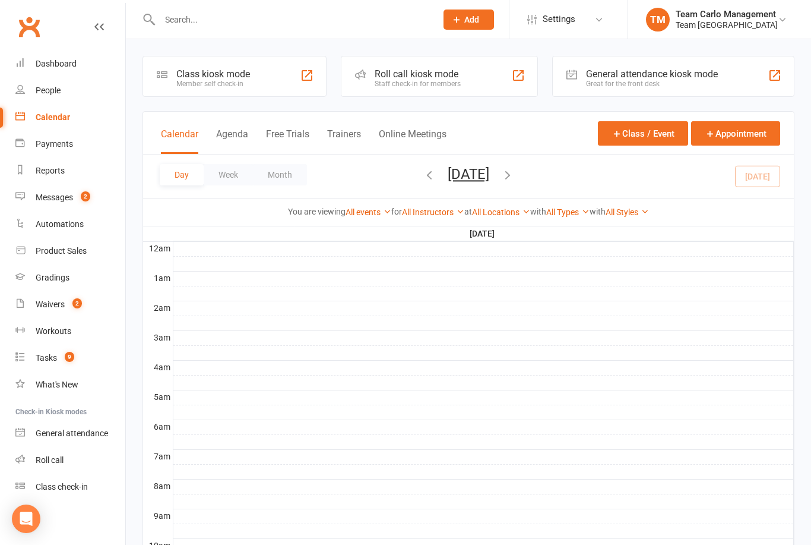
scroll to position [1, 0]
click at [69, 274] on link "Gradings" at bounding box center [70, 277] width 110 height 27
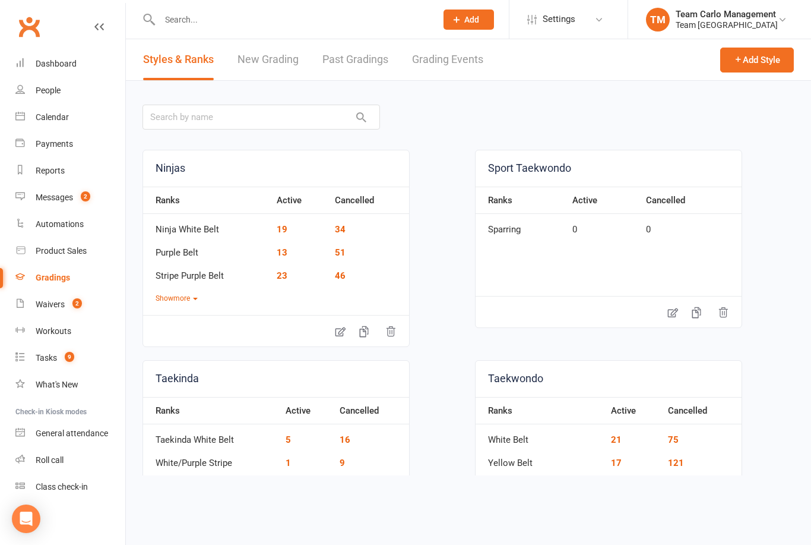
click at [459, 68] on link "Grading Events" at bounding box center [447, 59] width 71 height 41
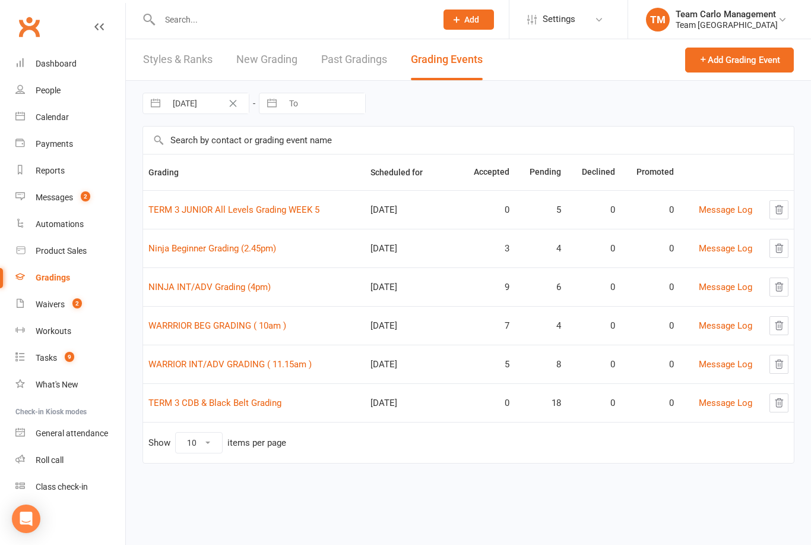
click at [199, 19] on input "text" at bounding box center [292, 19] width 272 height 17
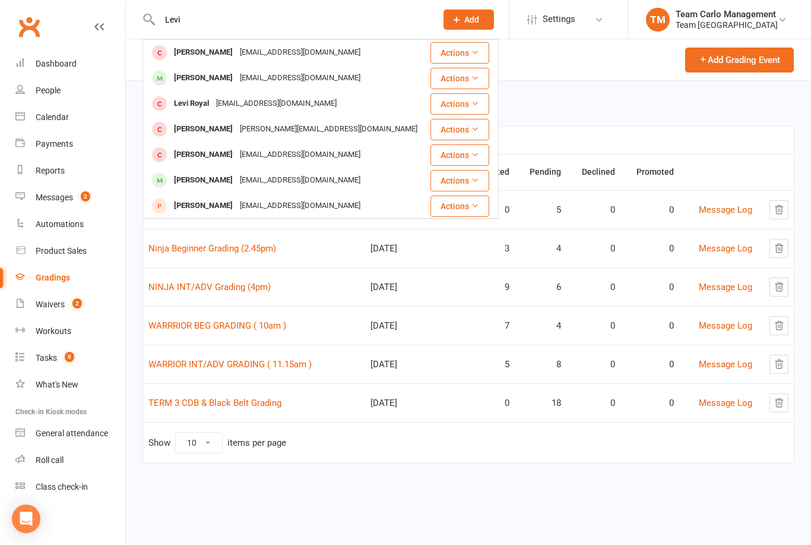
type input "Levi"
click at [236, 182] on div "[EMAIL_ADDRESS][DOMAIN_NAME]" at bounding box center [300, 180] width 128 height 17
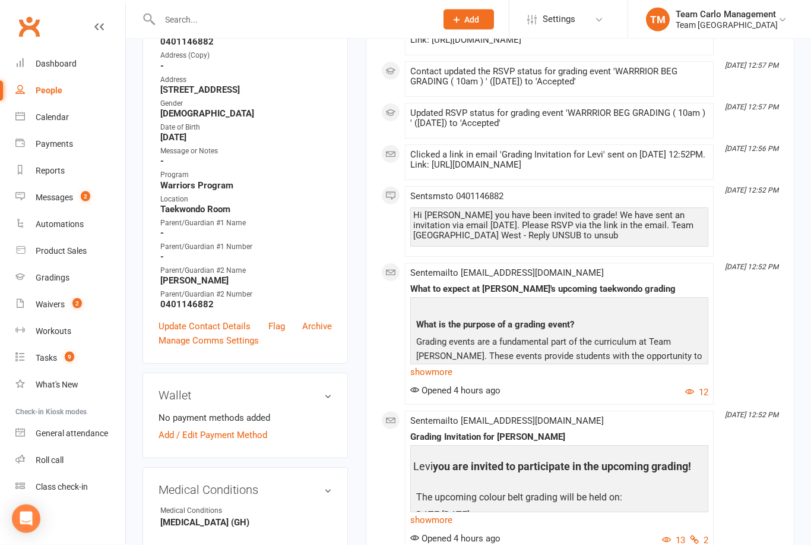
scroll to position [233, 0]
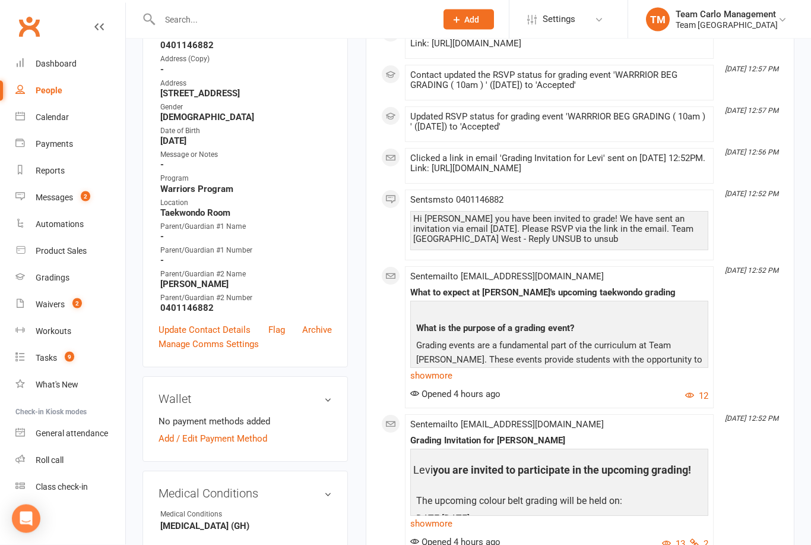
click at [230, 337] on link "Update Contact Details" at bounding box center [205, 330] width 92 height 14
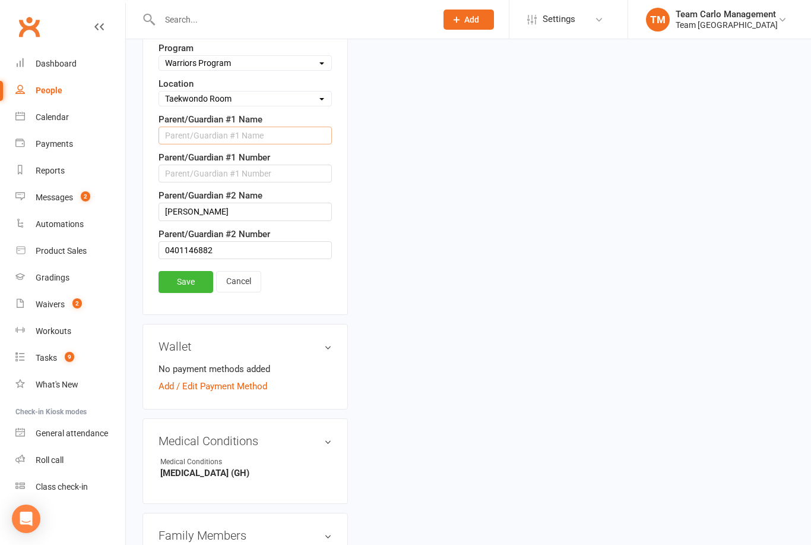
click at [188, 138] on input "text" at bounding box center [245, 136] width 173 height 18
type input "s"
type input "Sam"
click at [197, 172] on input "text" at bounding box center [245, 174] width 173 height 18
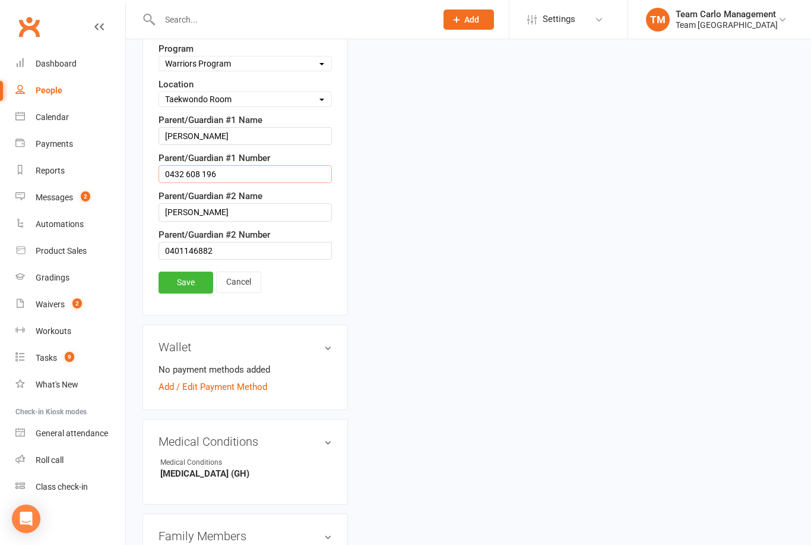
type input "0432 608 196"
click at [192, 286] on link "Save" at bounding box center [186, 281] width 55 height 21
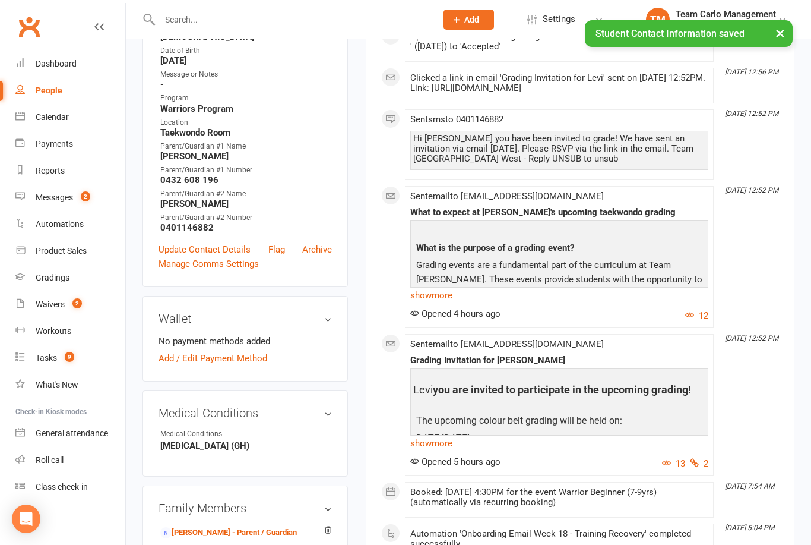
scroll to position [314, 0]
click at [222, 270] on link "Manage Comms Settings" at bounding box center [209, 263] width 100 height 14
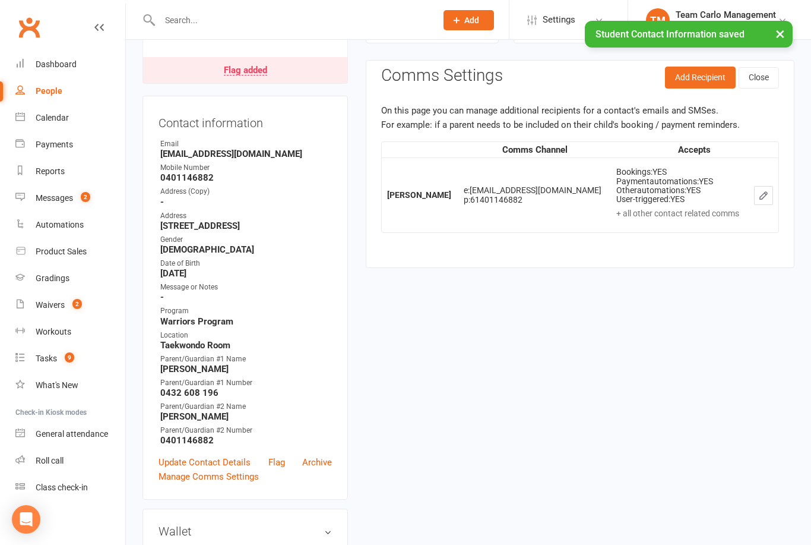
scroll to position [101, 0]
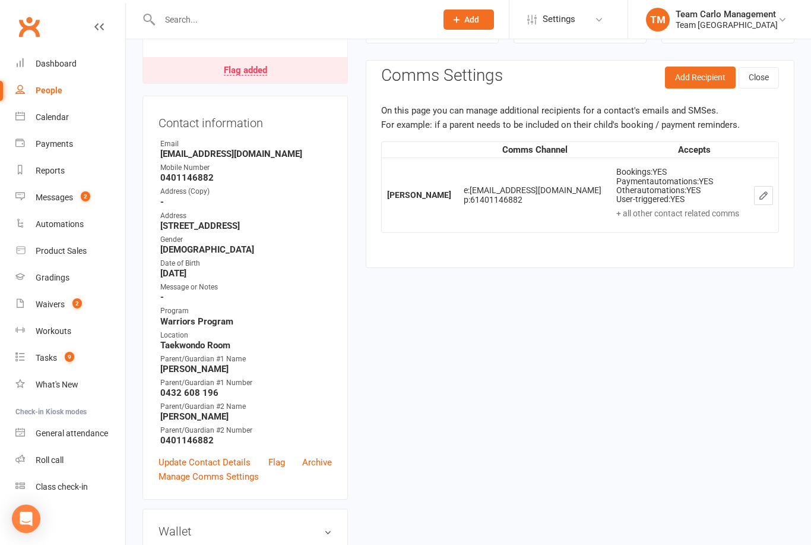
click at [708, 80] on button "Add Recipient" at bounding box center [700, 77] width 71 height 21
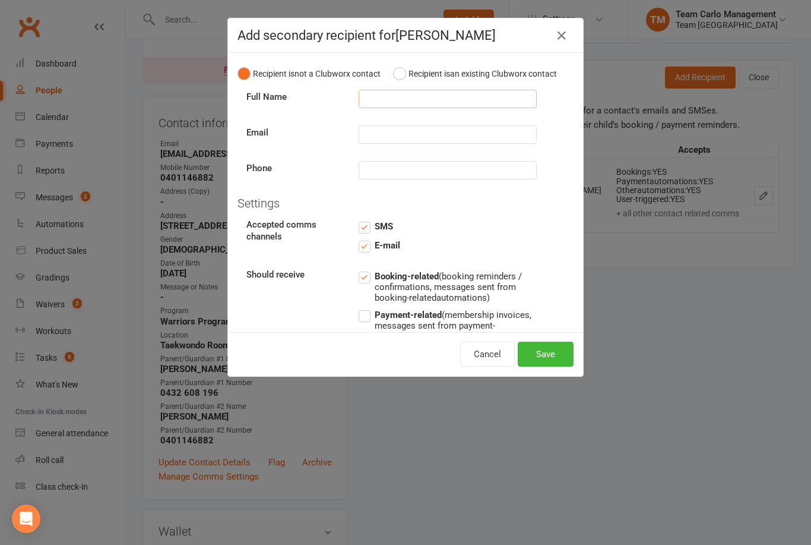
click at [407, 96] on input "text" at bounding box center [448, 99] width 178 height 18
type input "Sam"
click at [376, 136] on input "text" at bounding box center [448, 134] width 178 height 18
type input "sam_8777@hotmail.com"
click at [416, 172] on input "text" at bounding box center [448, 170] width 178 height 18
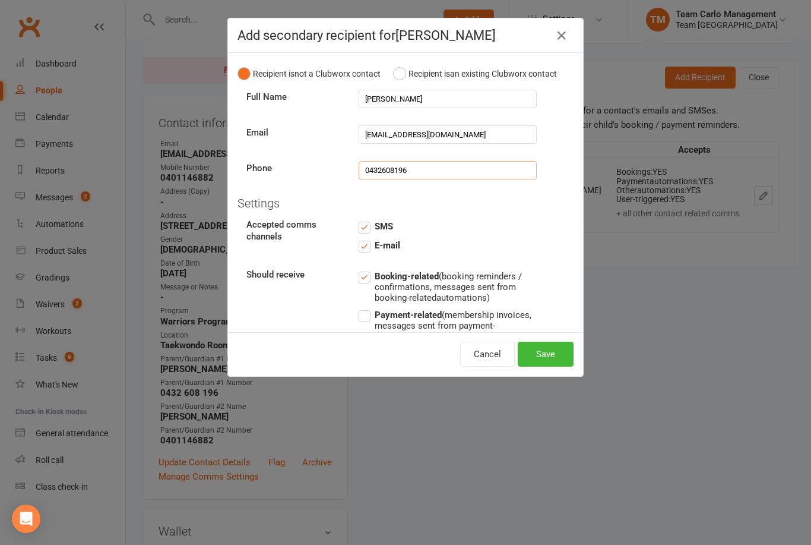
type input "0432608196"
click at [539, 344] on button "Save" at bounding box center [546, 354] width 56 height 25
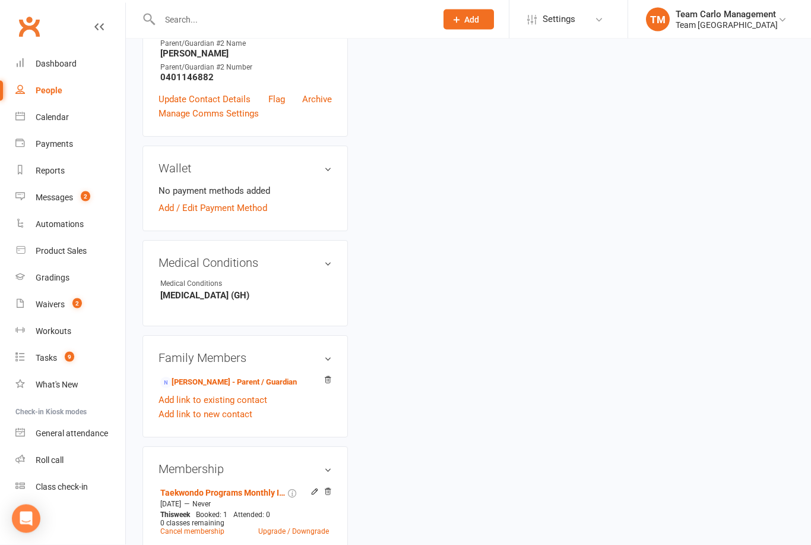
scroll to position [464, 0]
click at [225, 386] on link "[PERSON_NAME] - Parent / Guardian" at bounding box center [228, 382] width 137 height 12
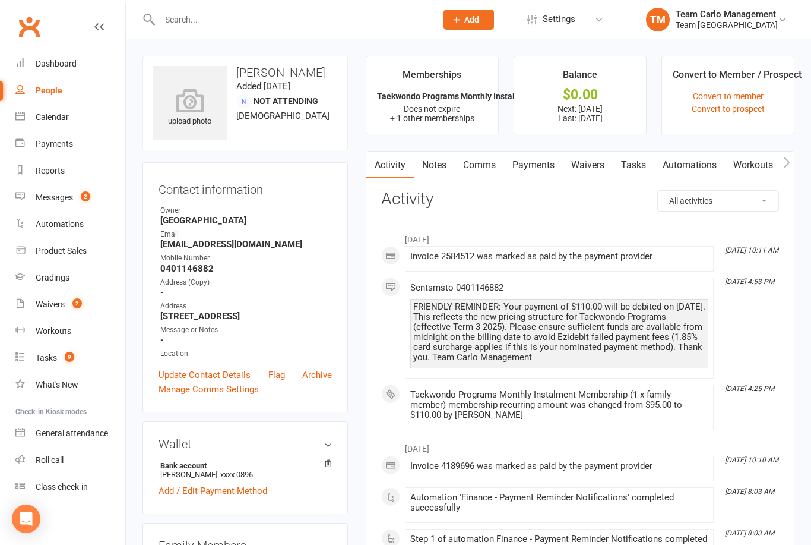
click at [226, 396] on link "Manage Comms Settings" at bounding box center [209, 389] width 100 height 14
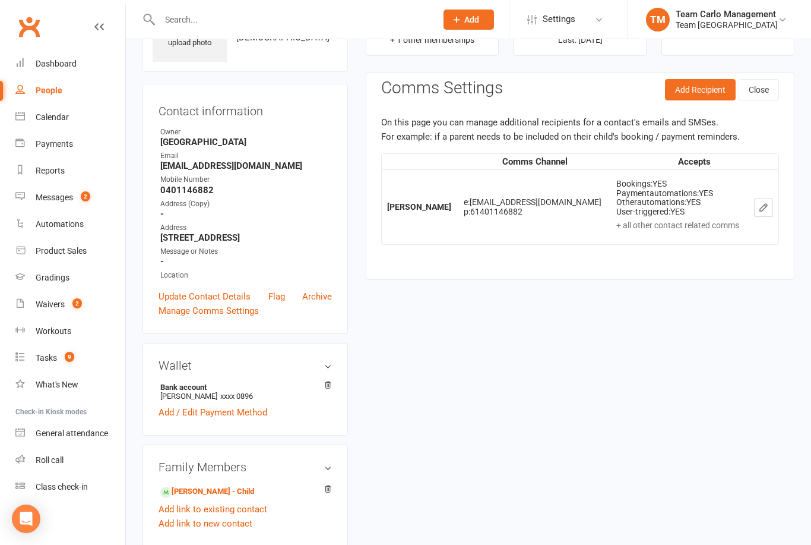
scroll to position [91, 0]
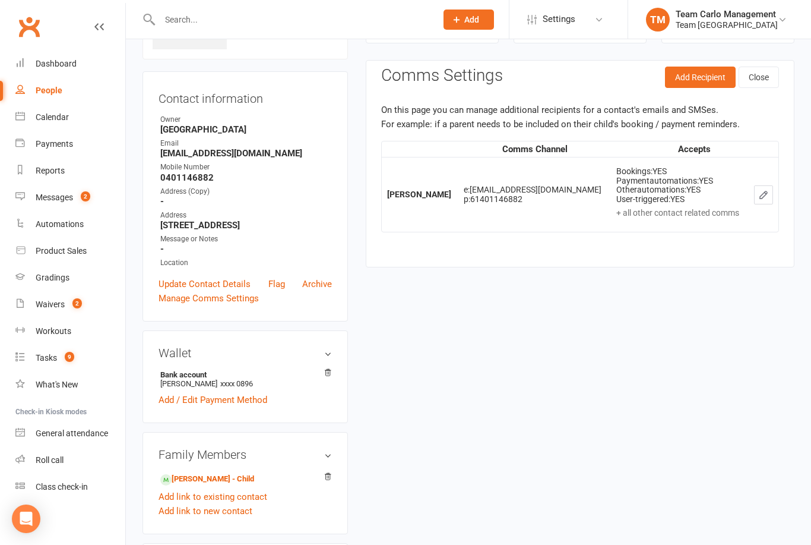
click at [697, 82] on button "Add Recipient" at bounding box center [700, 77] width 71 height 21
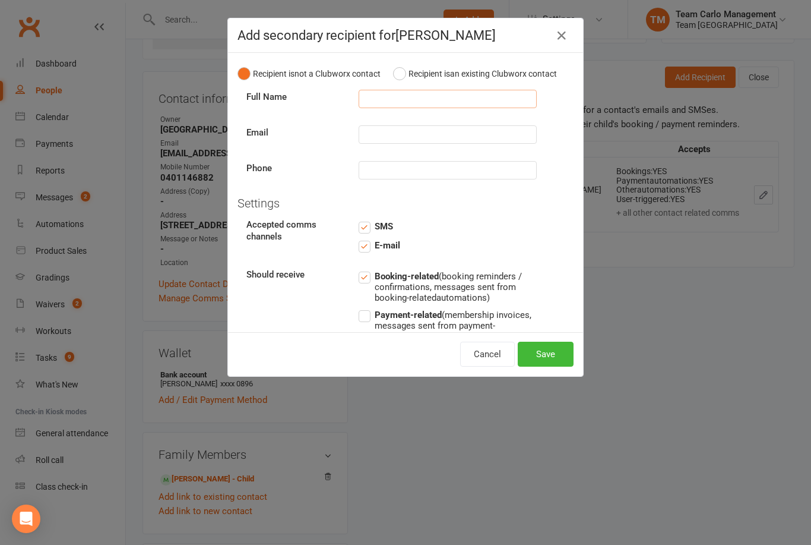
click at [406, 107] on input "text" at bounding box center [448, 99] width 178 height 18
type input "Sam"
click at [396, 138] on input "text" at bounding box center [448, 134] width 178 height 18
type input "sam_8777@hotmail.com"
click at [431, 164] on input "text" at bounding box center [448, 170] width 178 height 18
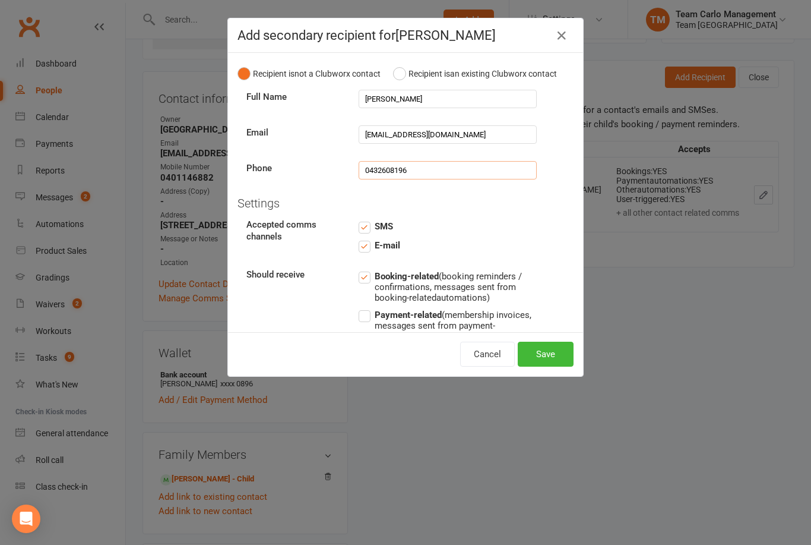
type input "0432608196"
click at [551, 343] on button "Save" at bounding box center [546, 354] width 56 height 25
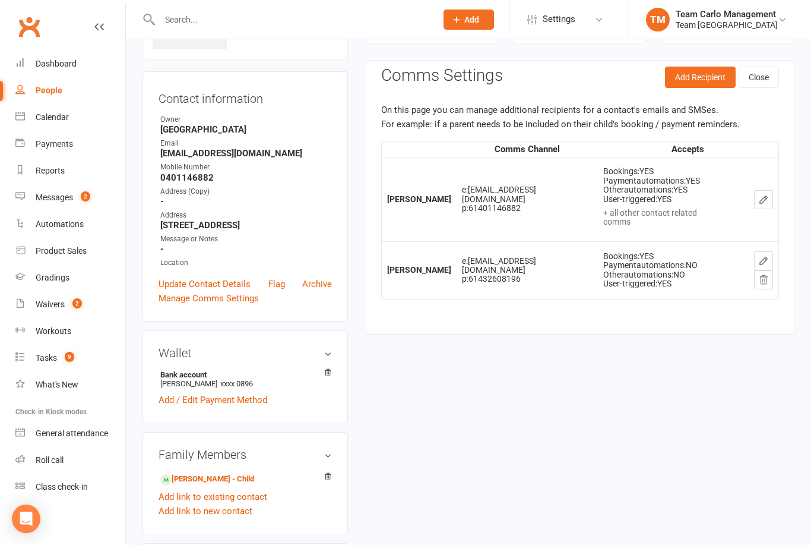
click at [69, 112] on link "Calendar" at bounding box center [70, 117] width 110 height 27
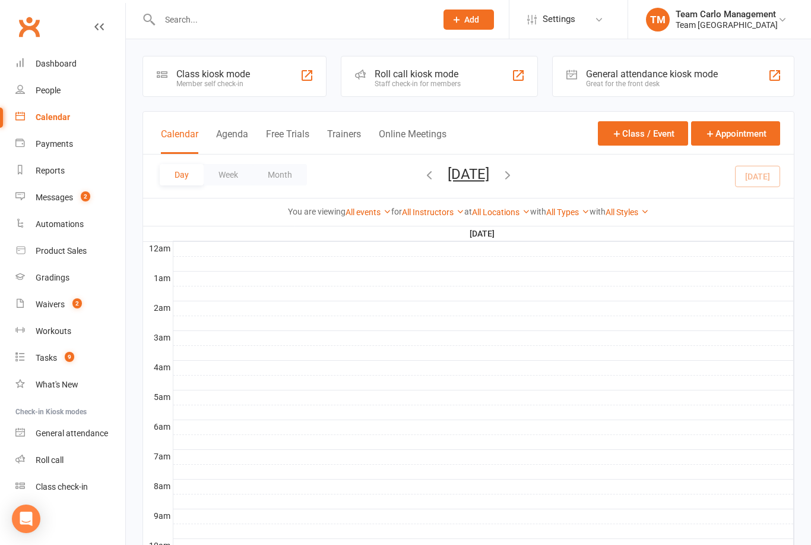
click at [489, 166] on button "Tuesday, Aug 12, 2025" at bounding box center [469, 174] width 42 height 17
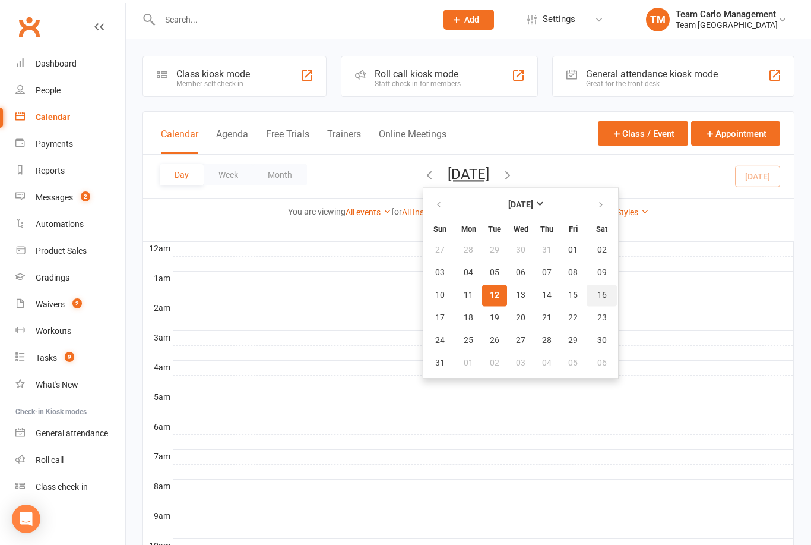
click at [598, 298] on span "16" at bounding box center [603, 295] width 10 height 10
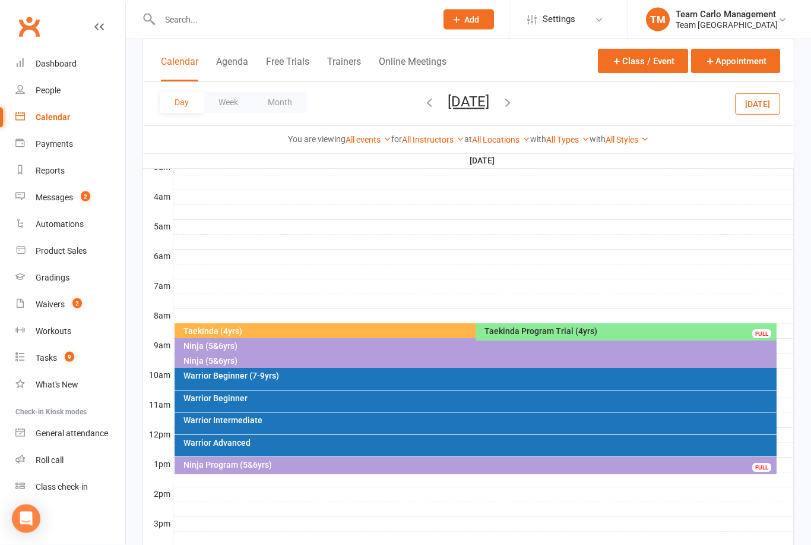
click at [372, 331] on div "Taekinda (4yrs)" at bounding box center [473, 331] width 580 height 8
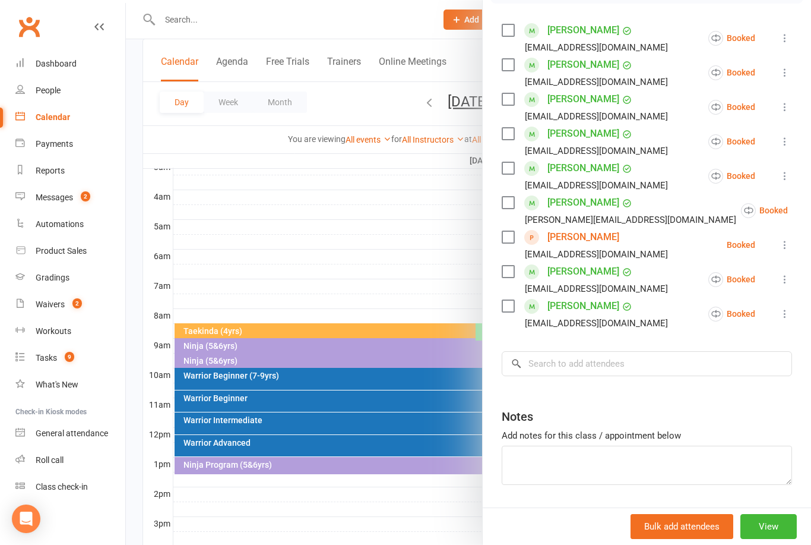
scroll to position [199, 0]
click at [404, 255] on div at bounding box center [468, 272] width 685 height 545
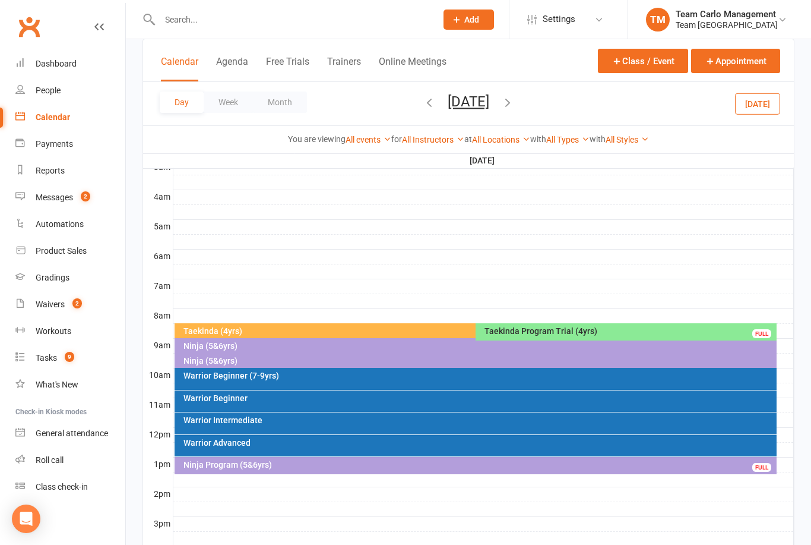
click at [460, 108] on button "Saturday, Aug 16, 2025" at bounding box center [469, 101] width 42 height 17
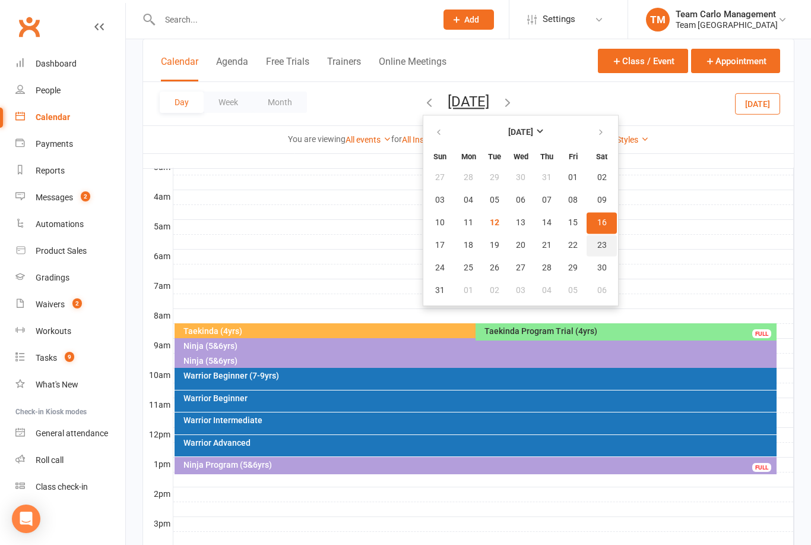
click at [587, 250] on button "23" at bounding box center [602, 245] width 30 height 21
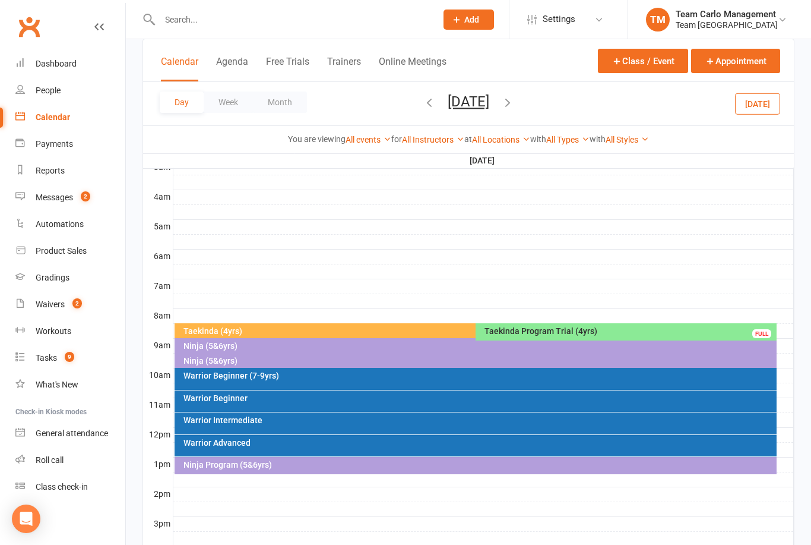
click at [342, 321] on div at bounding box center [483, 316] width 621 height 14
click at [429, 330] on div "Taekinda (4yrs)" at bounding box center [473, 331] width 580 height 8
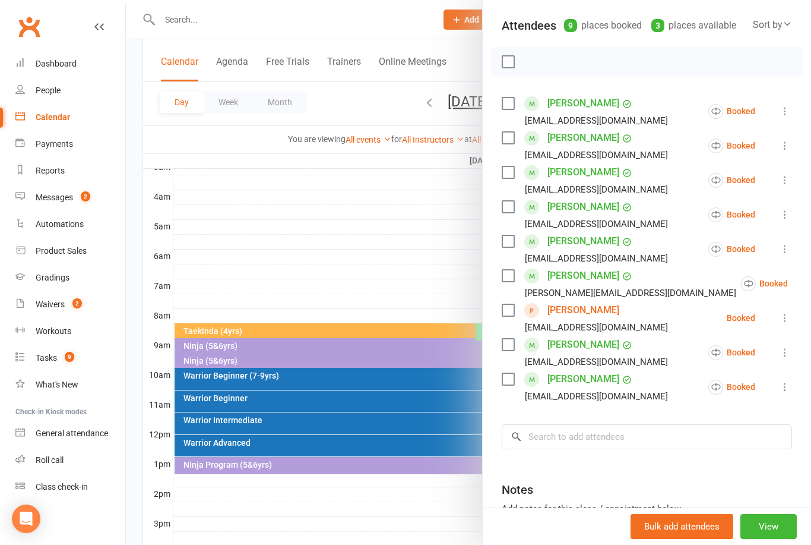
scroll to position [131, 0]
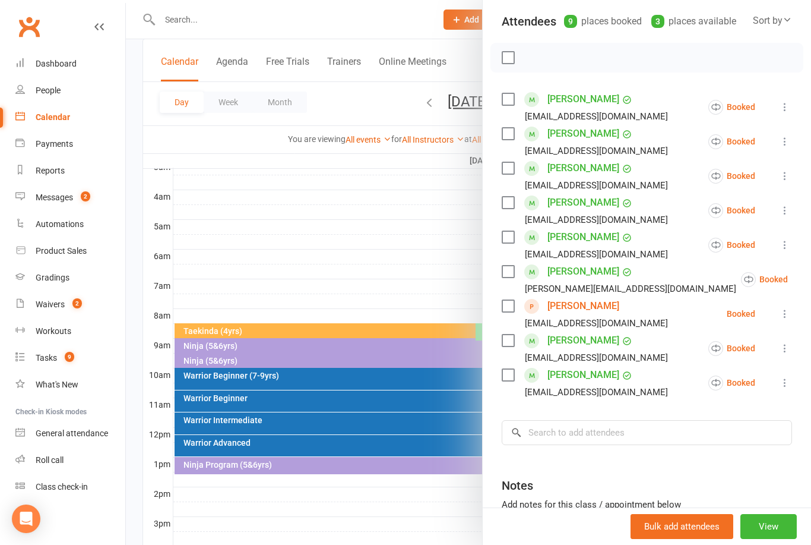
click at [387, 265] on div at bounding box center [468, 272] width 685 height 545
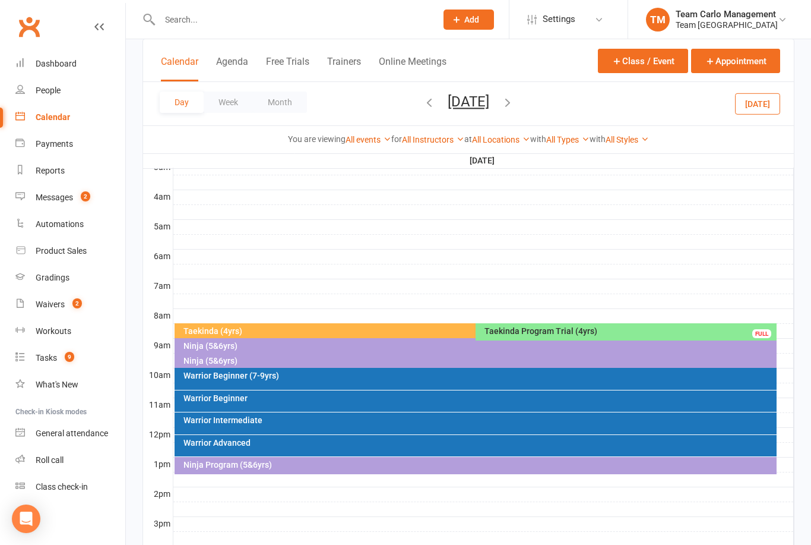
click at [488, 108] on button "Saturday, Aug 23, 2025" at bounding box center [469, 101] width 42 height 17
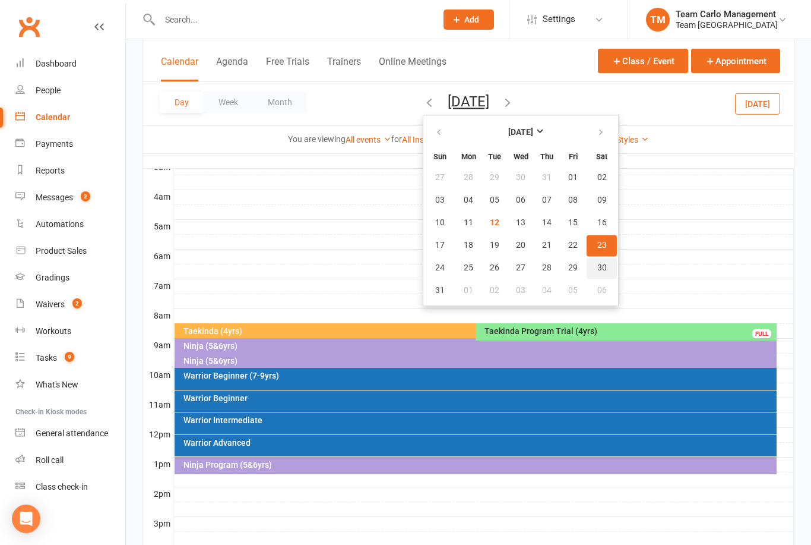
click at [598, 271] on span "30" at bounding box center [603, 268] width 10 height 10
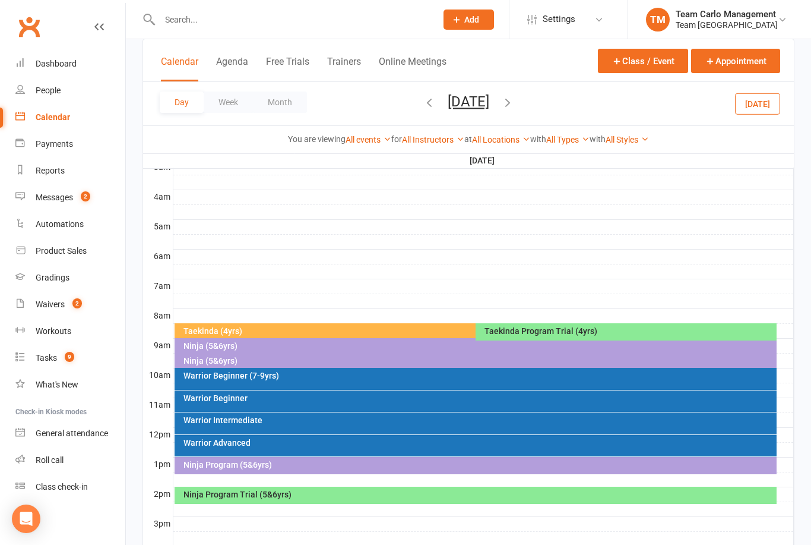
click at [333, 328] on div "Taekinda (4yrs)" at bounding box center [473, 331] width 580 height 8
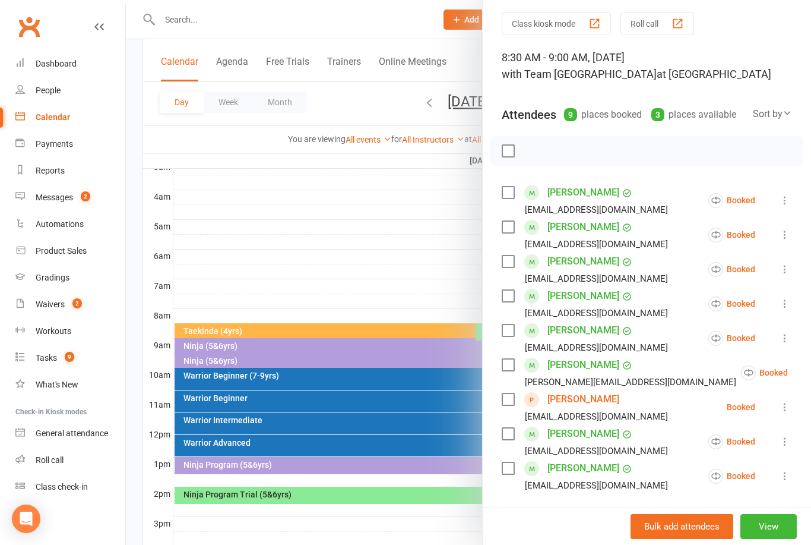
scroll to position [103, 0]
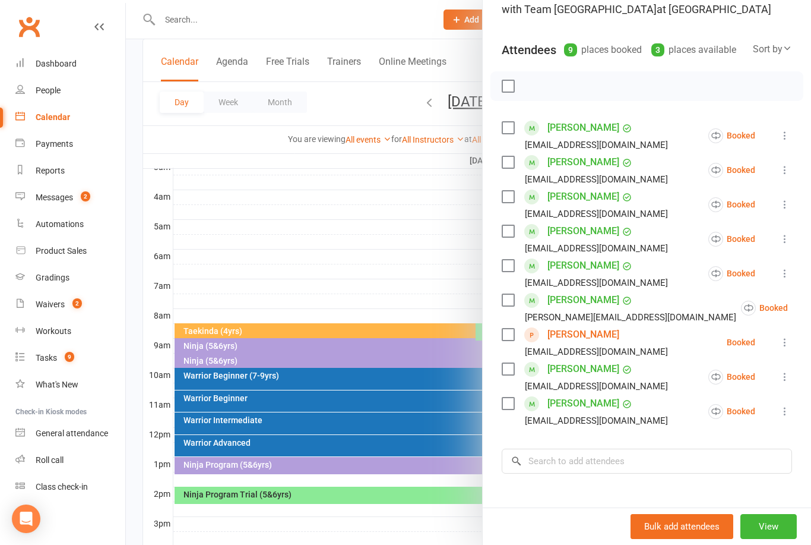
click at [355, 252] on div at bounding box center [468, 272] width 685 height 545
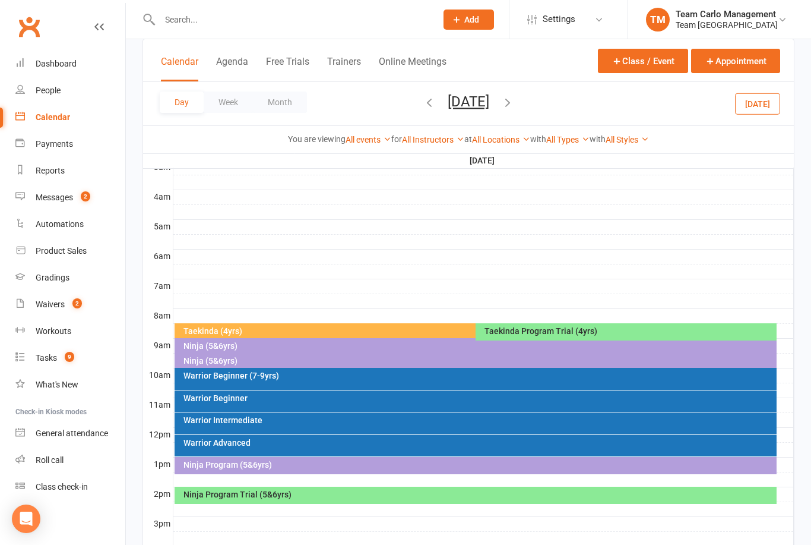
click at [486, 103] on button "Saturday, Aug 30, 2025" at bounding box center [469, 101] width 42 height 17
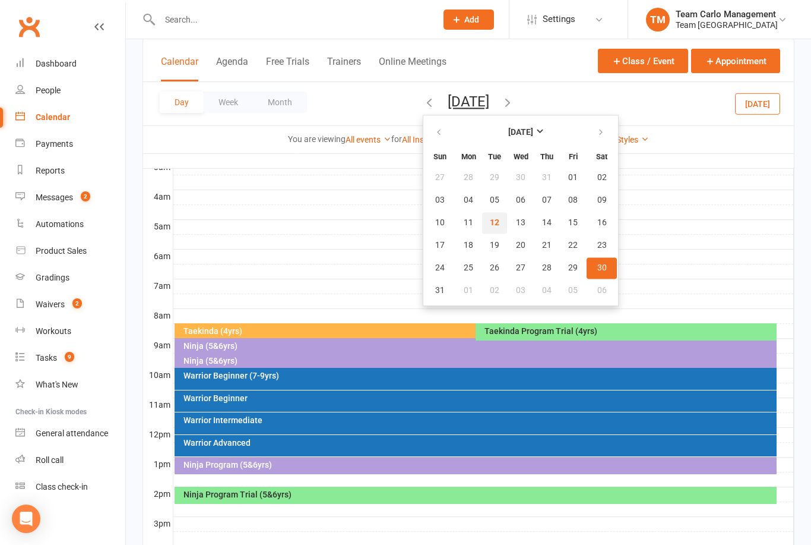
click at [490, 220] on span "12" at bounding box center [495, 223] width 10 height 10
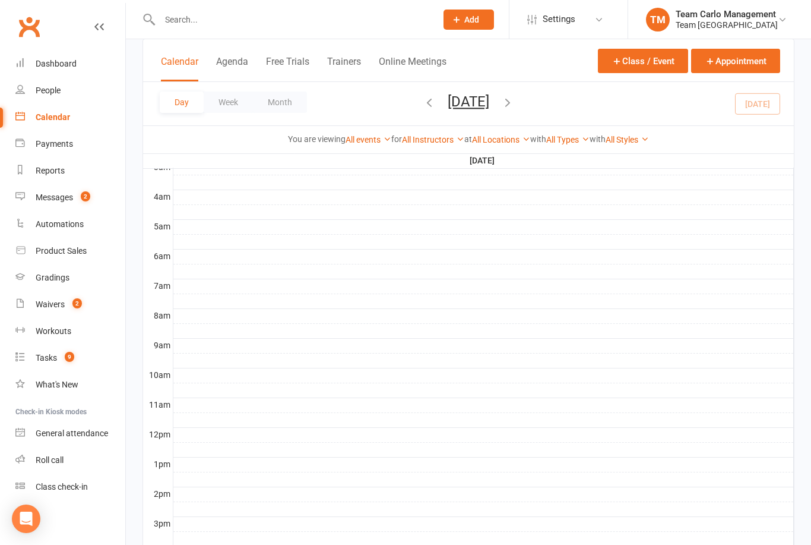
click at [489, 102] on button "Tuesday, Aug 12, 2025" at bounding box center [469, 101] width 42 height 17
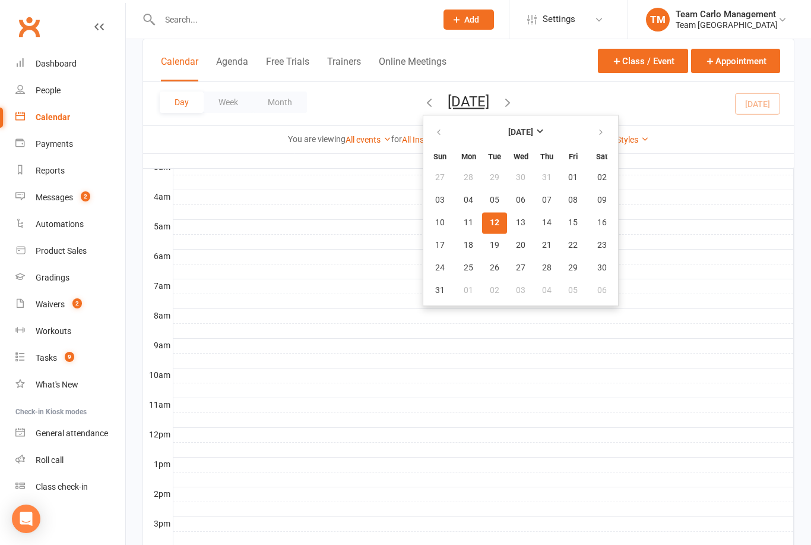
click at [482, 218] on button "12" at bounding box center [494, 222] width 25 height 21
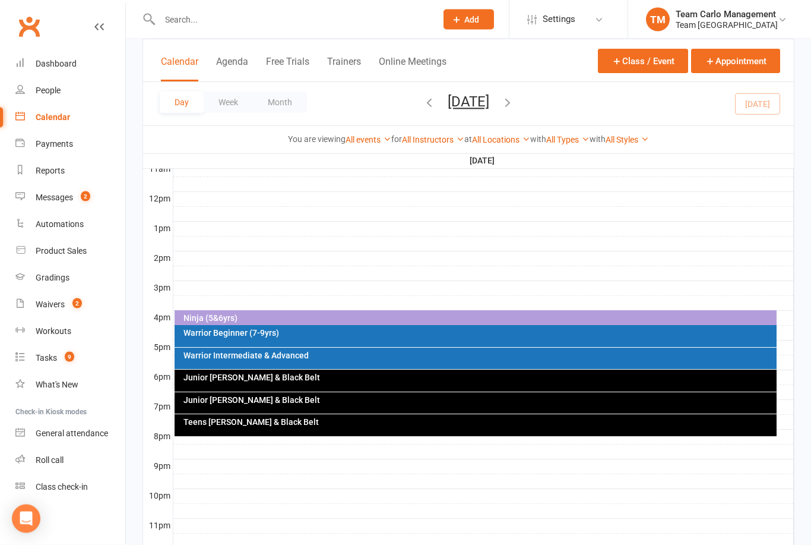
scroll to position [416, 0]
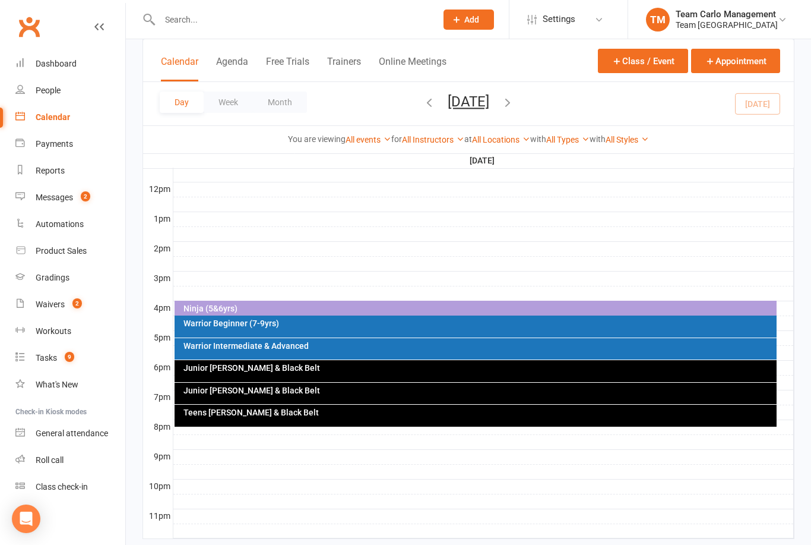
click at [263, 350] on div "Warrior Intermediate & Advanced" at bounding box center [476, 348] width 603 height 21
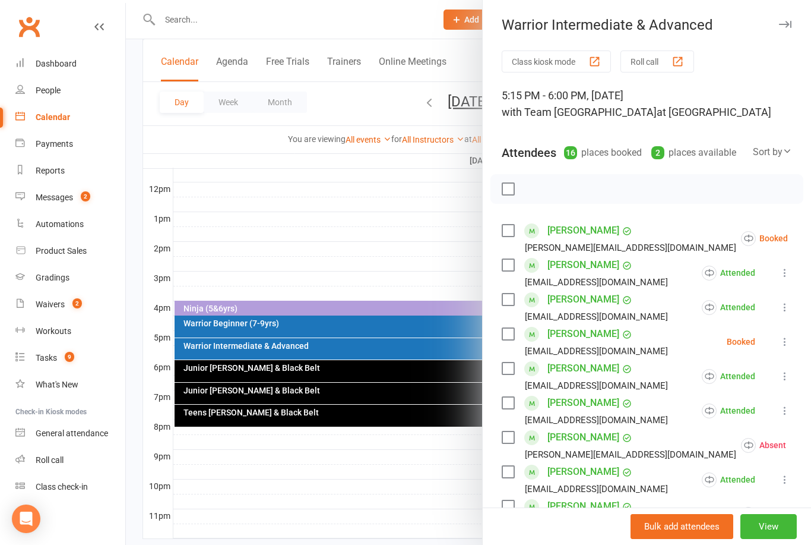
click at [780, 343] on icon at bounding box center [785, 342] width 12 height 12
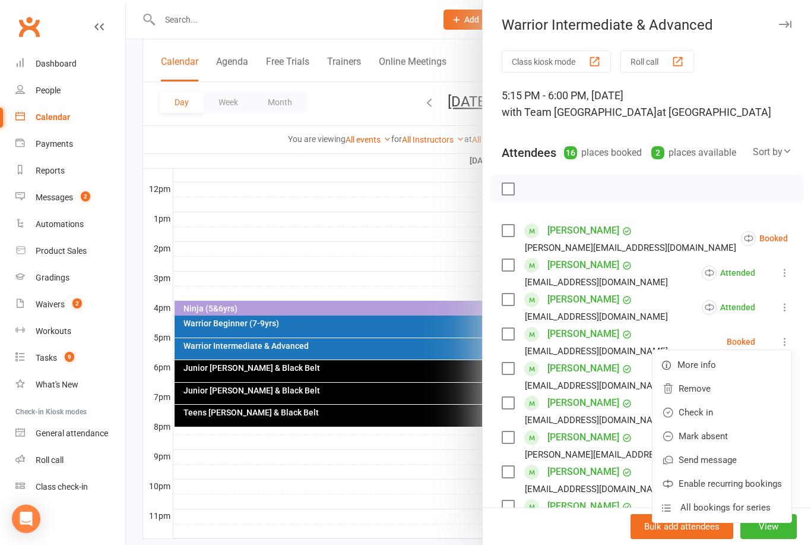
click at [712, 409] on link "Check in" at bounding box center [722, 412] width 139 height 24
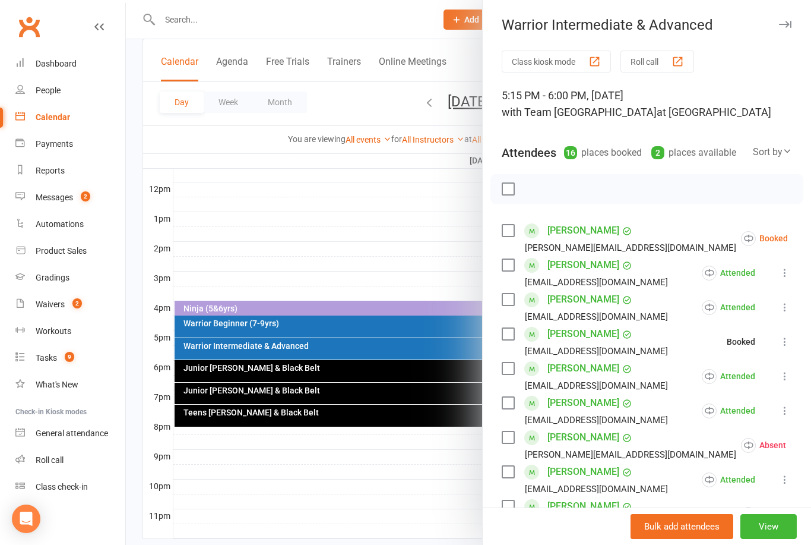
click at [811, 244] on icon at bounding box center [818, 238] width 12 height 12
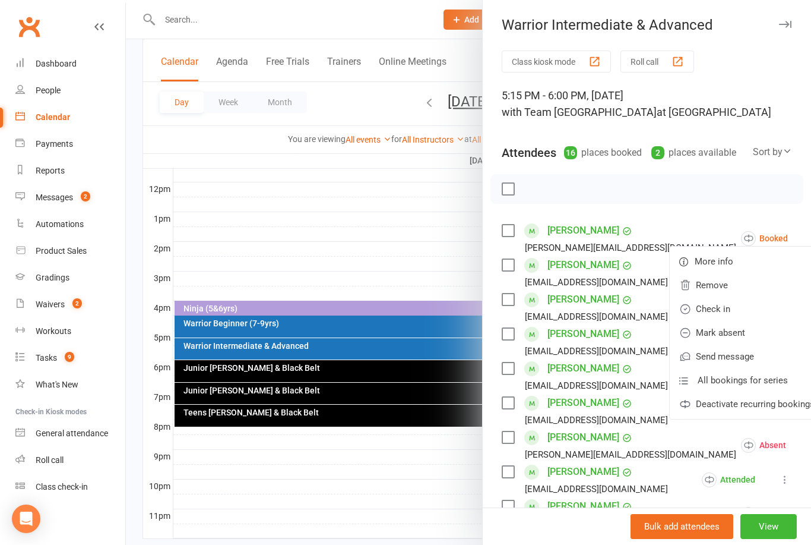
click at [703, 304] on link "Check in" at bounding box center [747, 309] width 154 height 24
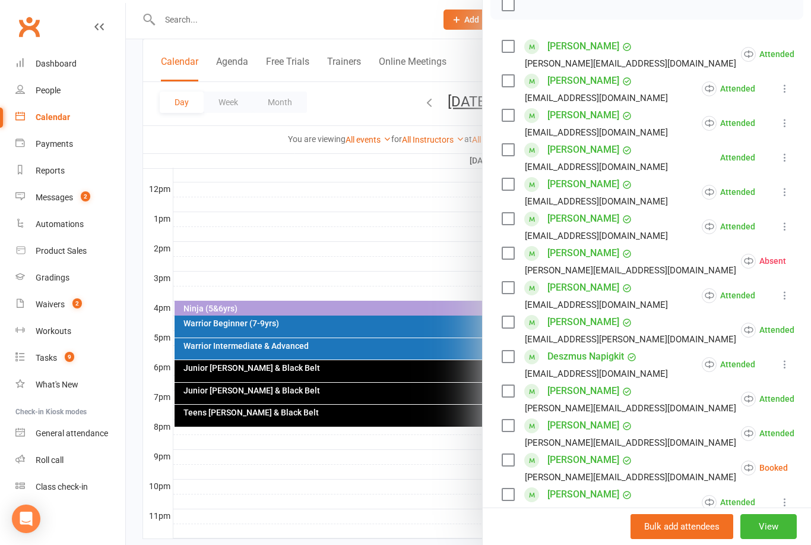
scroll to position [226, 0]
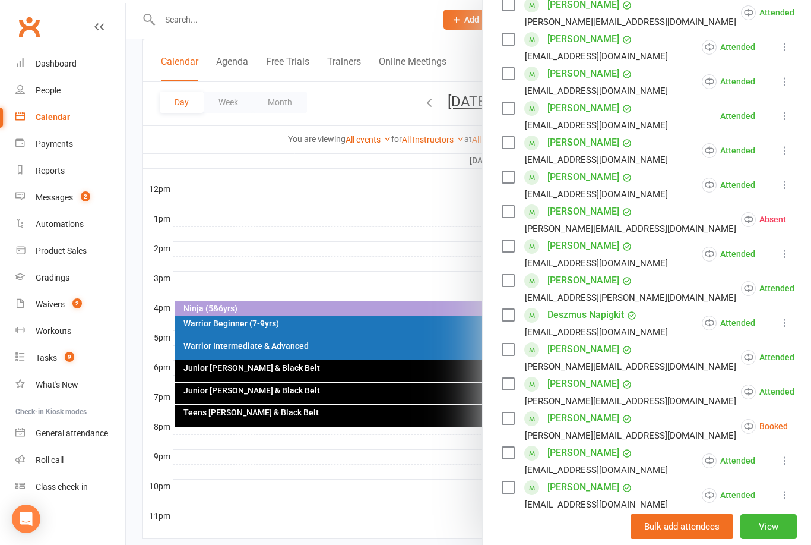
click at [776, 429] on li "Jordan Silver katrina.i.silver@gmail.com Booked More info Remove Check in Mark …" at bounding box center [647, 426] width 290 height 34
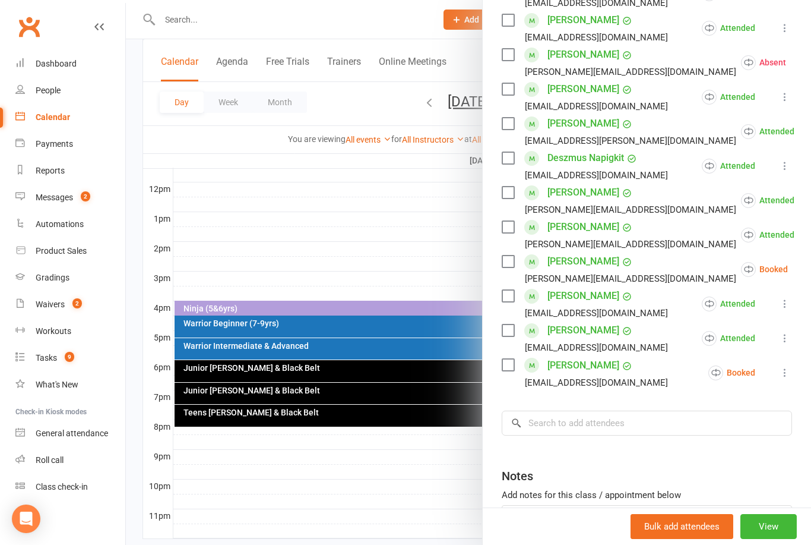
scroll to position [378, 0]
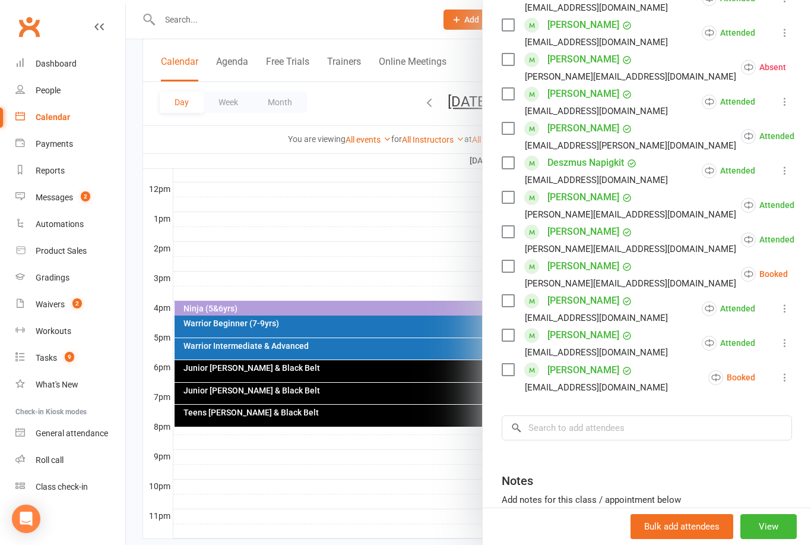
click at [811, 280] on button at bounding box center [818, 274] width 14 height 14
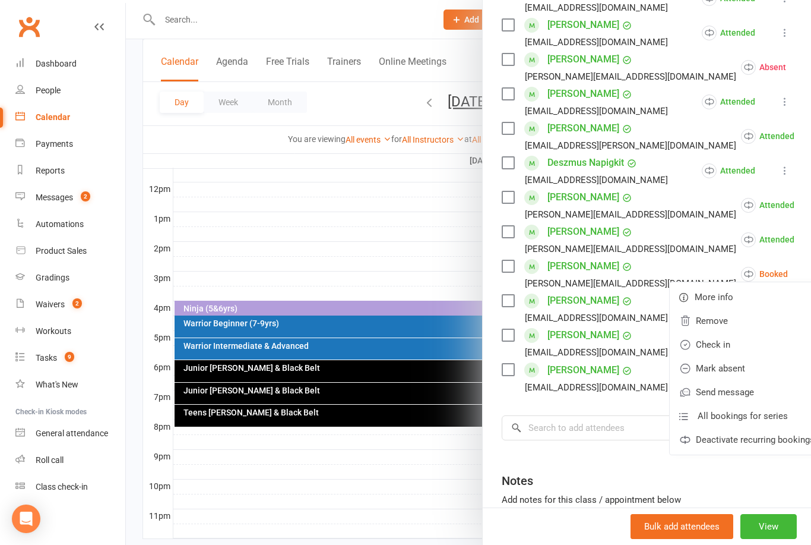
click at [713, 370] on link "Mark absent" at bounding box center [747, 368] width 154 height 24
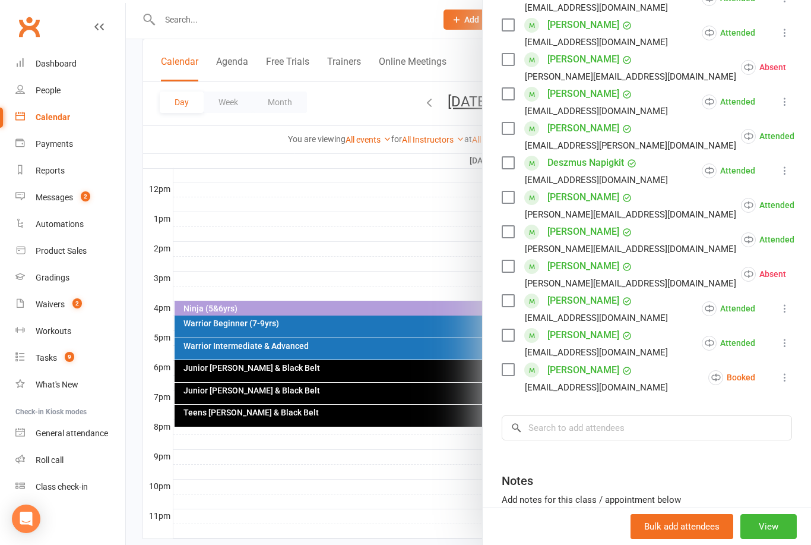
click at [787, 381] on icon at bounding box center [785, 377] width 12 height 12
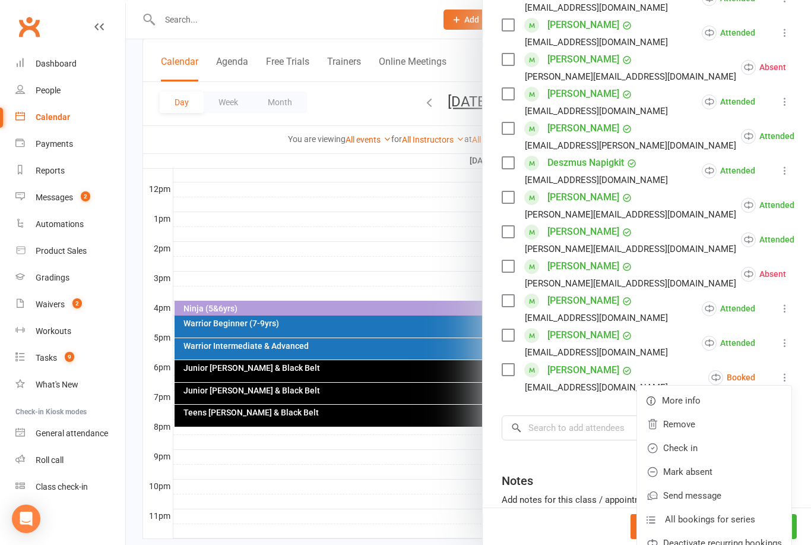
click at [710, 470] on link "Mark absent" at bounding box center [714, 472] width 154 height 24
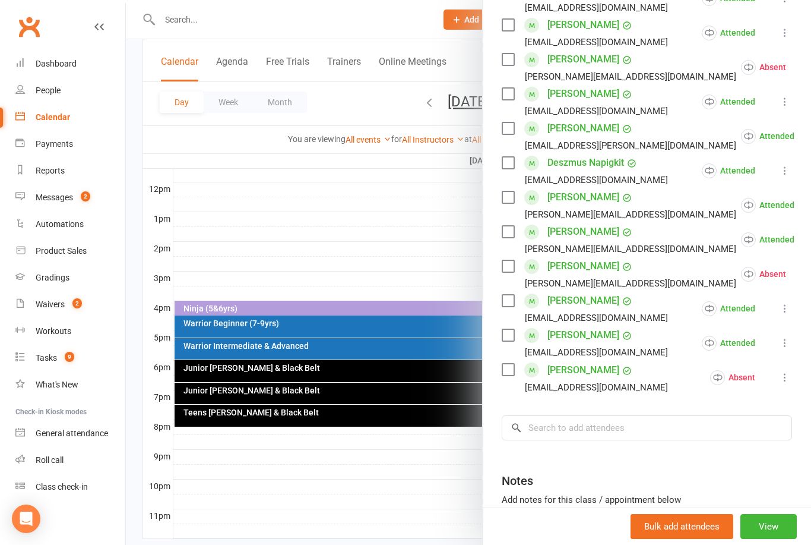
click at [374, 198] on div at bounding box center [468, 272] width 685 height 545
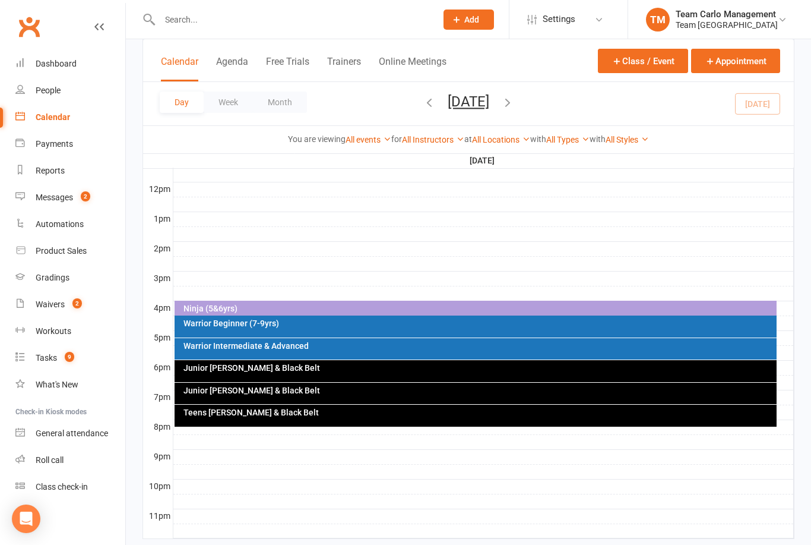
click at [465, 95] on button "Tuesday, Aug 12, 2025" at bounding box center [469, 101] width 42 height 17
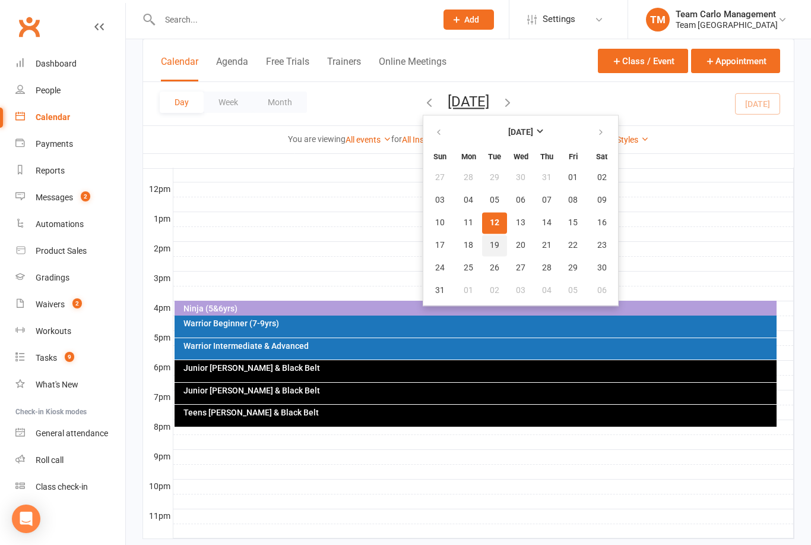
click at [490, 245] on span "19" at bounding box center [495, 246] width 10 height 10
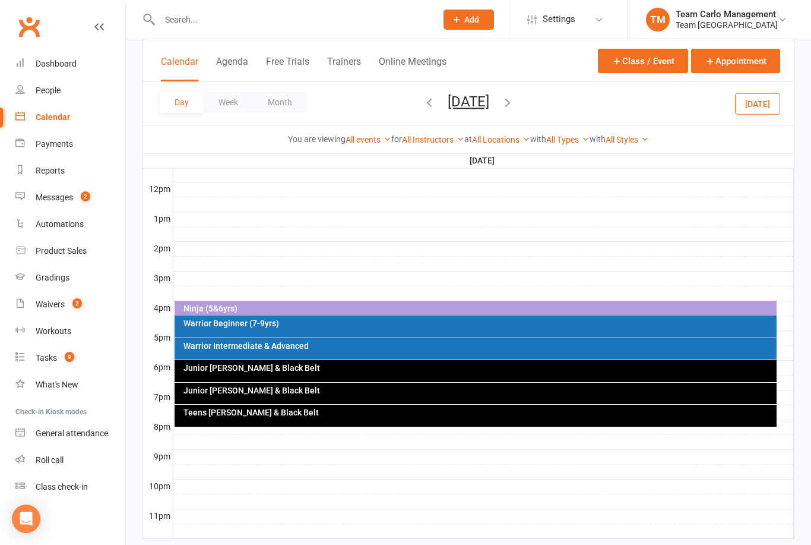
click at [311, 352] on div "Warrior Intermediate & Advanced" at bounding box center [476, 348] width 603 height 21
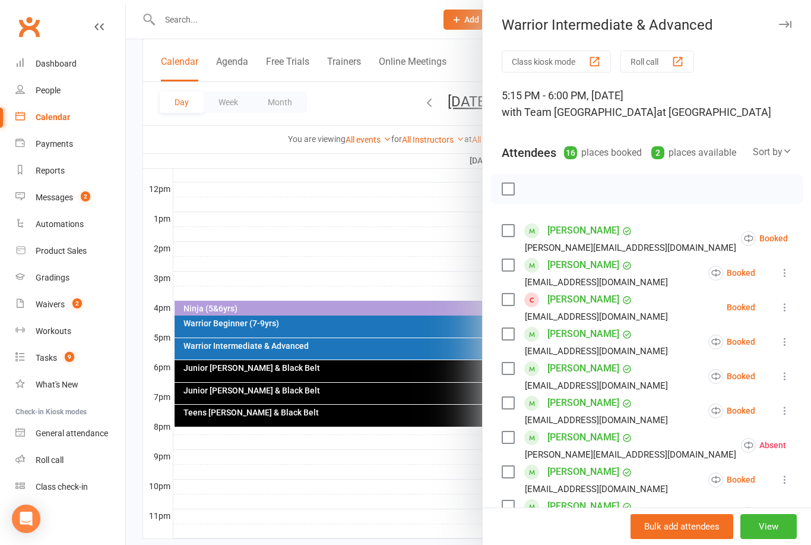
click at [782, 310] on icon at bounding box center [785, 307] width 12 height 12
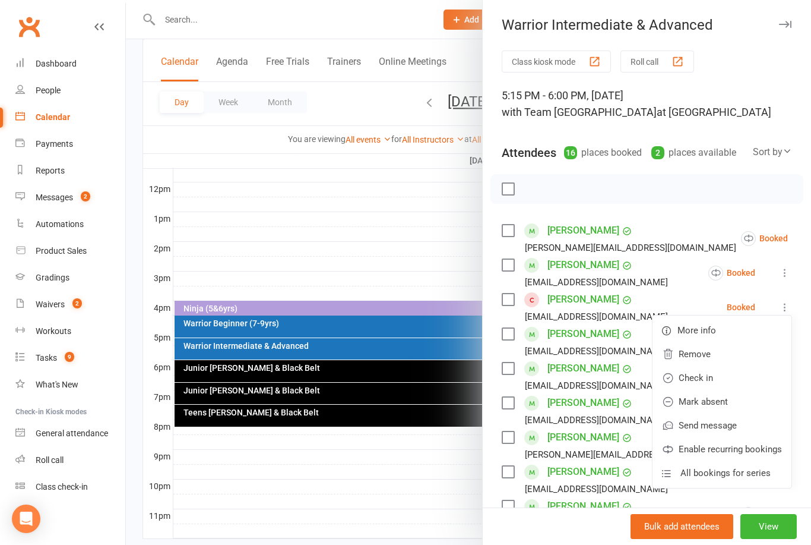
click at [677, 354] on link "Remove" at bounding box center [722, 354] width 139 height 24
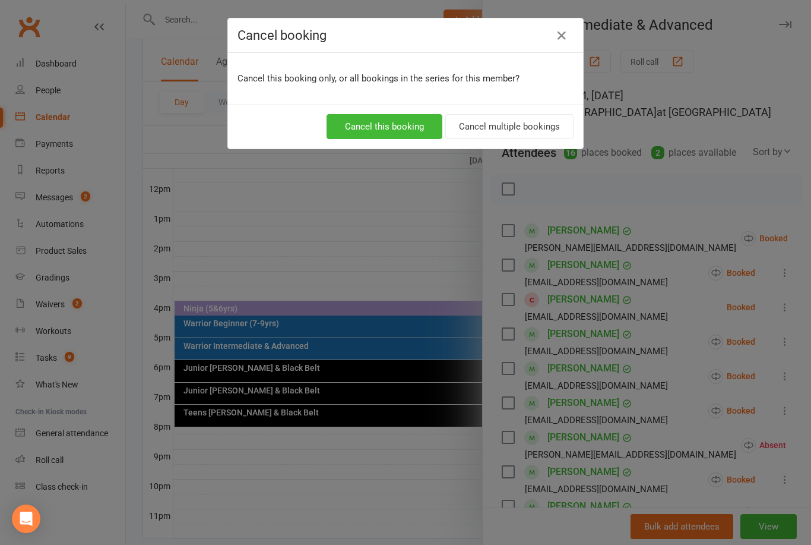
click at [368, 125] on button "Cancel this booking" at bounding box center [385, 126] width 116 height 25
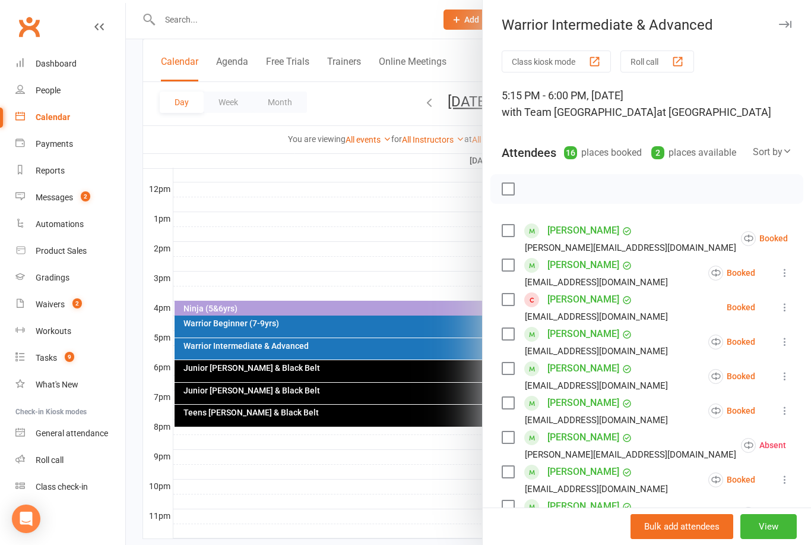
click at [442, 98] on div at bounding box center [468, 272] width 685 height 545
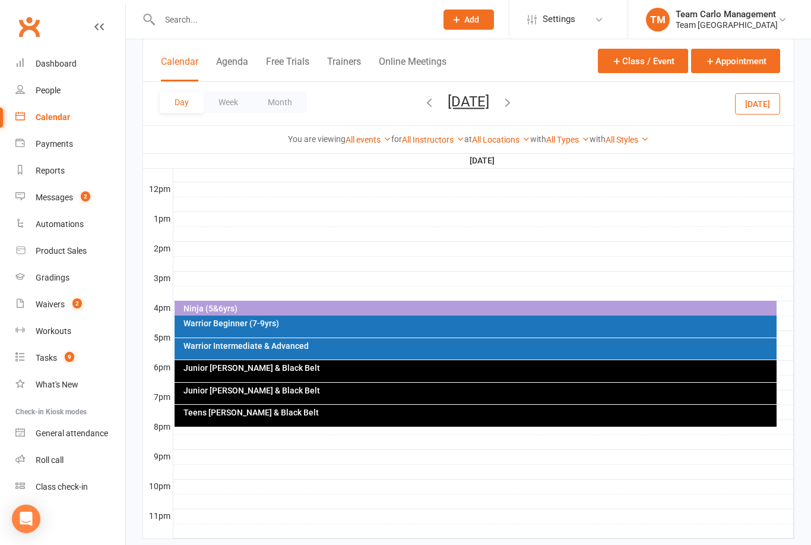
click at [459, 108] on button "Tuesday, Aug 19, 2025" at bounding box center [469, 101] width 42 height 17
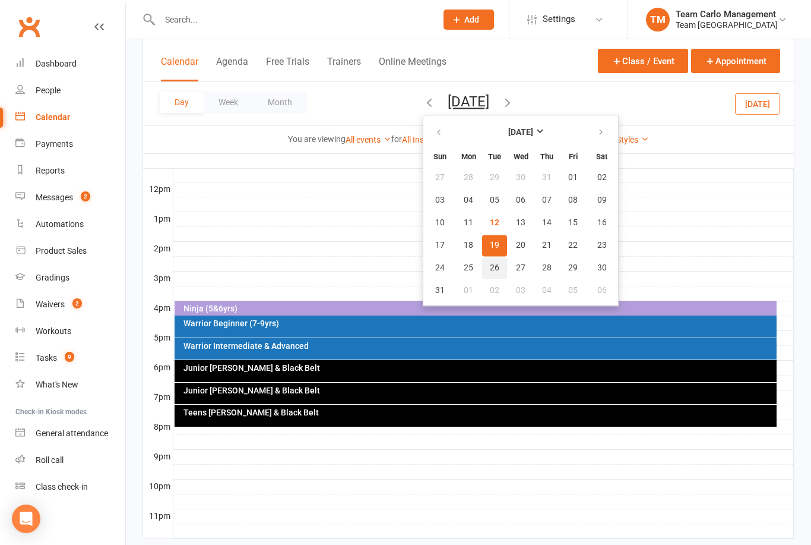
click at [490, 270] on span "26" at bounding box center [495, 268] width 10 height 10
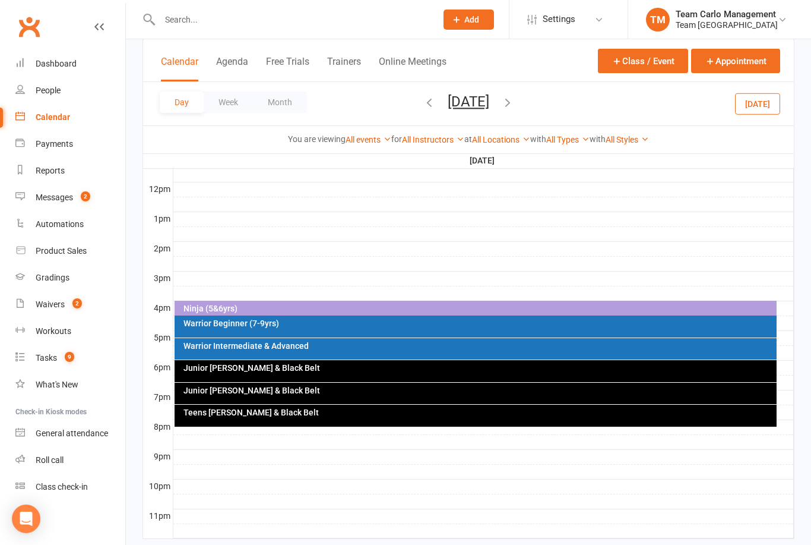
click at [336, 346] on div "Warrior Intermediate & Advanced" at bounding box center [479, 346] width 592 height 8
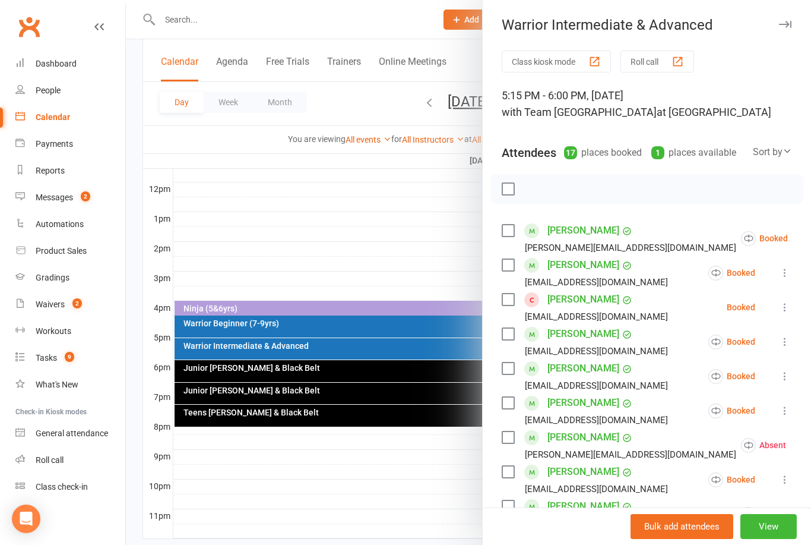
click at [789, 309] on icon at bounding box center [785, 307] width 12 height 12
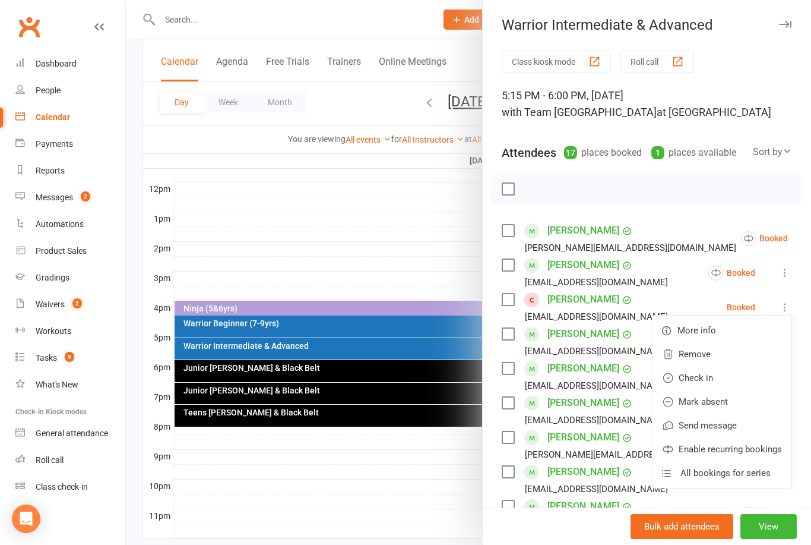
click at [696, 359] on link "Remove" at bounding box center [722, 354] width 139 height 24
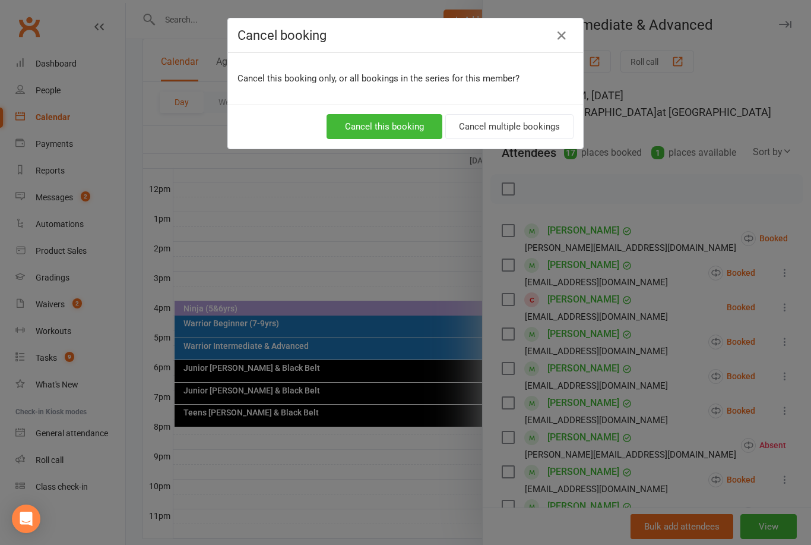
click at [403, 127] on button "Cancel this booking" at bounding box center [385, 126] width 116 height 25
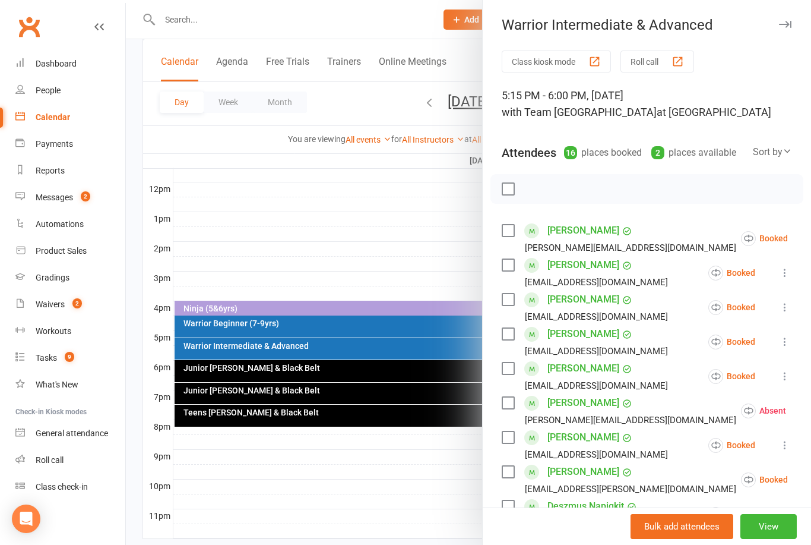
click at [450, 106] on div at bounding box center [468, 272] width 685 height 545
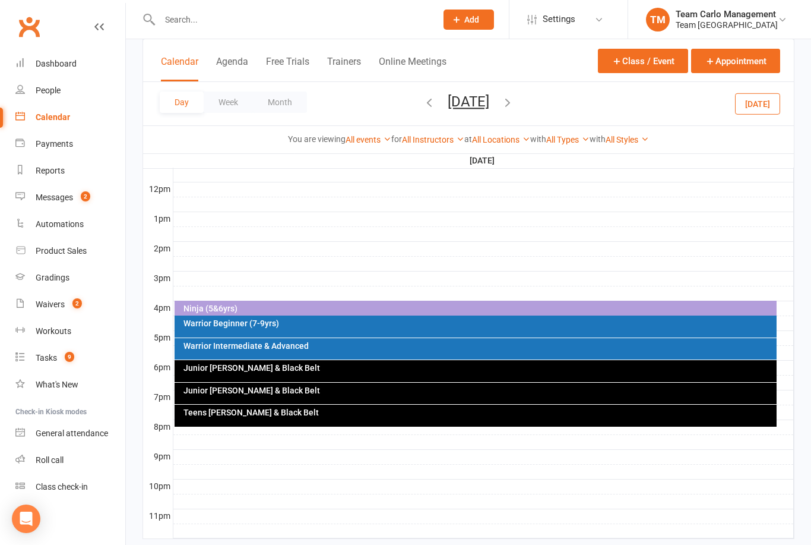
click at [461, 107] on button "Tuesday, Aug 26, 2025" at bounding box center [469, 101] width 42 height 17
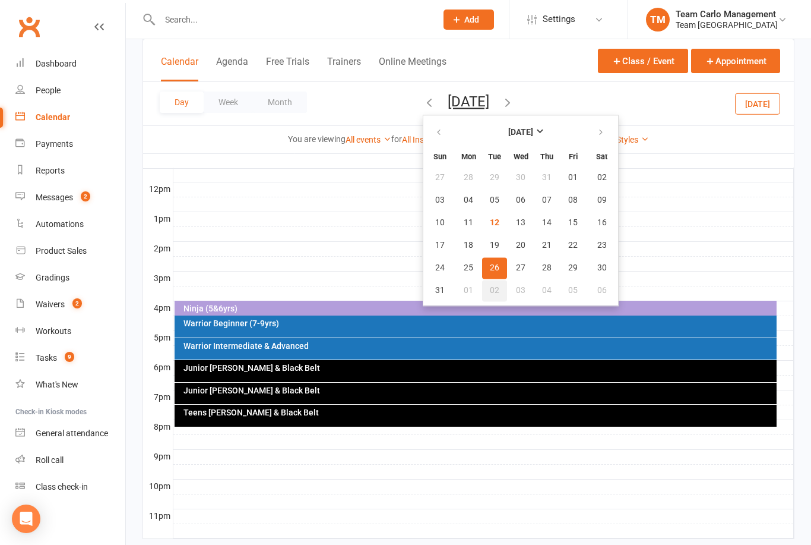
click at [482, 296] on button "02" at bounding box center [494, 290] width 25 height 21
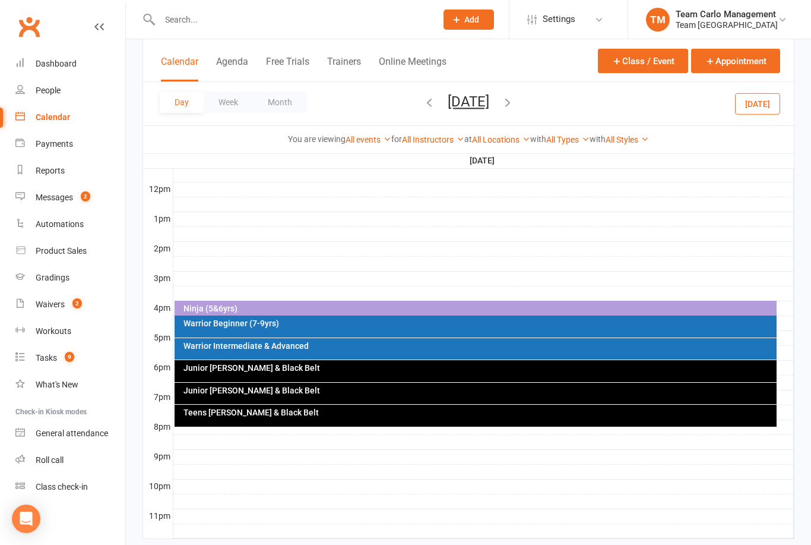
click at [331, 347] on div "Warrior Intermediate & Advanced" at bounding box center [479, 346] width 592 height 8
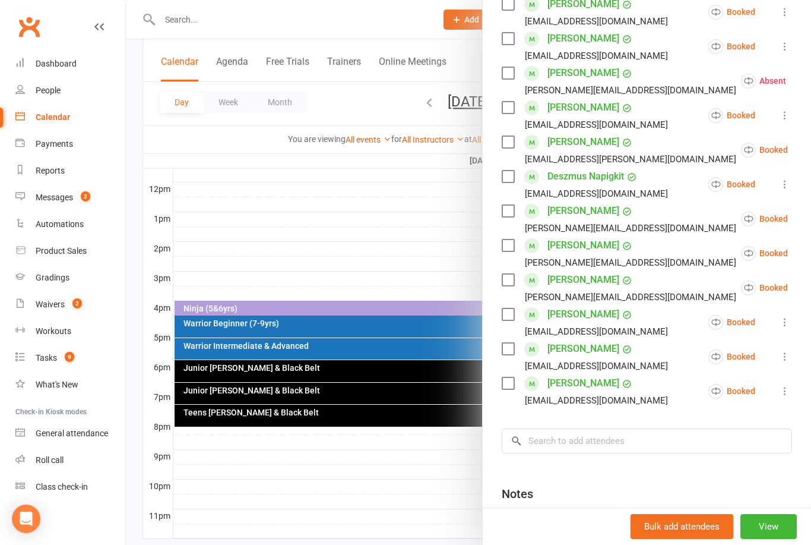
scroll to position [352, 0]
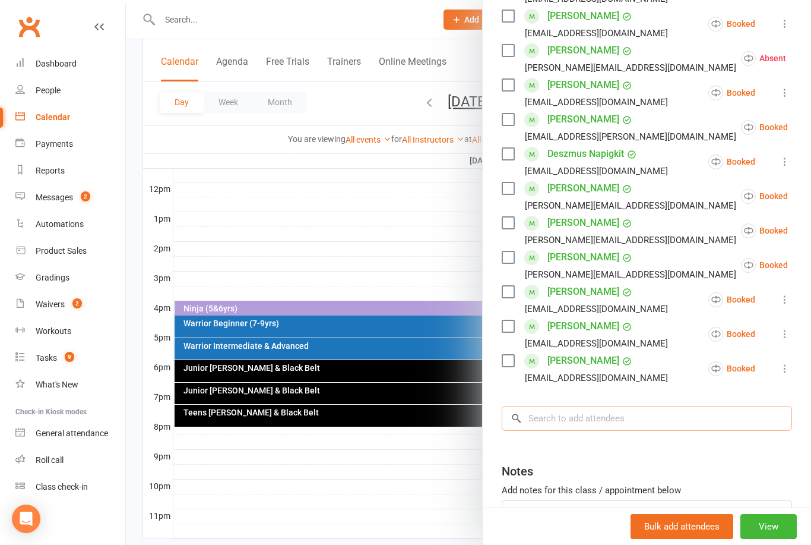
click at [562, 431] on input "search" at bounding box center [647, 418] width 290 height 25
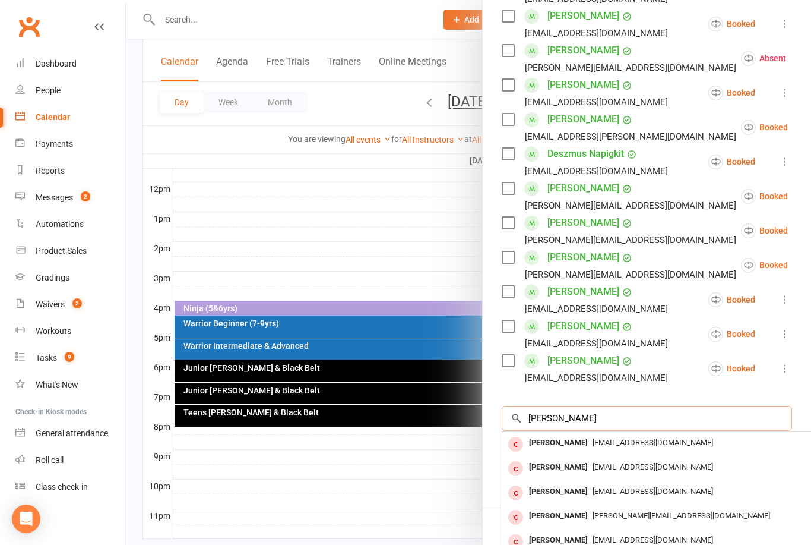
type input "Anton e"
click at [561, 437] on div "Anton Erdogan" at bounding box center [558, 442] width 68 height 17
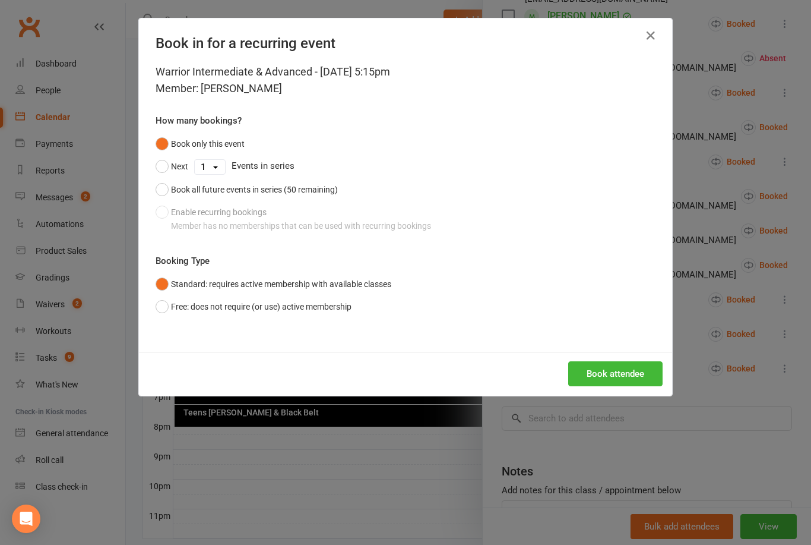
click at [156, 308] on button "Free: does not require (or use) active membership" at bounding box center [254, 306] width 196 height 23
click at [617, 361] on button "Book attendee" at bounding box center [615, 373] width 94 height 25
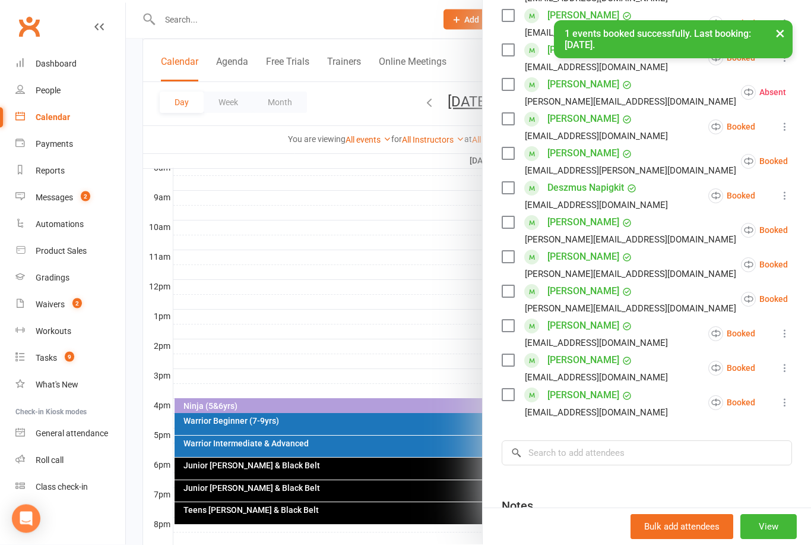
click at [456, 102] on div at bounding box center [468, 272] width 685 height 545
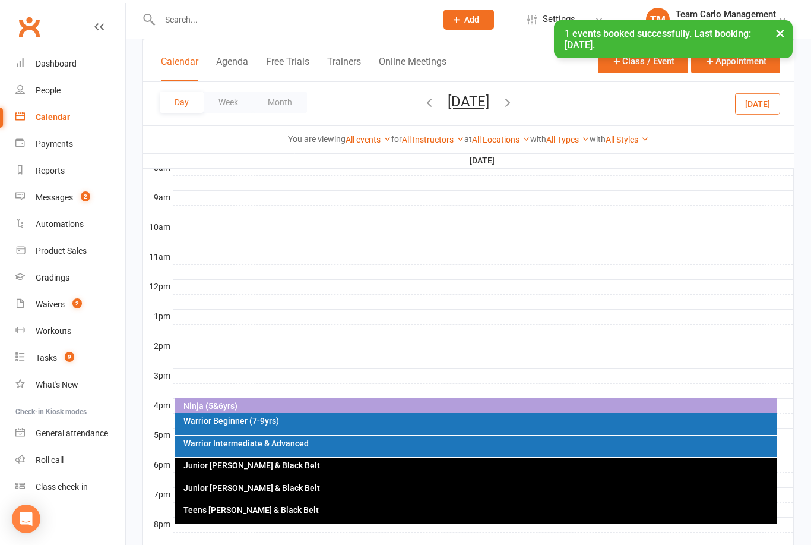
click at [467, 94] on div at bounding box center [468, 272] width 685 height 545
click at [489, 106] on button "Tuesday, Sep 2, 2025" at bounding box center [469, 101] width 42 height 17
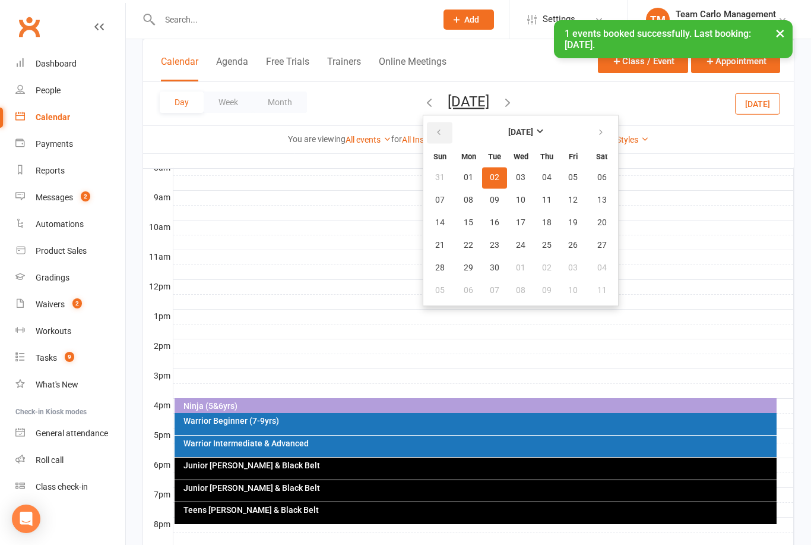
click at [427, 138] on button "button" at bounding box center [440, 132] width 26 height 21
click at [490, 219] on span "12" at bounding box center [495, 223] width 10 height 10
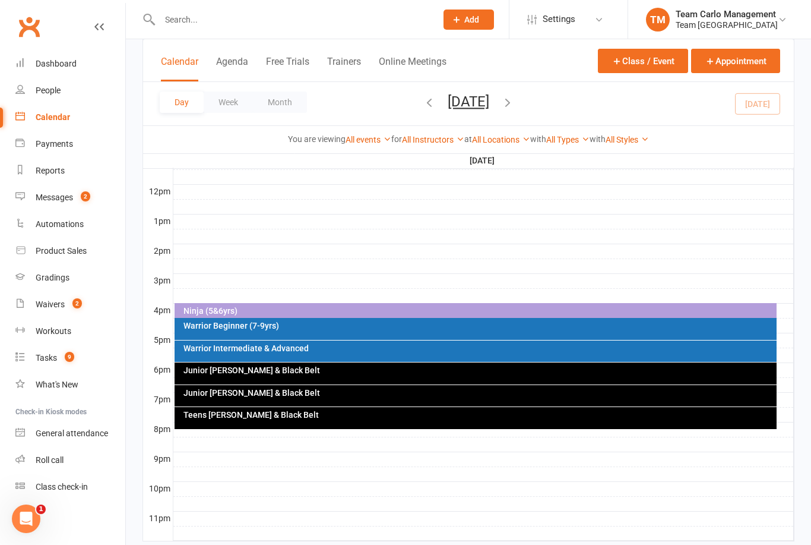
scroll to position [413, 0]
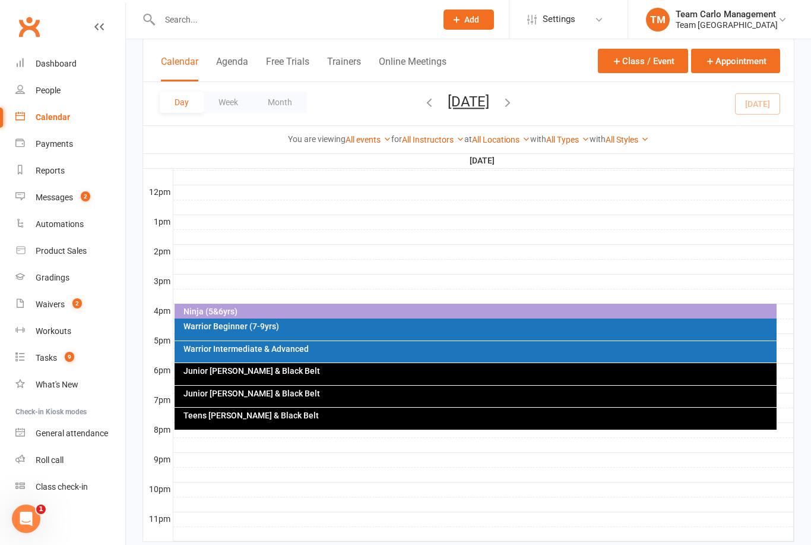
click at [489, 106] on button "Tuesday, Aug 12, 2025" at bounding box center [469, 101] width 42 height 17
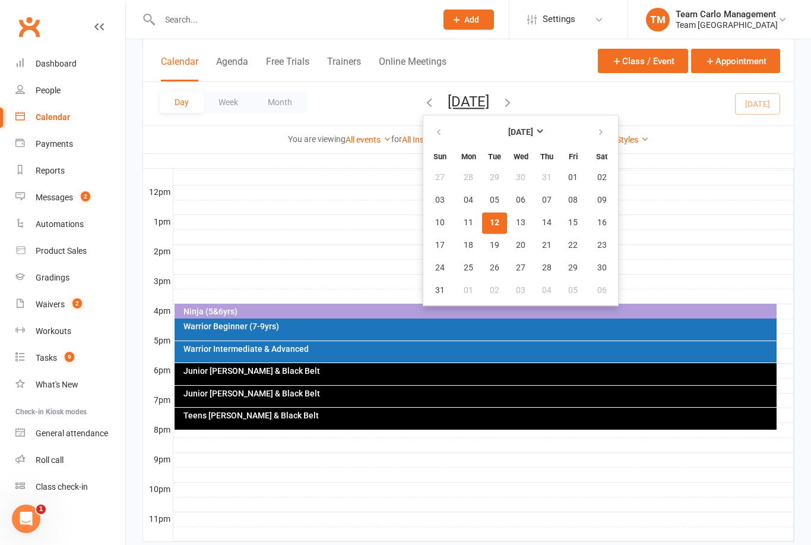
click at [490, 225] on span "12" at bounding box center [495, 223] width 10 height 10
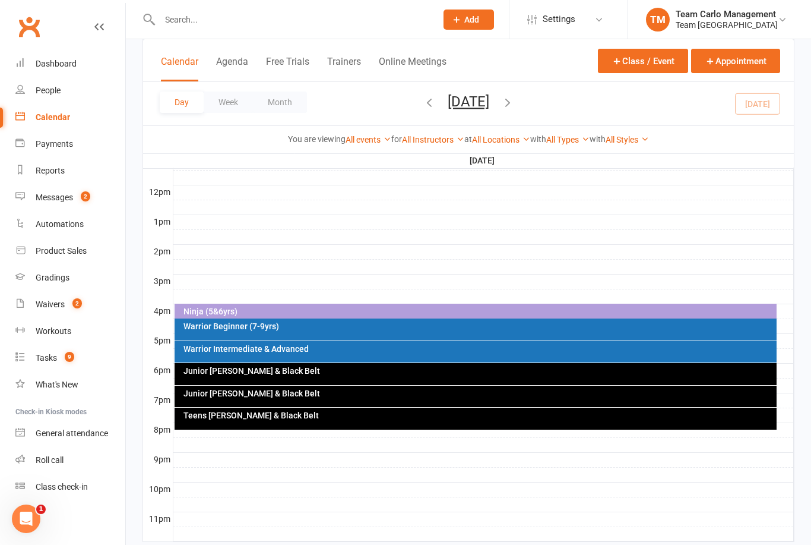
click at [176, 24] on input "text" at bounding box center [292, 19] width 272 height 17
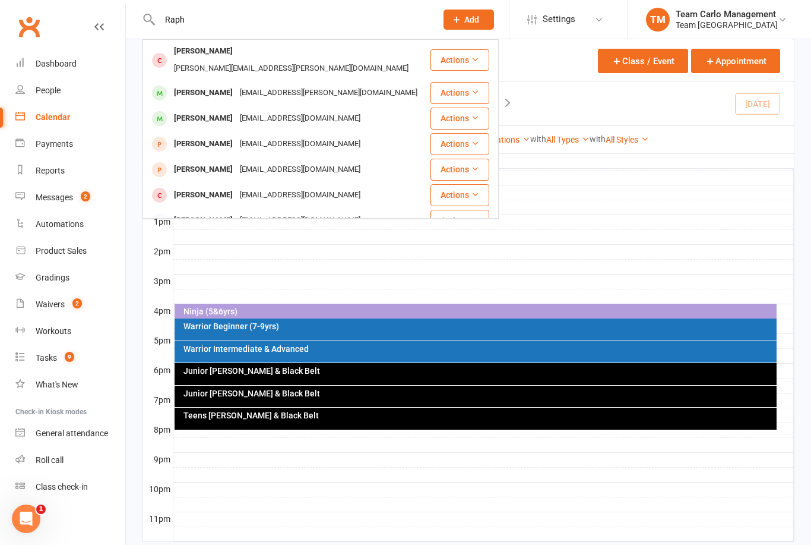
type input "Raph"
click at [208, 110] on div "Raphael Vassallo" at bounding box center [203, 118] width 66 height 17
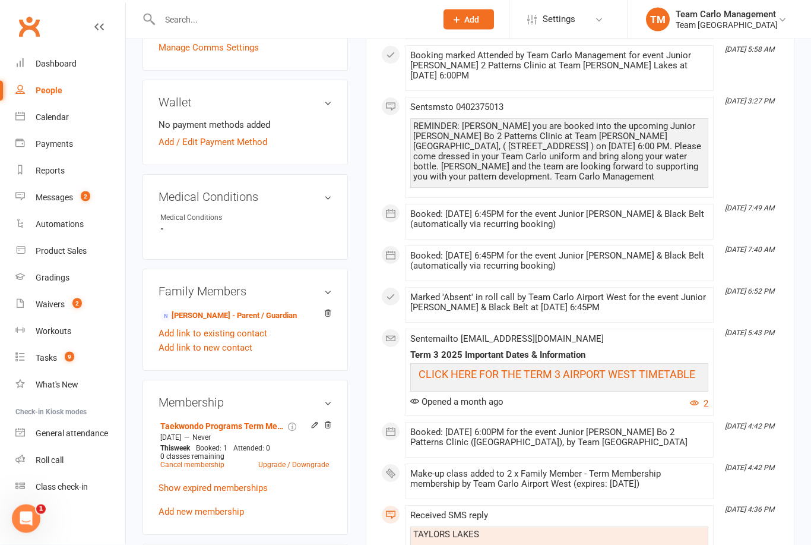
scroll to position [523, 0]
click at [210, 321] on link "Danielle Vassallo - Parent / Guardian" at bounding box center [228, 315] width 137 height 12
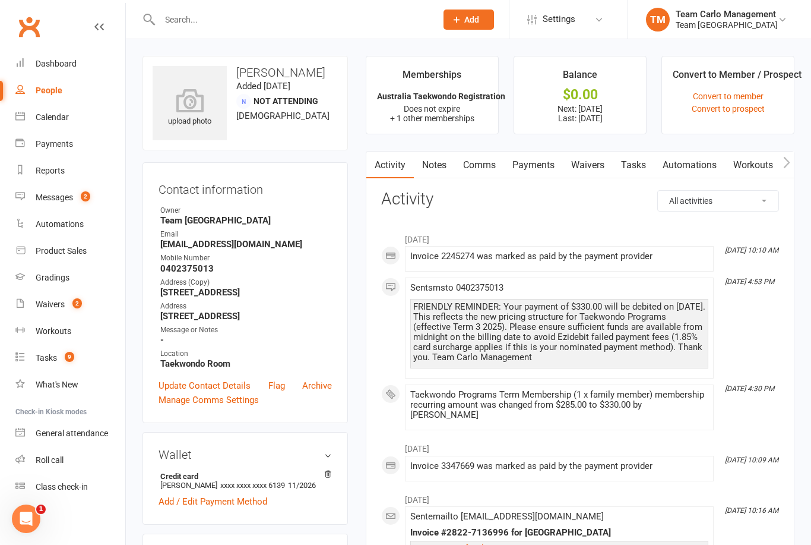
click at [482, 171] on link "Comms" at bounding box center [479, 164] width 49 height 27
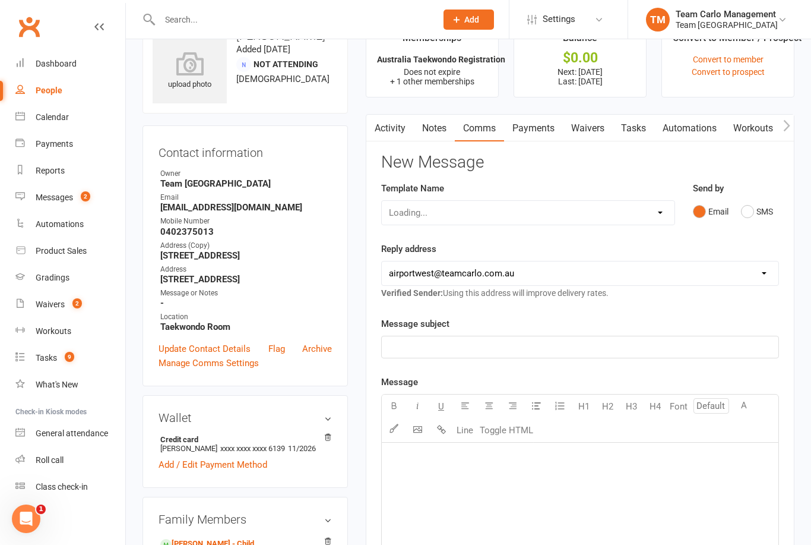
scroll to position [38, 0]
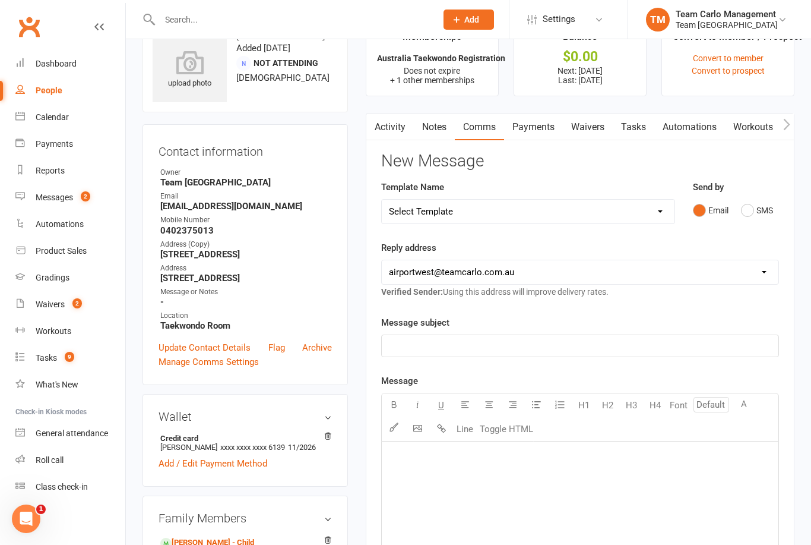
click at [658, 221] on select "Select Template [SMS] Direct Debit - AT Payment Reminder SMS [SMS] Direct Debit…" at bounding box center [528, 212] width 293 height 24
select select "17"
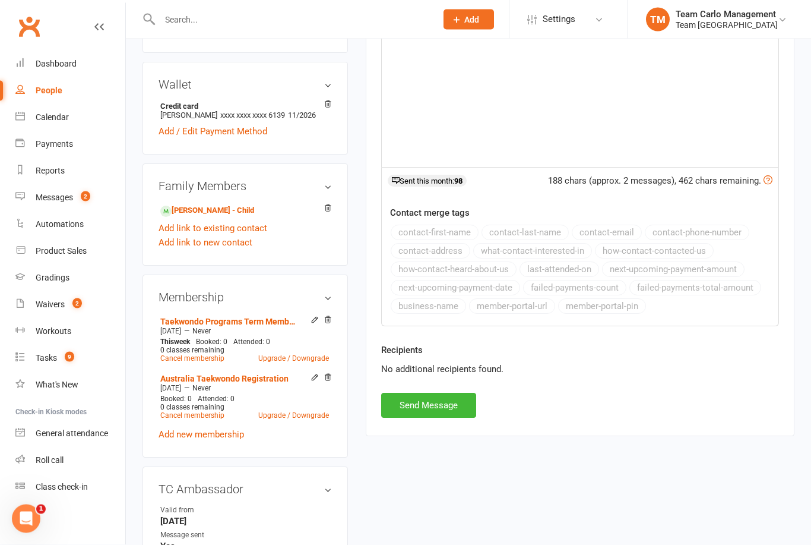
click at [422, 400] on button "Send Message" at bounding box center [428, 405] width 95 height 25
select select
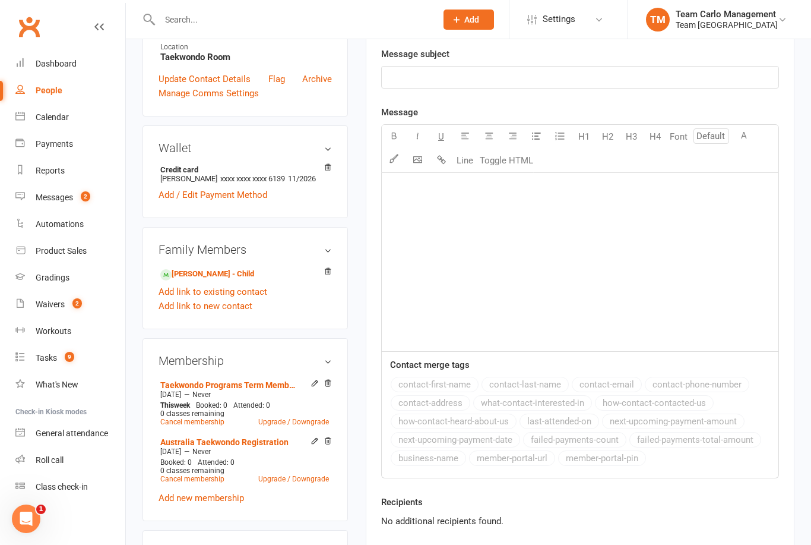
scroll to position [0, 0]
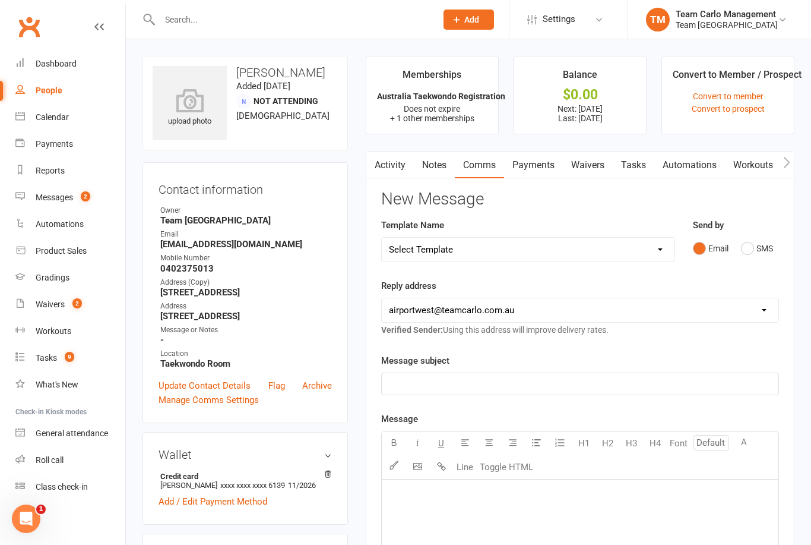
click at [50, 119] on div "Calendar" at bounding box center [52, 117] width 33 height 10
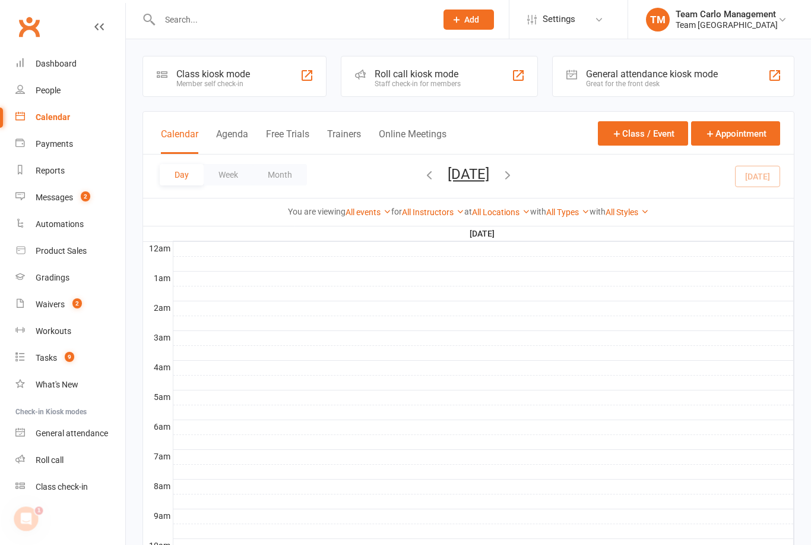
click at [91, 1] on react-component at bounding box center [214, 19] width 428 height 39
click at [194, 15] on input "text" at bounding box center [292, 19] width 272 height 17
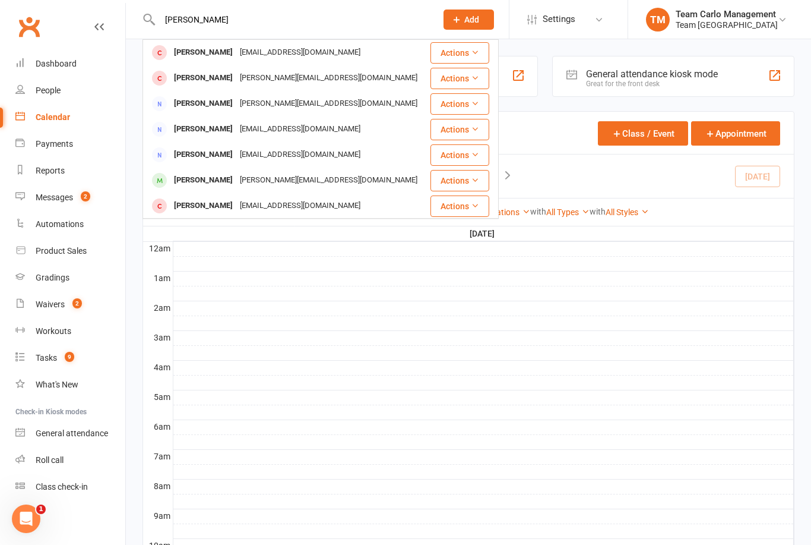
type input "[PERSON_NAME]"
click at [66, 121] on div "Calendar" at bounding box center [53, 117] width 34 height 10
